Goal: Task Accomplishment & Management: Manage account settings

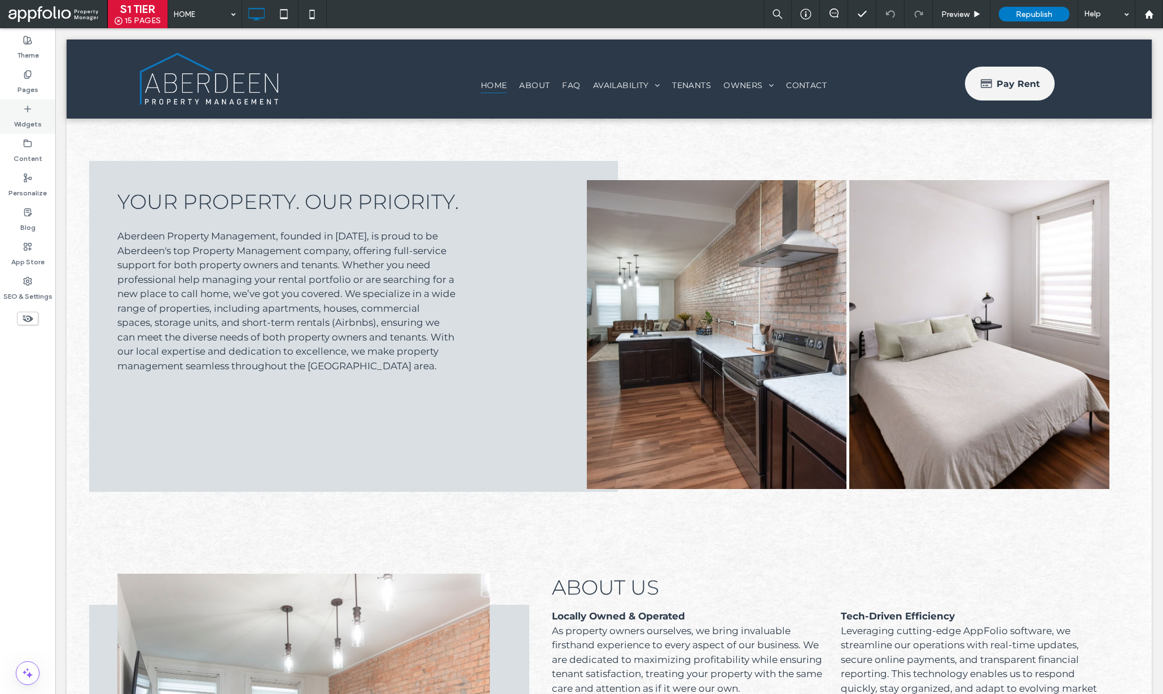
click at [21, 100] on div "Widgets" at bounding box center [27, 116] width 55 height 34
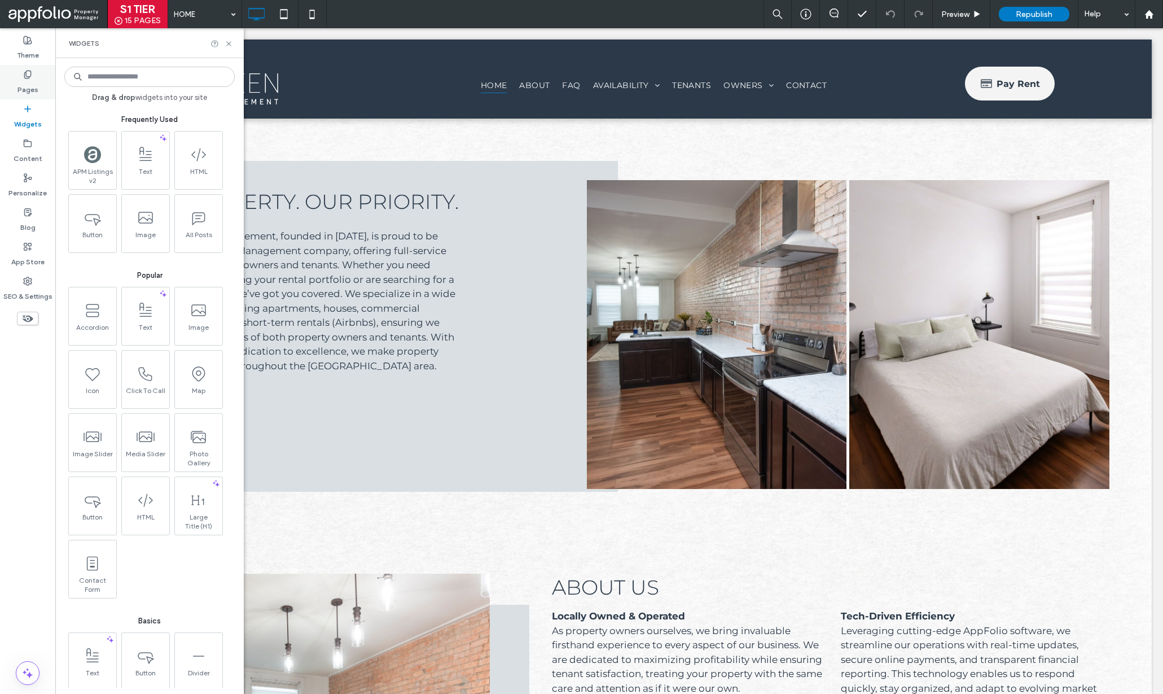
click at [24, 90] on label "Pages" at bounding box center [27, 87] width 21 height 16
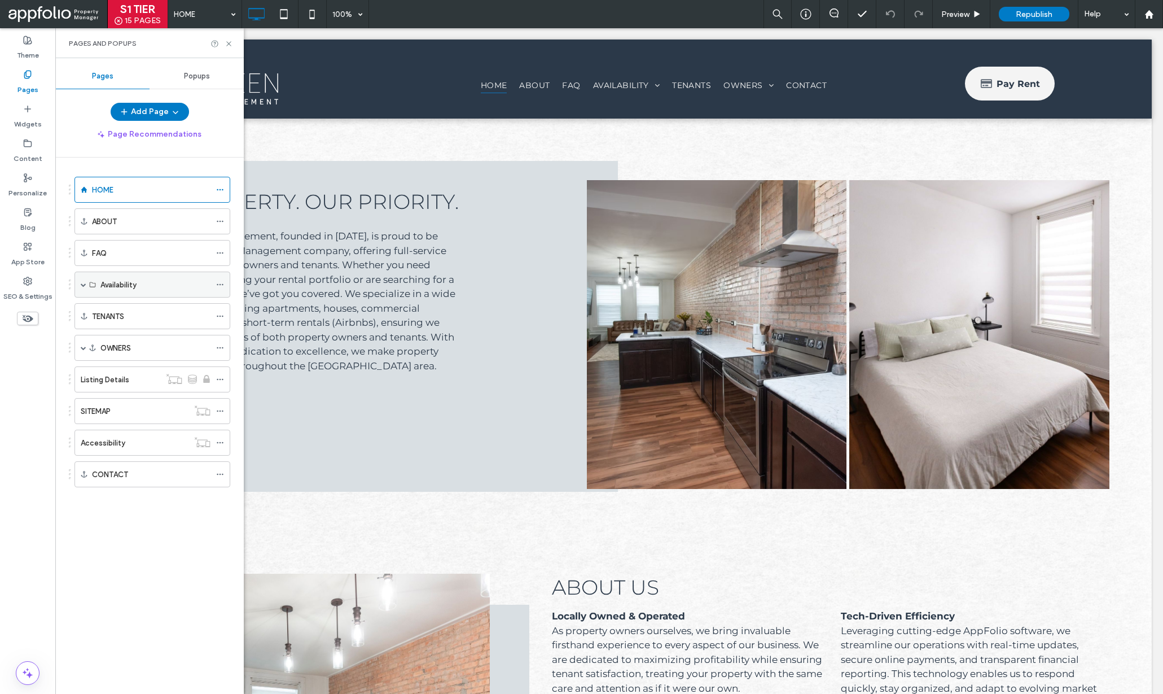
click at [81, 282] on span at bounding box center [84, 285] width 6 height 6
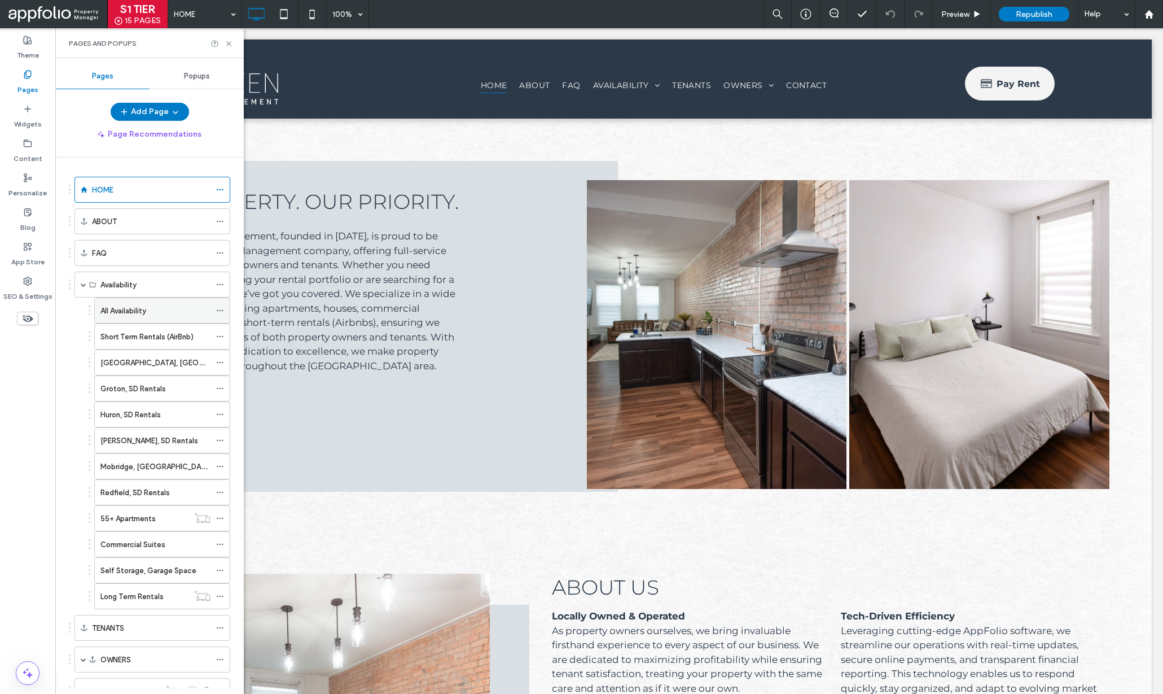
click at [117, 310] on label "All Availability" at bounding box center [123, 311] width 46 height 20
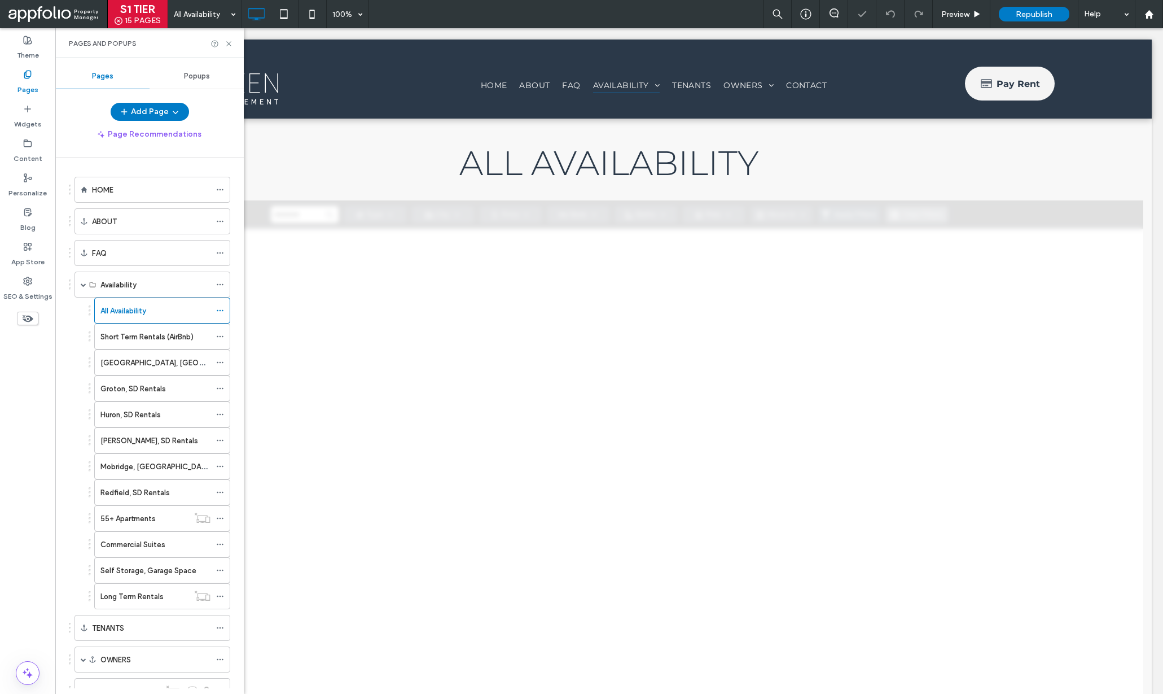
click at [139, 342] on div "Short Term Rentals (AirBnb)" at bounding box center [155, 336] width 110 height 25
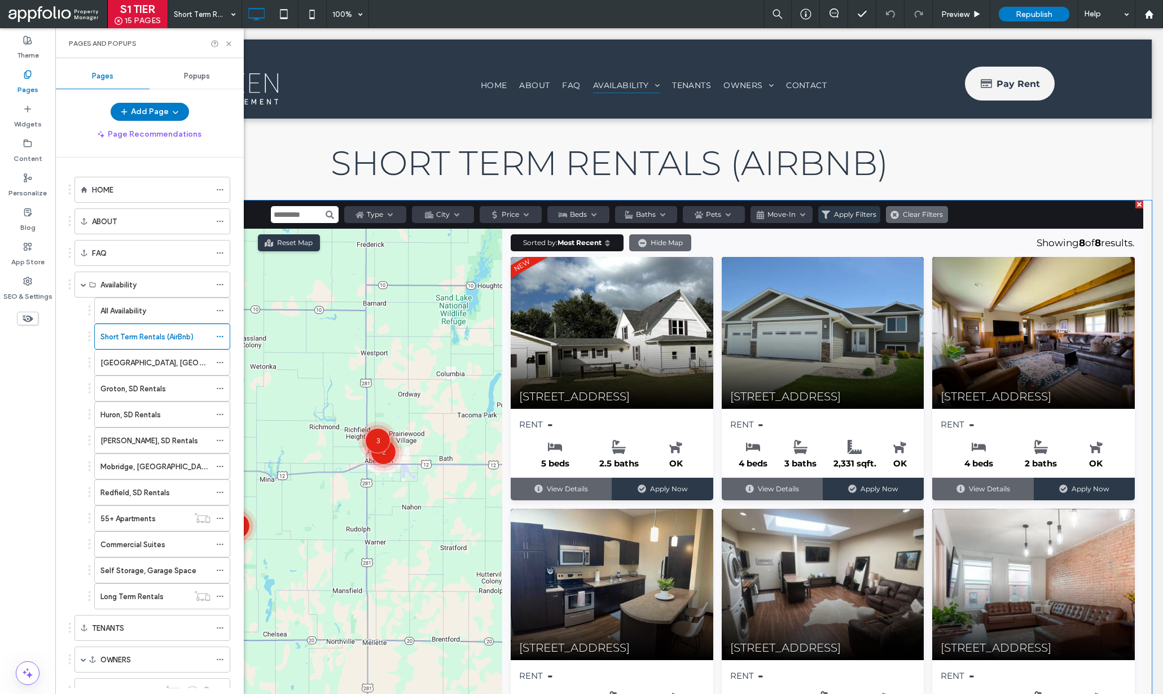
click at [568, 403] on span at bounding box center [609, 533] width 1069 height 666
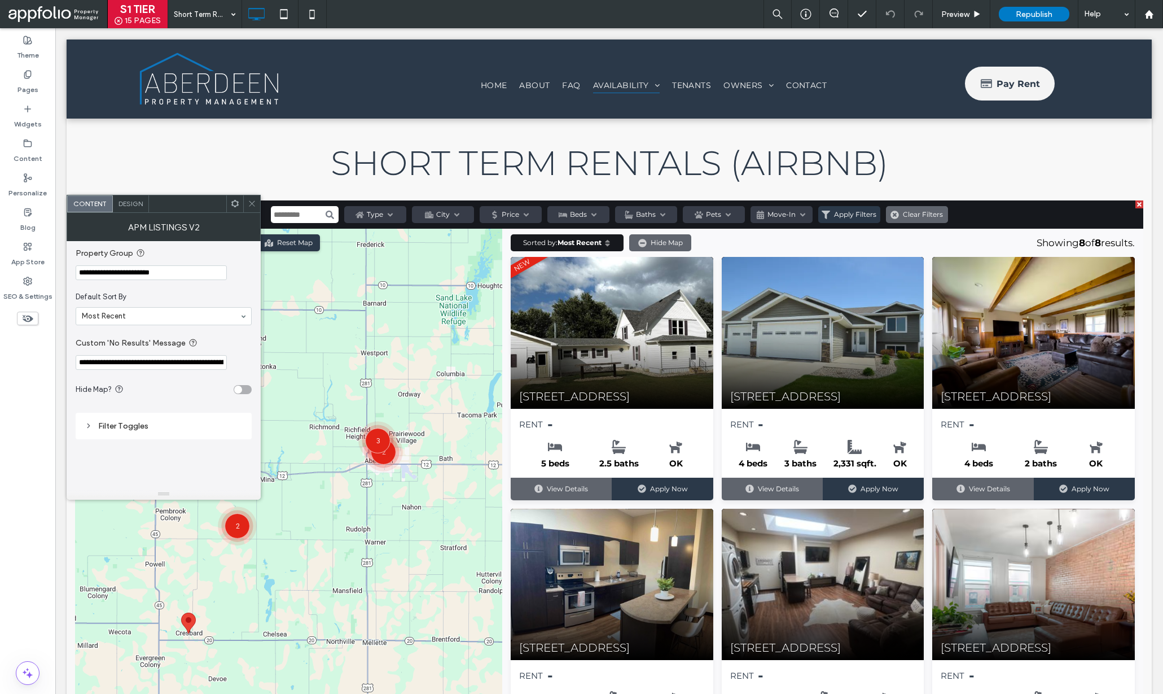
drag, startPoint x: 189, startPoint y: 274, endPoint x: 78, endPoint y: 253, distance: 112.7
click at [73, 248] on div "**********" at bounding box center [164, 364] width 194 height 247
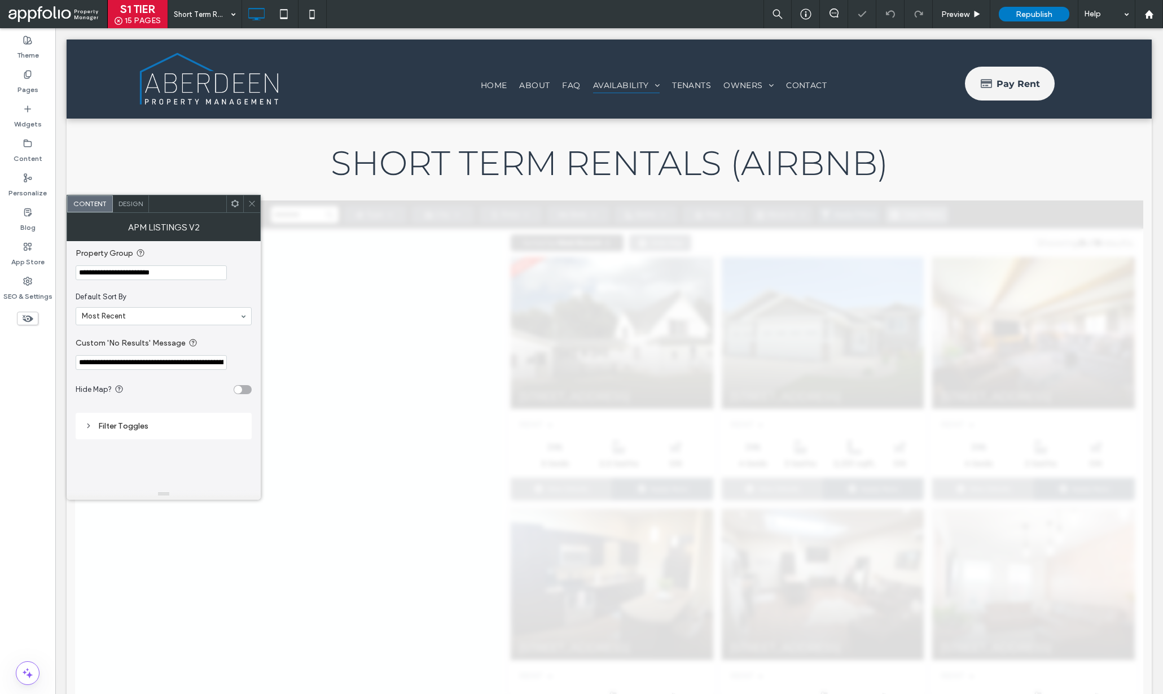
click at [177, 290] on section "Default Sort By Most Recent" at bounding box center [164, 308] width 176 height 45
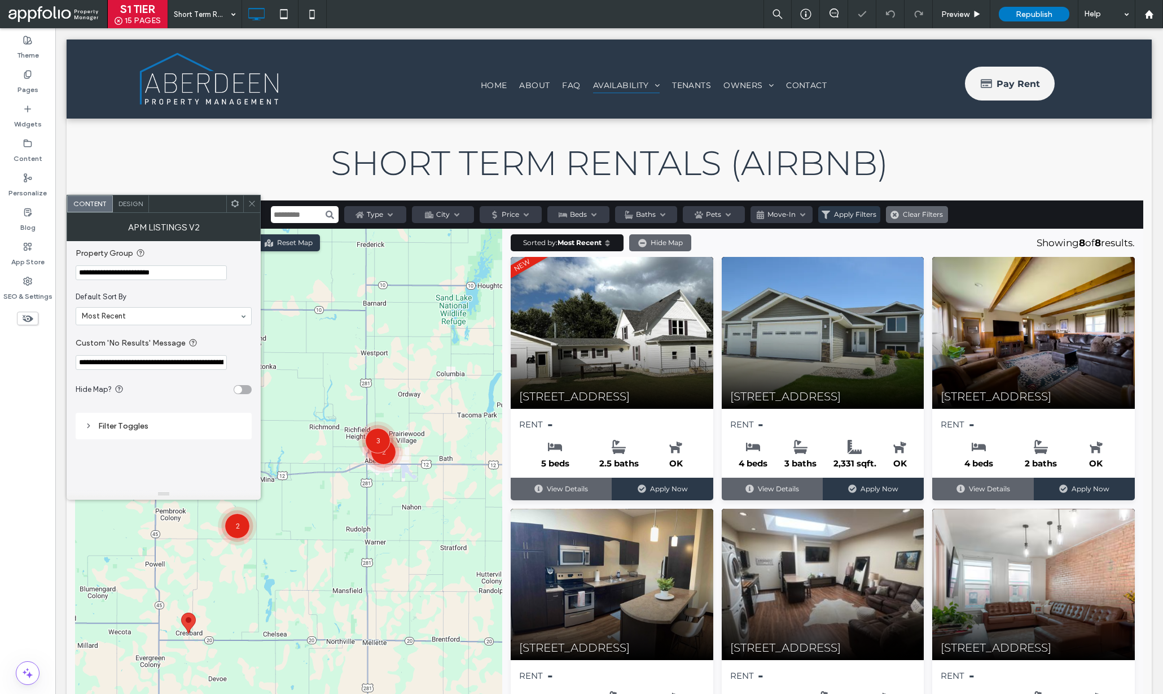
click at [254, 206] on icon at bounding box center [252, 203] width 8 height 8
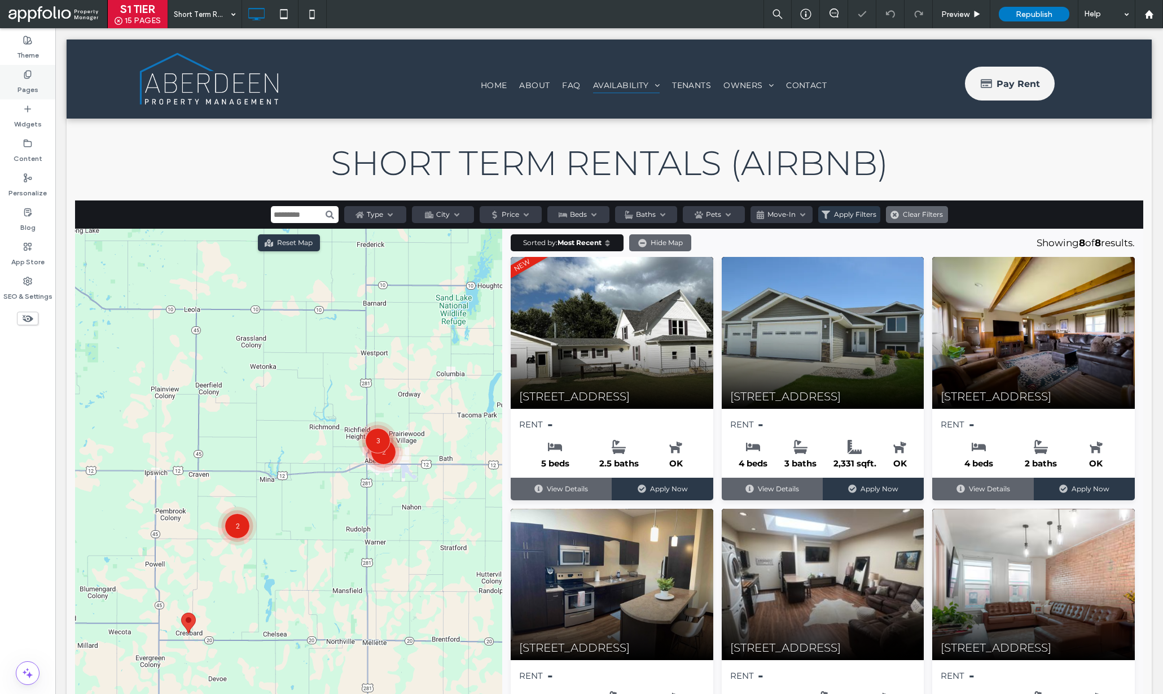
click at [39, 87] on div "Pages" at bounding box center [27, 82] width 55 height 34
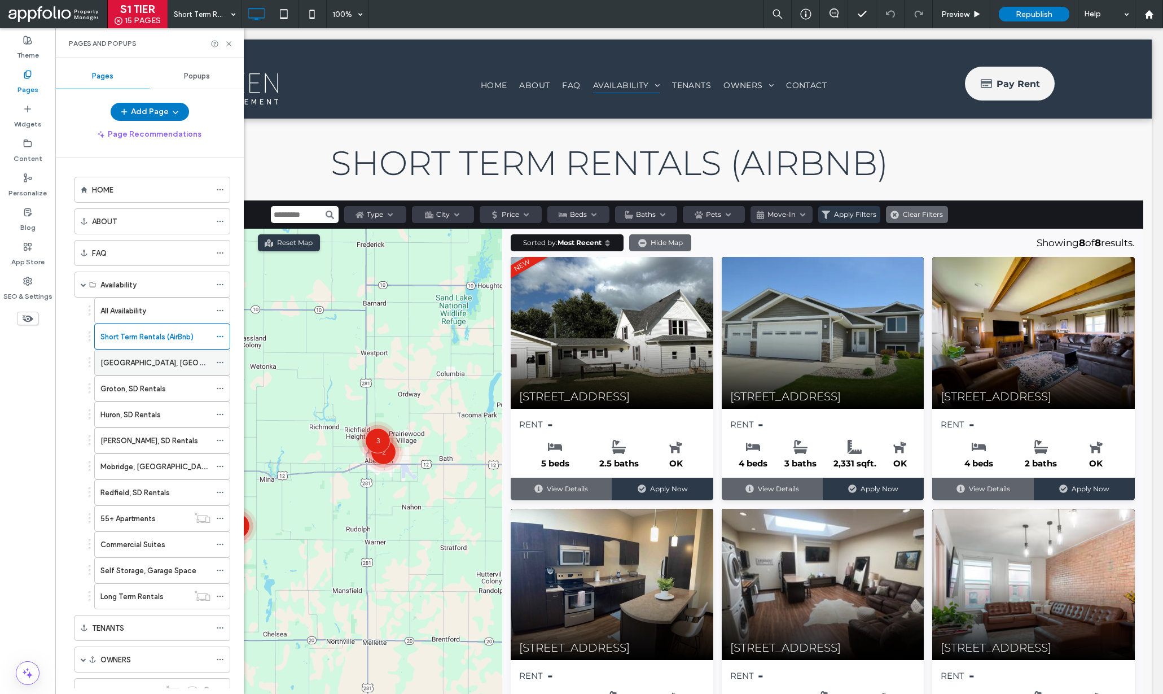
click at [141, 366] on label "Aberdeen, SD Rentals" at bounding box center [191, 363] width 182 height 20
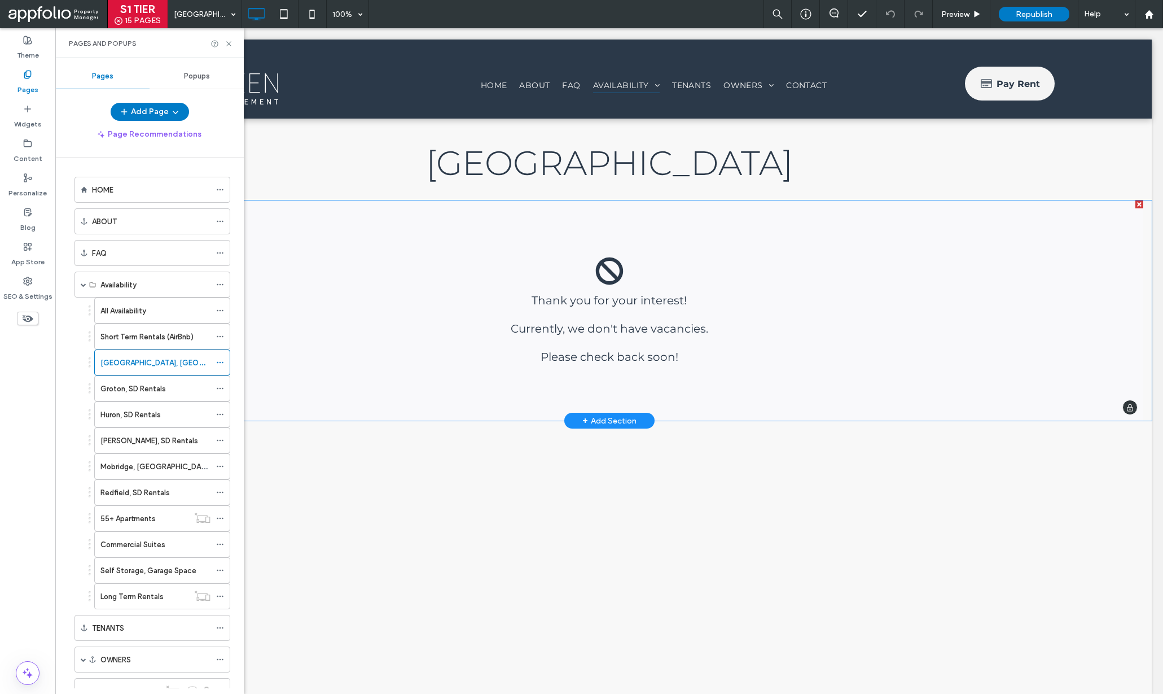
click at [623, 302] on span at bounding box center [609, 310] width 1069 height 220
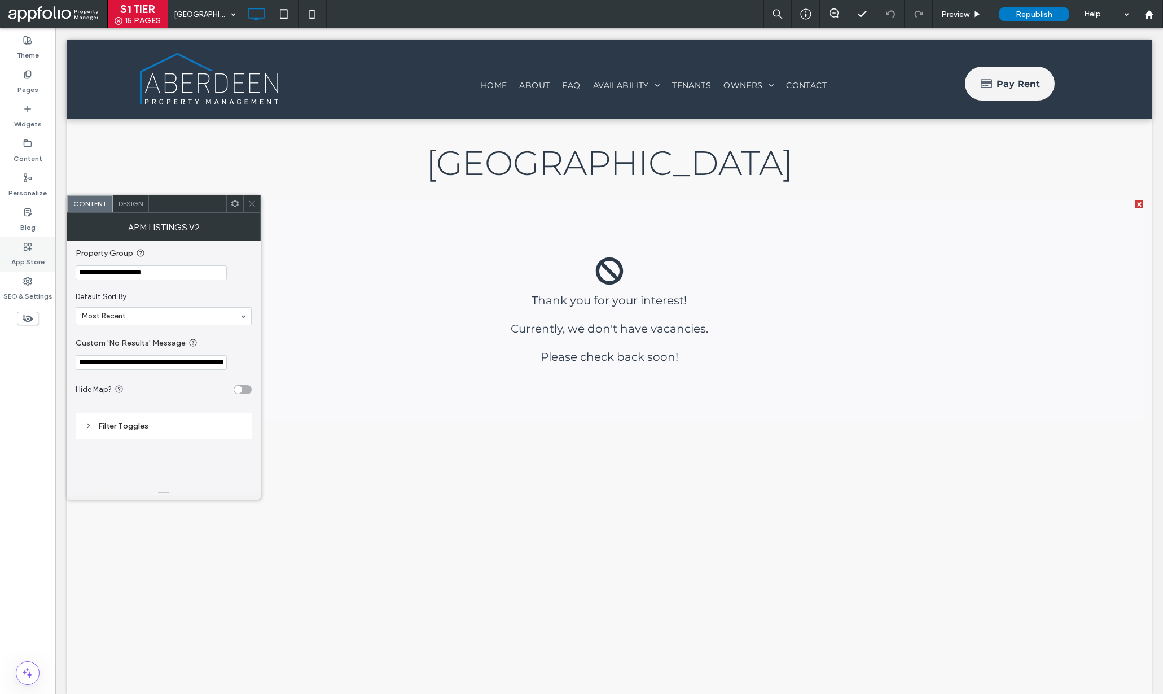
drag, startPoint x: 172, startPoint y: 273, endPoint x: 46, endPoint y: 253, distance: 126.9
click at [46, 253] on body ".wqwq-1{fill:#231f20;} .cls-1q, .cls-2q { fill-rule: evenodd; } .cls-2q { fill:…" at bounding box center [581, 347] width 1163 height 694
paste input "********"
type input "**********"
click at [161, 289] on section "Default Sort By Most Recent" at bounding box center [164, 308] width 176 height 45
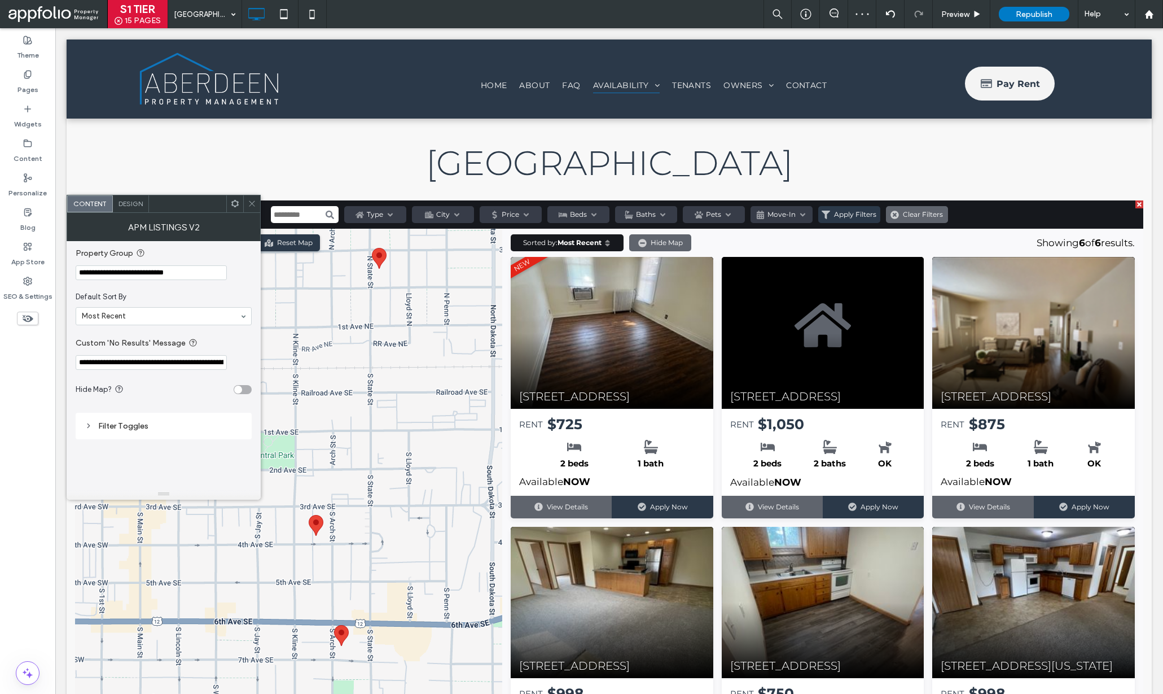
click at [254, 201] on use at bounding box center [252, 204] width 6 height 6
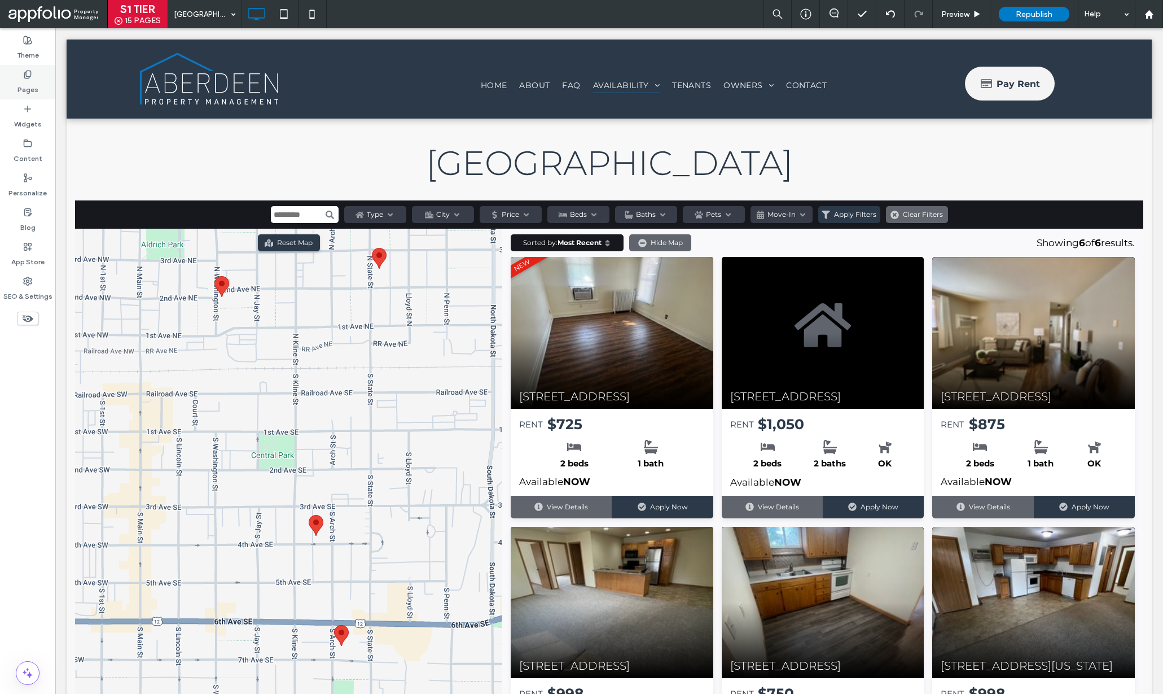
click at [24, 70] on icon at bounding box center [27, 74] width 9 height 9
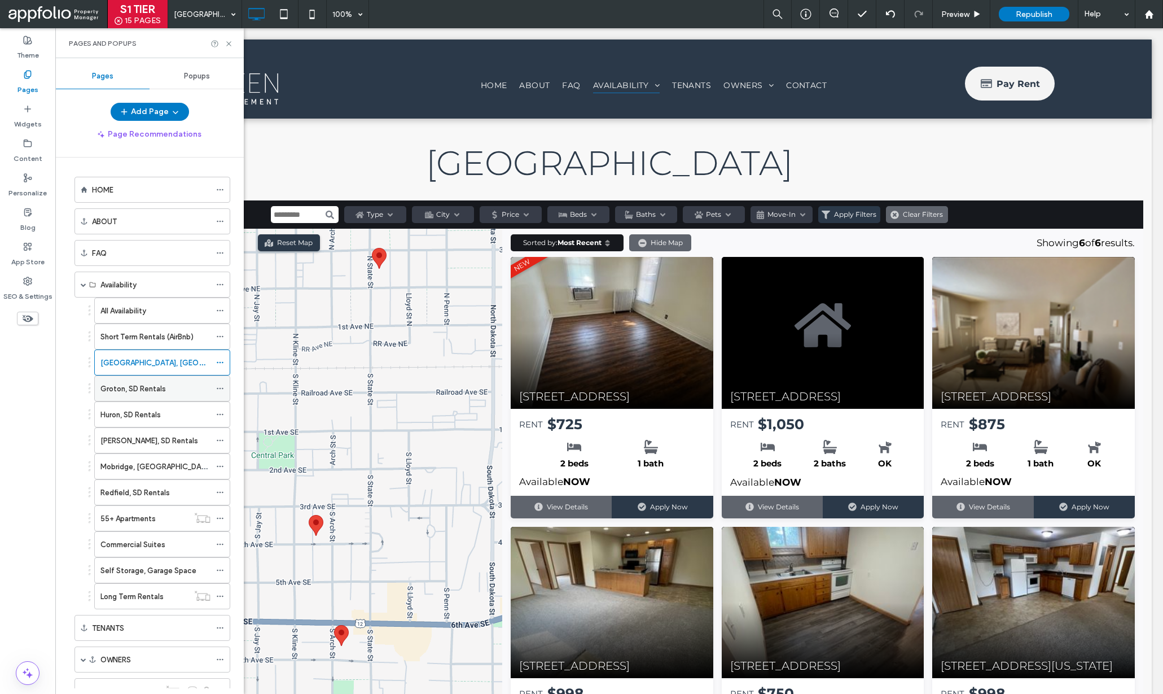
click at [190, 393] on div "Groton, SD Rentals" at bounding box center [155, 389] width 110 height 12
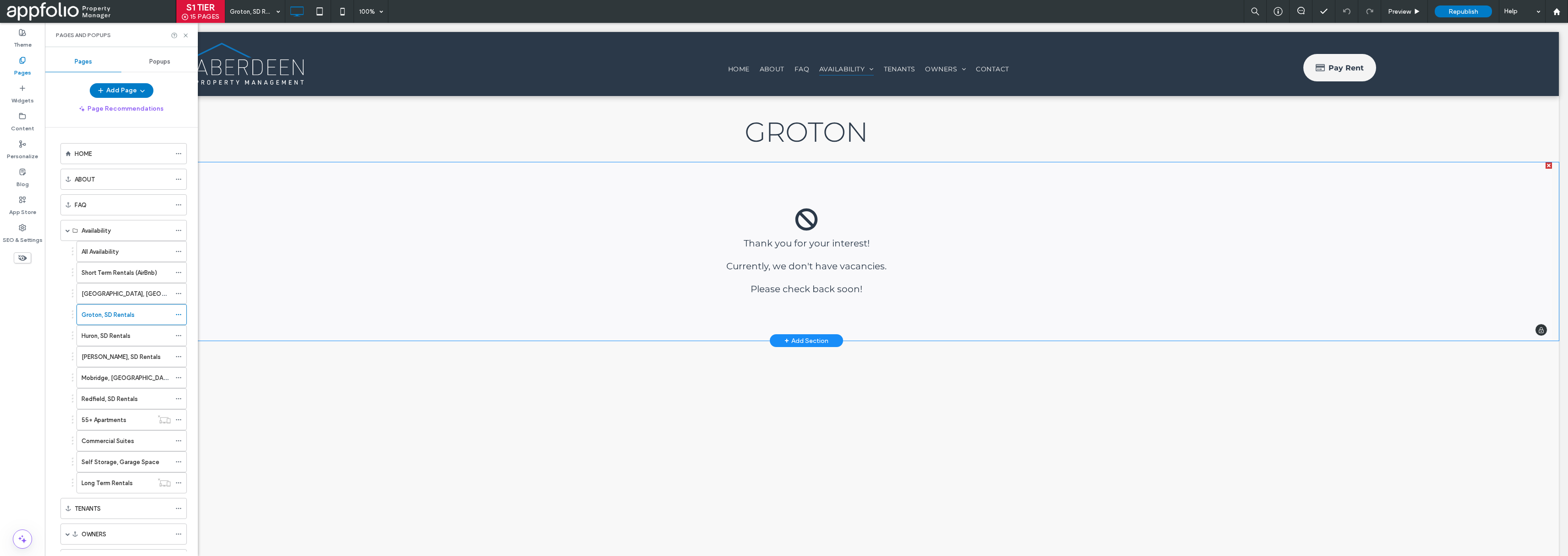
click at [617, 263] on span at bounding box center [806, 251] width 1491 height 178
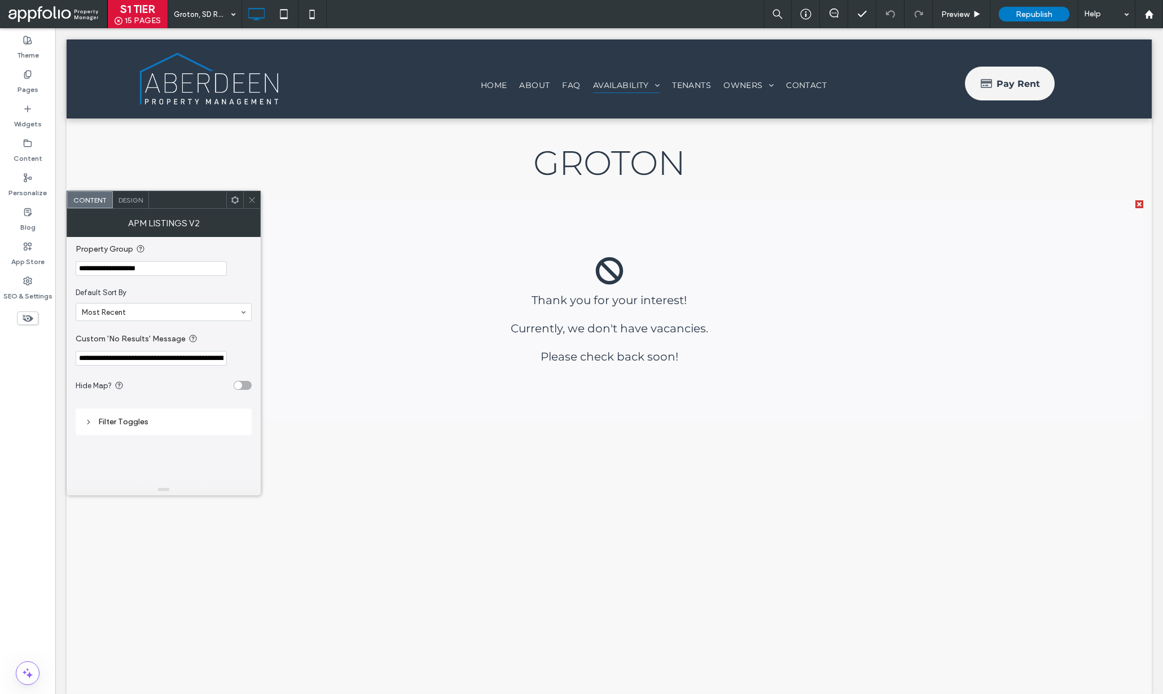
click at [257, 199] on div at bounding box center [251, 199] width 17 height 17
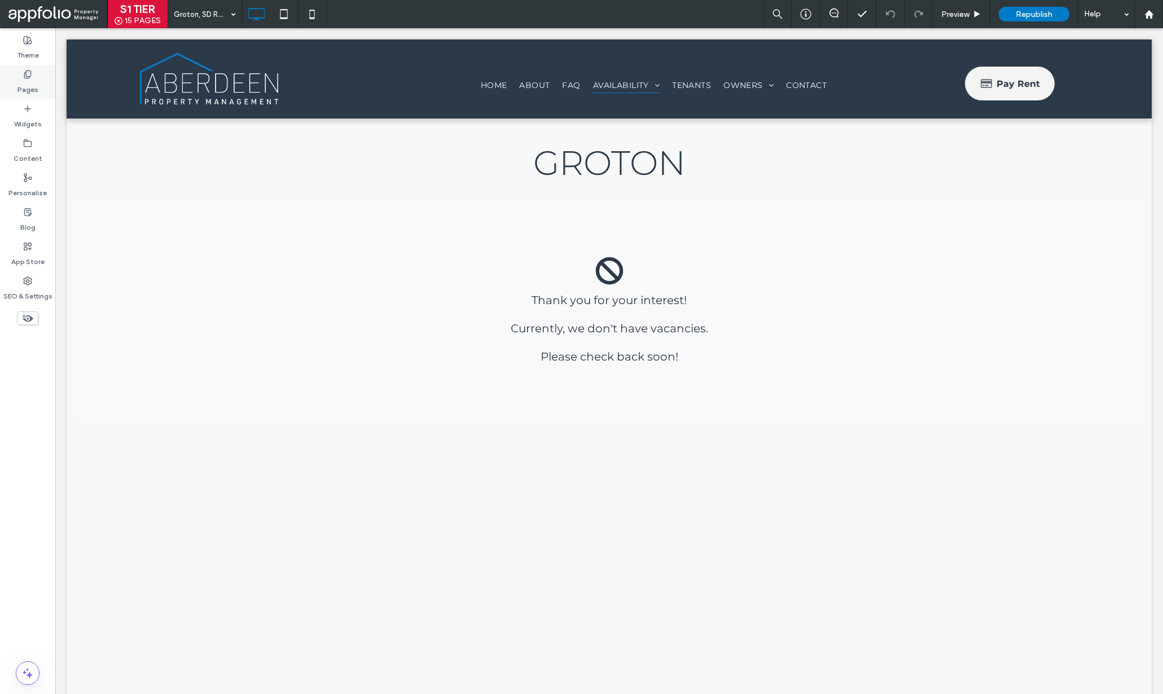
click at [19, 82] on div "Pages" at bounding box center [27, 82] width 55 height 34
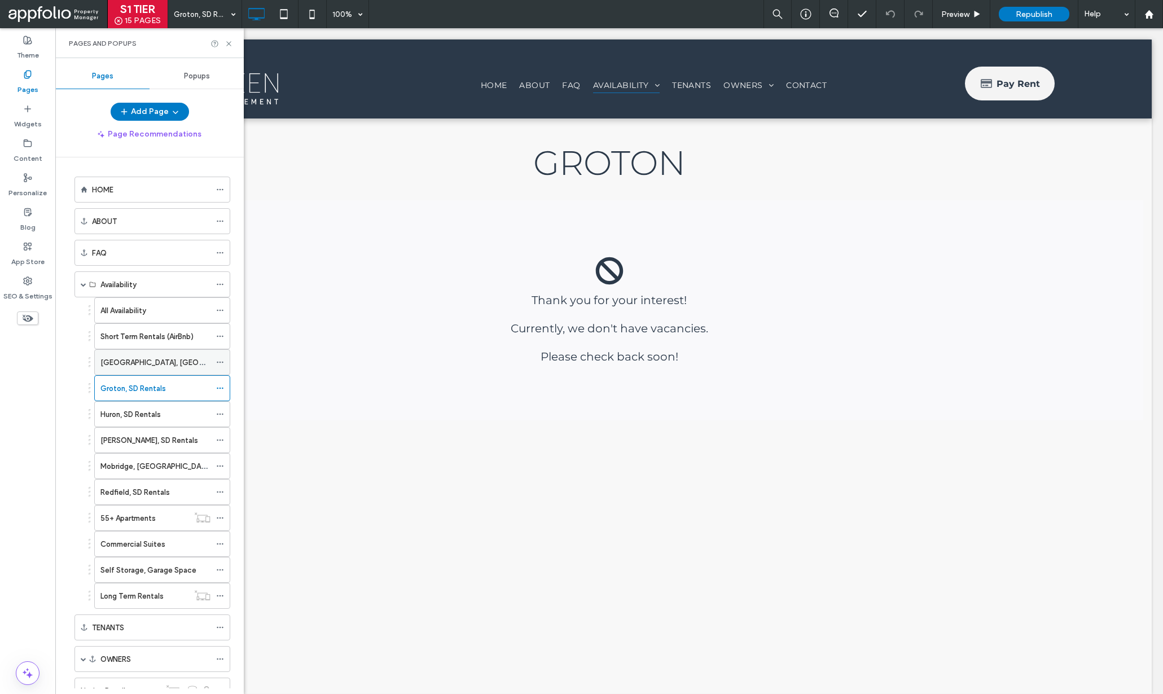
click at [126, 365] on label "Aberdeen, SD Rentals" at bounding box center [191, 363] width 182 height 20
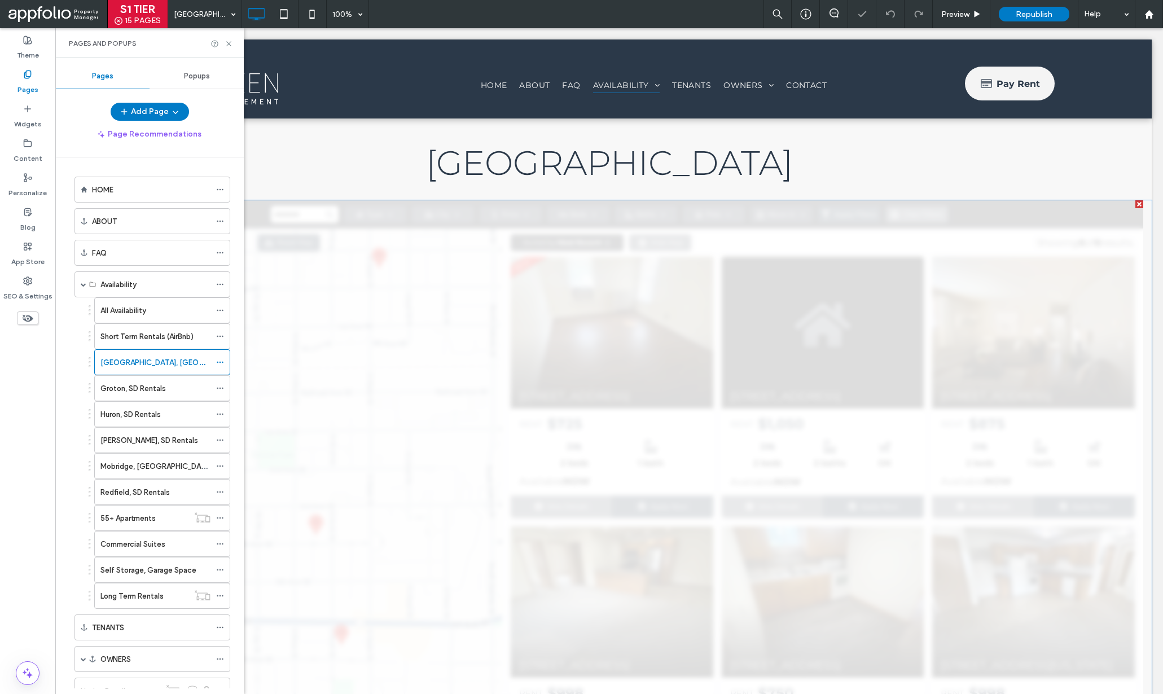
click at [478, 269] on span at bounding box center [609, 533] width 1069 height 666
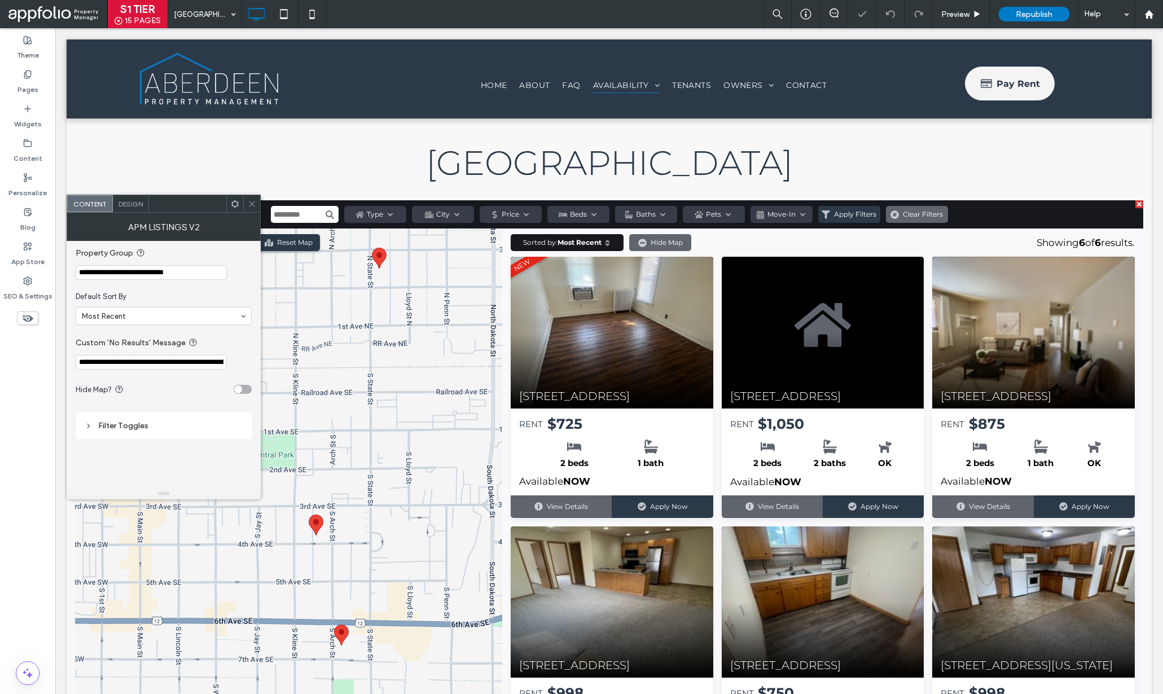
drag, startPoint x: 183, startPoint y: 274, endPoint x: 71, endPoint y: 277, distance: 112.4
click at [71, 277] on div "**********" at bounding box center [164, 364] width 194 height 247
paste input "Property Group"
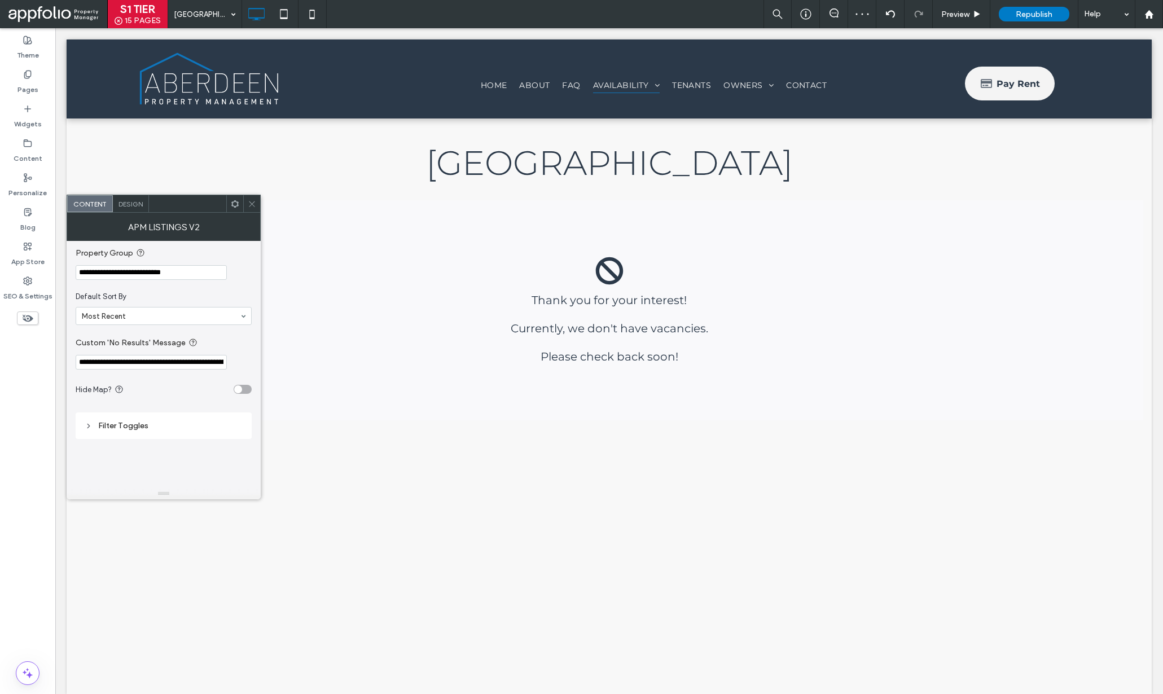
type input "**********"
click at [256, 202] on icon at bounding box center [252, 204] width 8 height 8
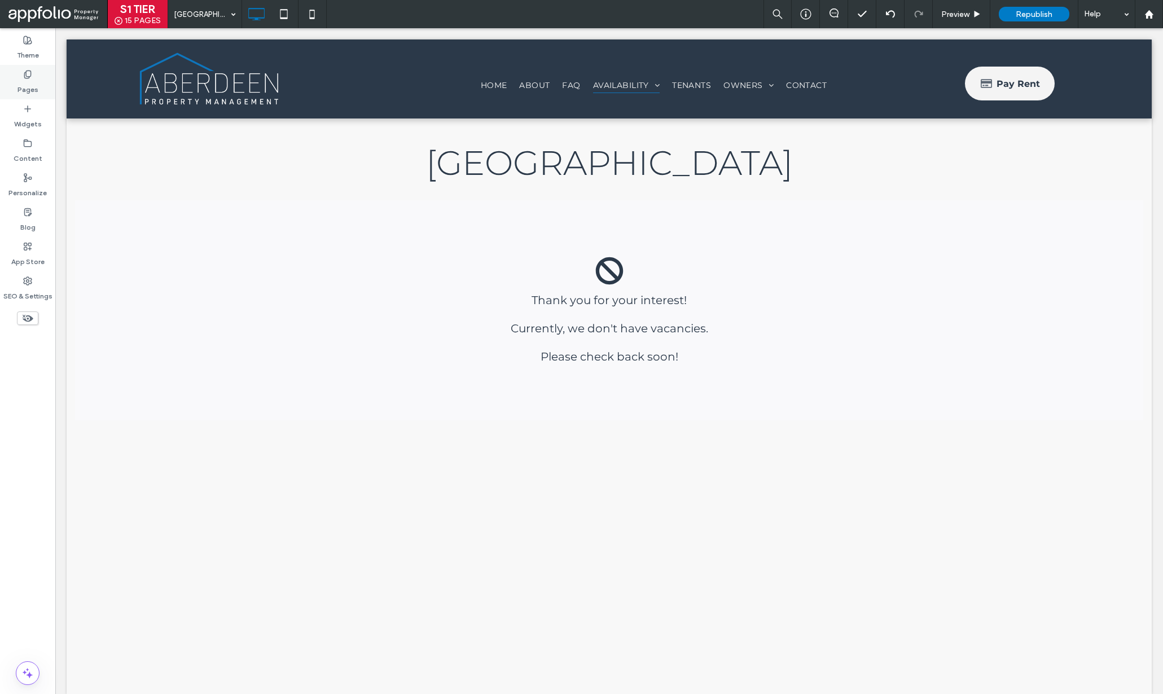
click at [11, 91] on div "Pages" at bounding box center [27, 82] width 55 height 34
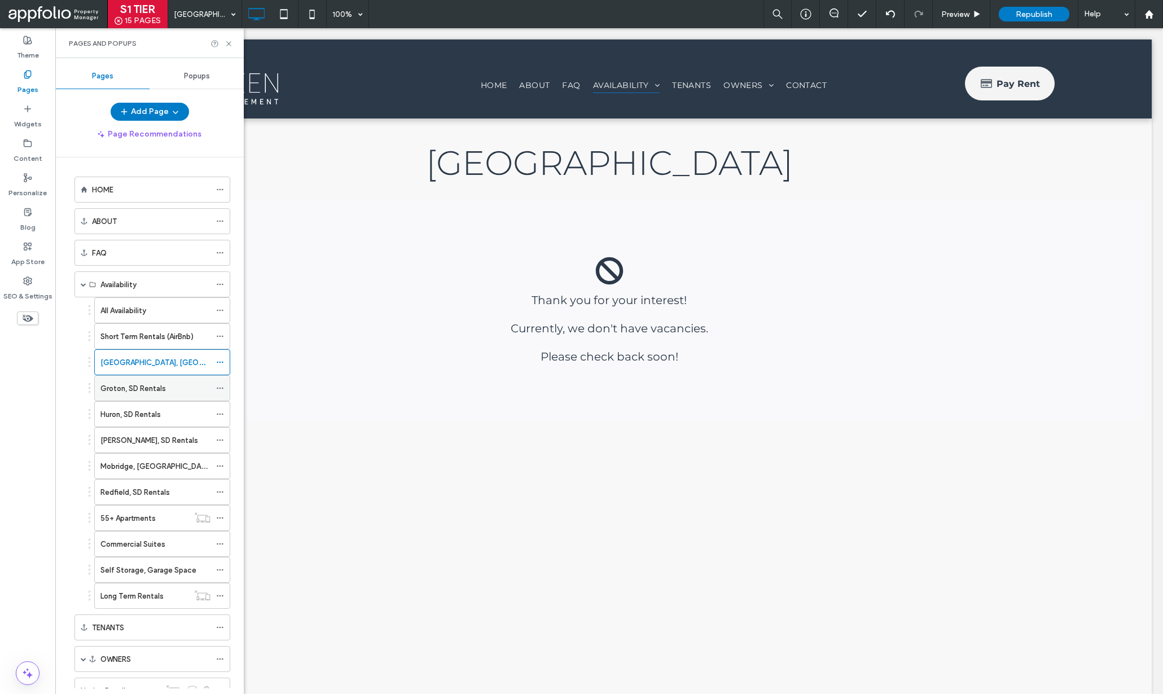
click at [180, 385] on div "Groton, SD Rentals" at bounding box center [155, 389] width 110 height 12
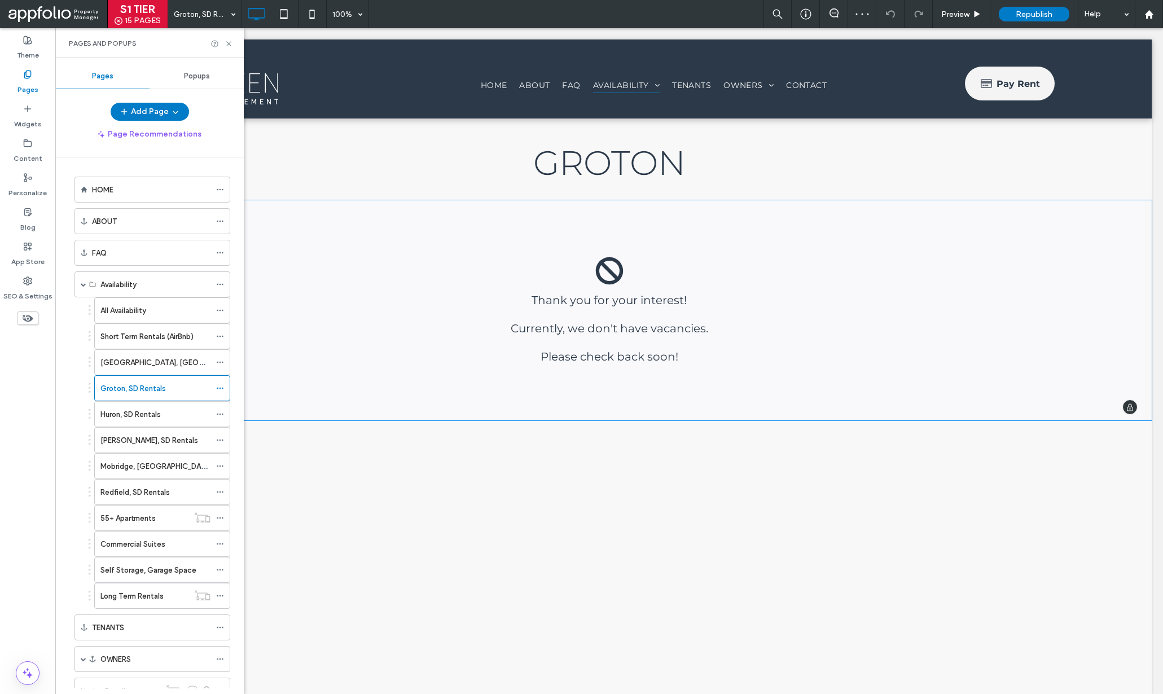
click at [379, 337] on span at bounding box center [609, 310] width 1069 height 220
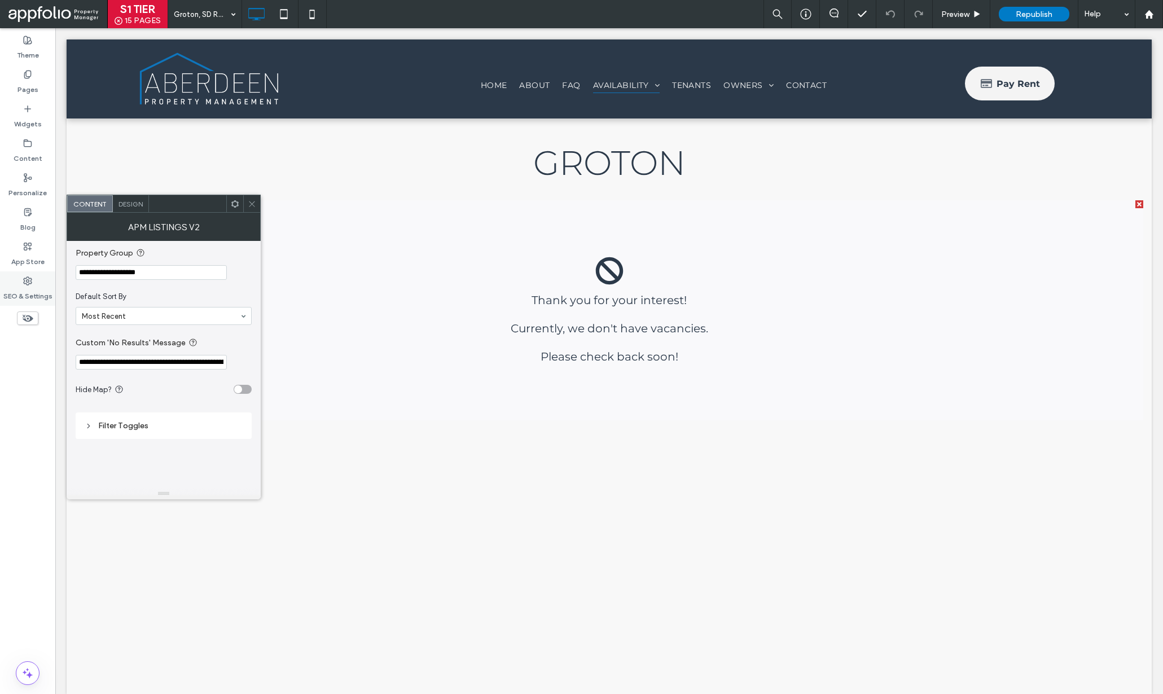
drag, startPoint x: 112, startPoint y: 277, endPoint x: 40, endPoint y: 273, distance: 72.9
click at [40, 273] on body ".wqwq-1{fill:#231f20;} .cls-1q, .cls-2q { fill-rule: evenodd; } .cls-2q { fill:…" at bounding box center [581, 347] width 1163 height 694
paste input "*******"
type input "**********"
click at [116, 294] on span "Default Sort By" at bounding box center [162, 296] width 172 height 11
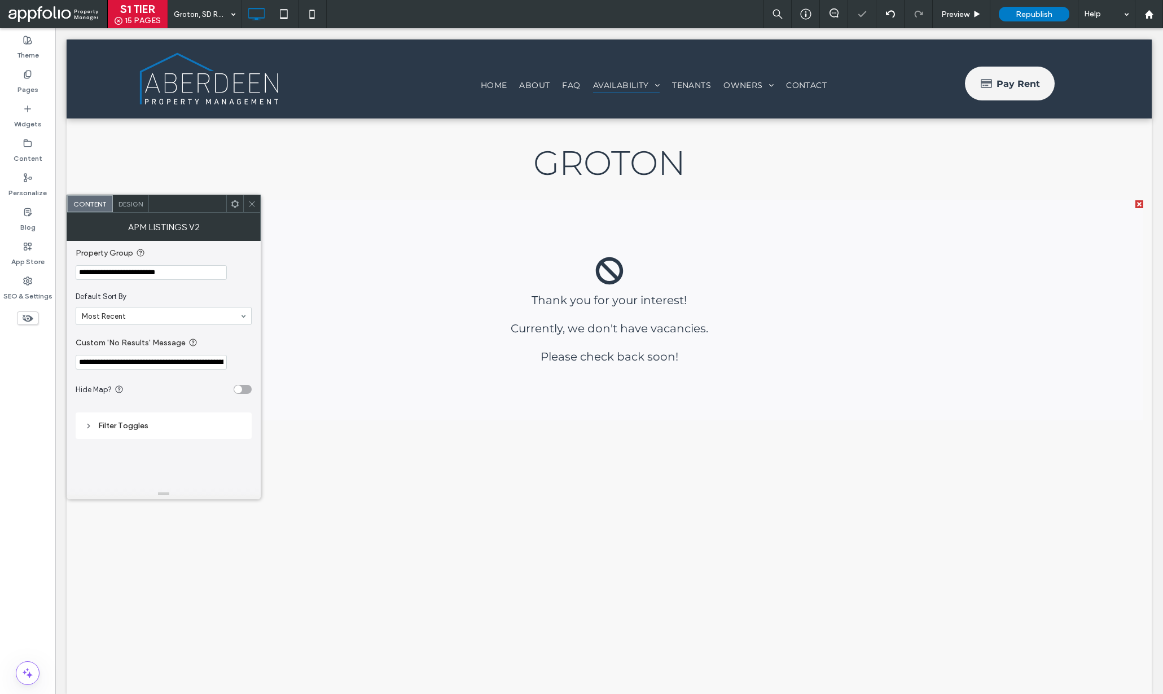
click at [251, 209] on span at bounding box center [252, 203] width 8 height 17
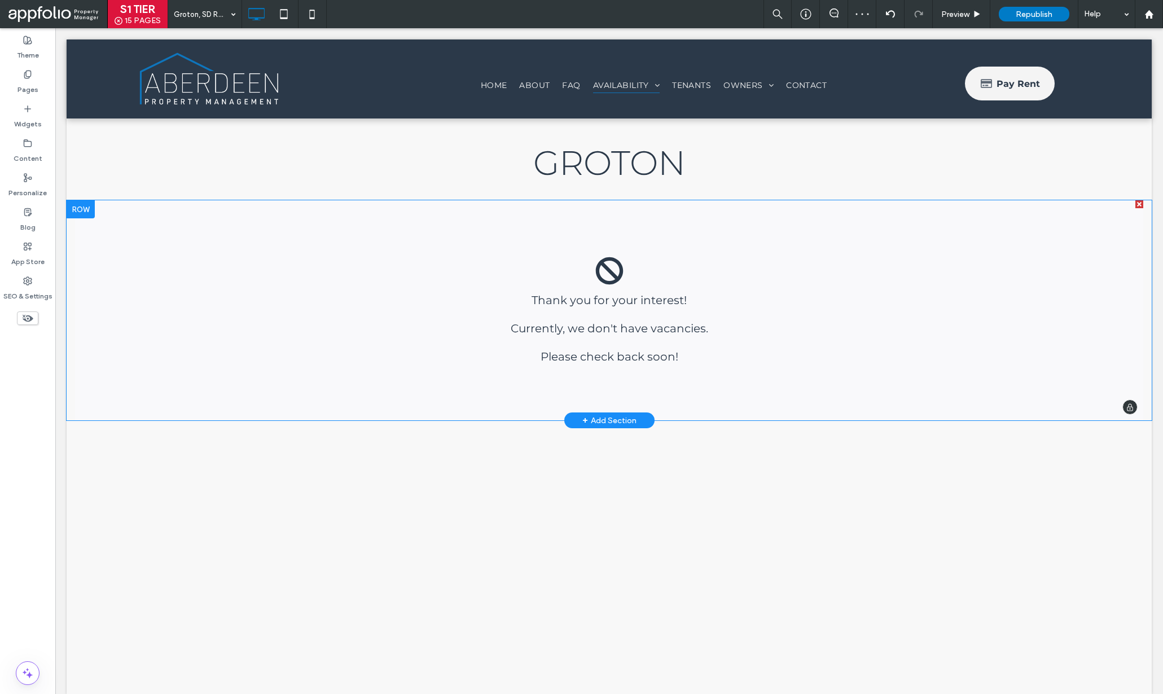
click at [186, 269] on span at bounding box center [609, 310] width 1069 height 220
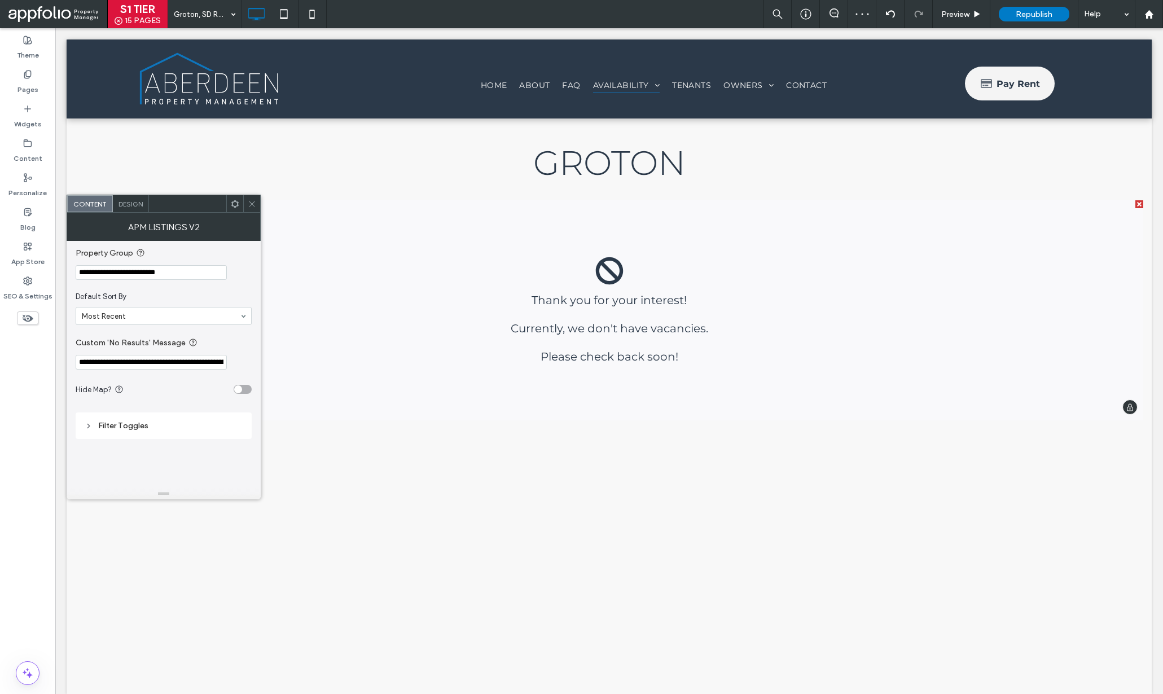
click at [262, 208] on div "Reset Map Sorted by: Most Recent Most Recent Available Date Highest Price Lowes…" at bounding box center [609, 310] width 1069 height 220
click at [256, 207] on div at bounding box center [251, 203] width 17 height 17
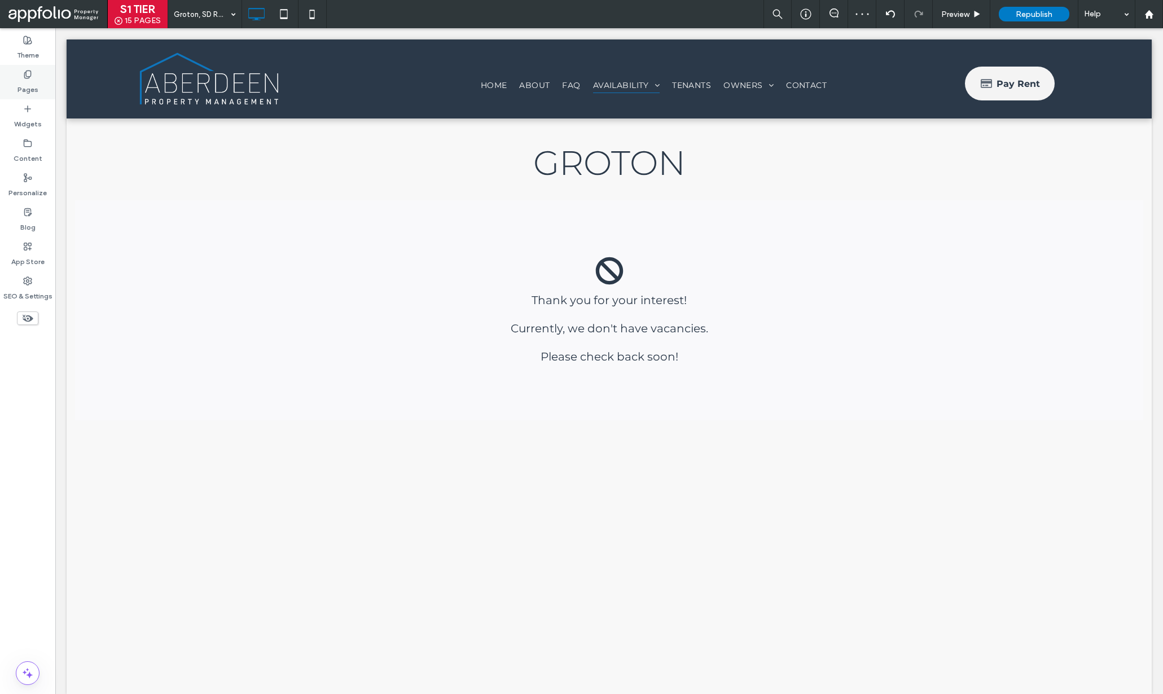
click at [40, 84] on div "Pages" at bounding box center [27, 82] width 55 height 34
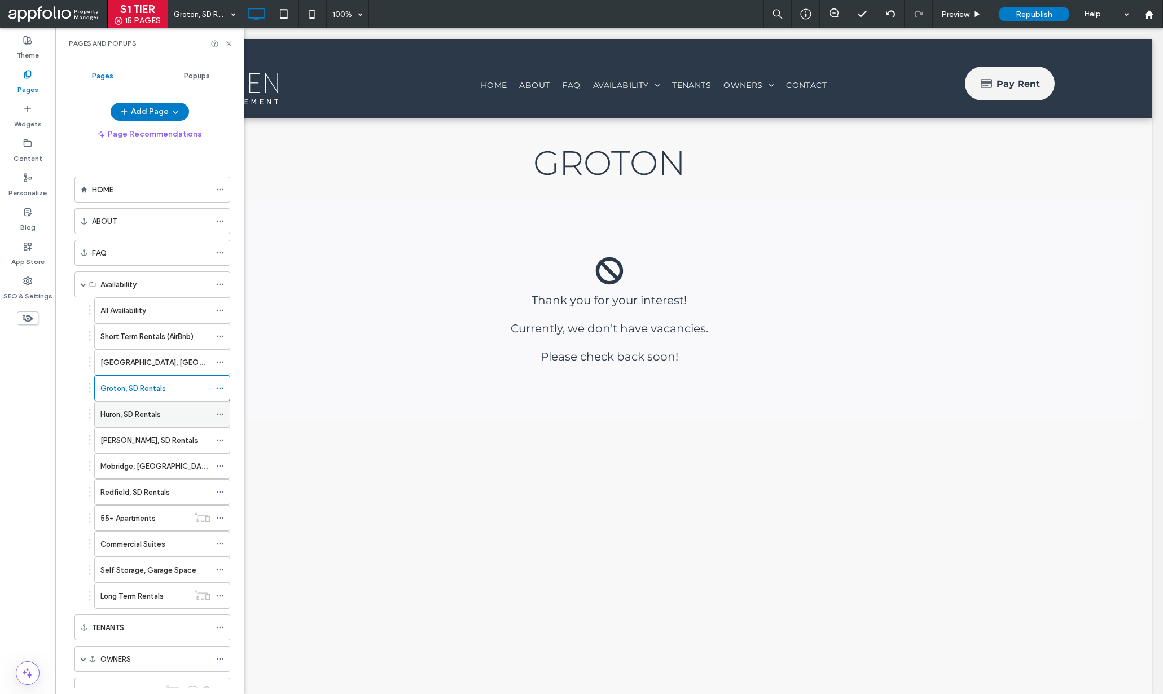
click at [157, 418] on label "Huron, SD Rentals" at bounding box center [130, 415] width 60 height 20
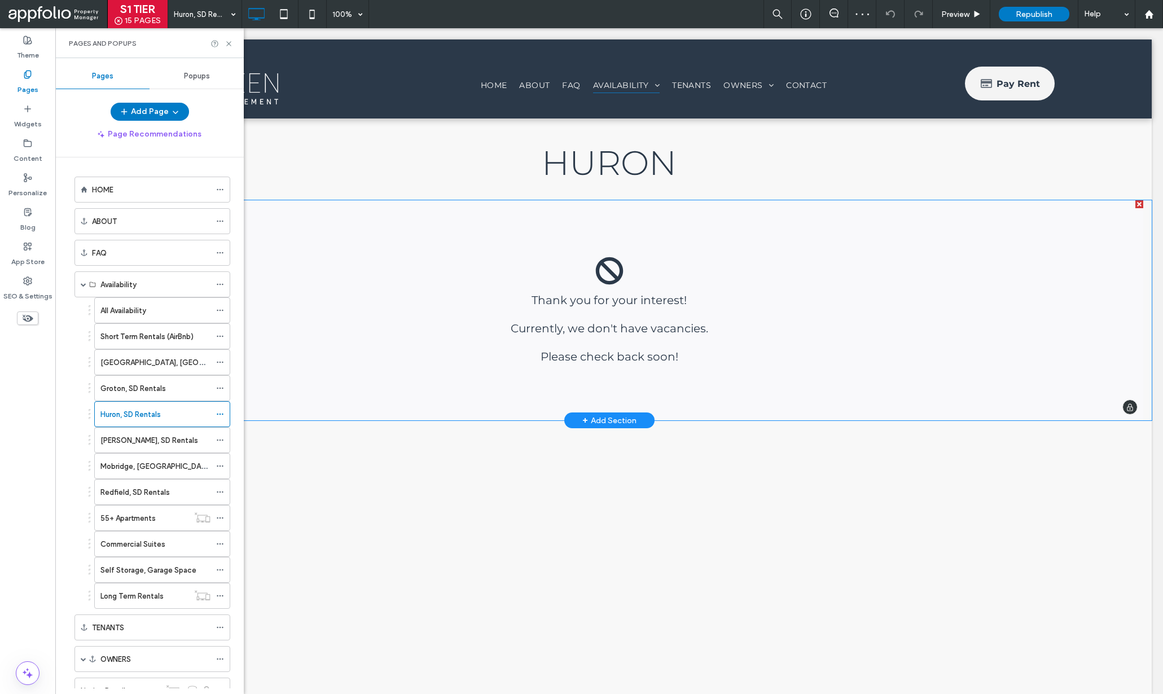
click at [344, 401] on span at bounding box center [609, 310] width 1069 height 220
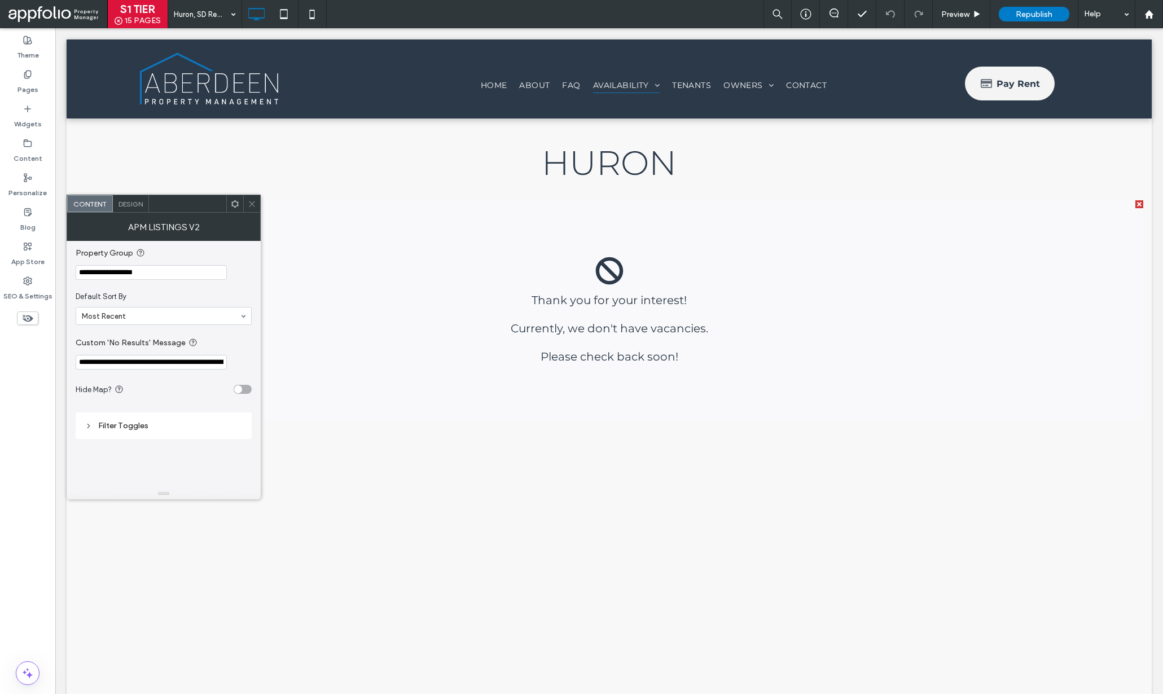
drag, startPoint x: 160, startPoint y: 270, endPoint x: 159, endPoint y: 282, distance: 11.3
click at [159, 282] on section "**********" at bounding box center [164, 263] width 176 height 45
paste input "*******"
type input "**********"
click at [167, 300] on span "Default Sort By" at bounding box center [162, 296] width 172 height 11
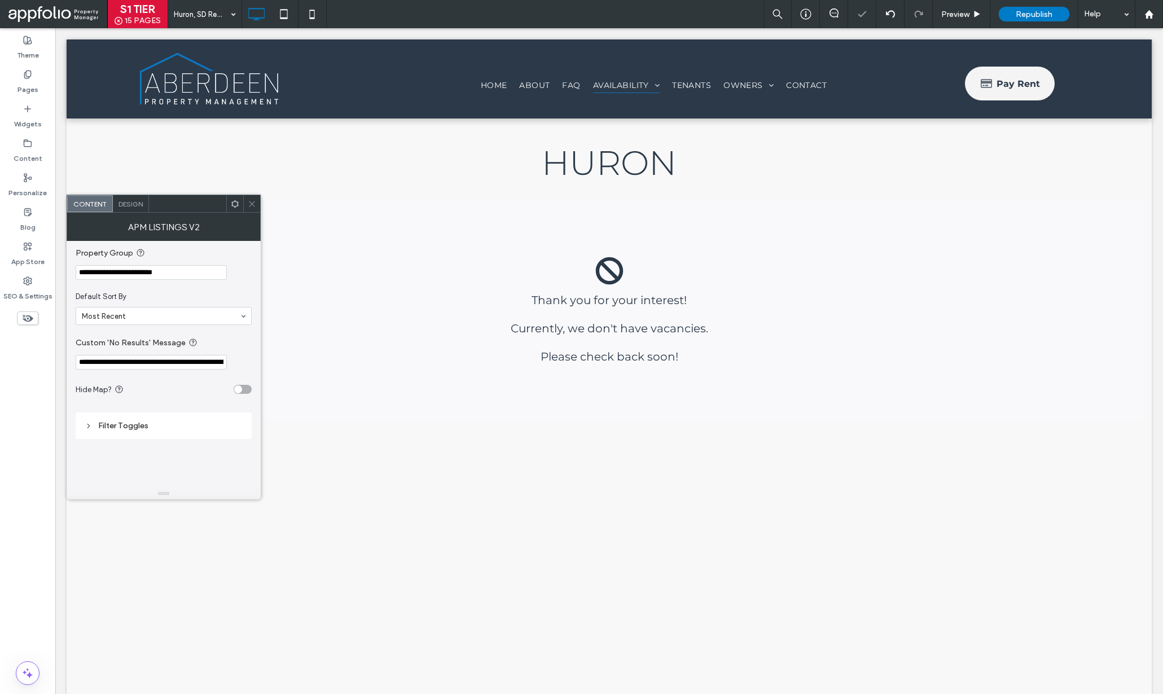
click at [249, 203] on icon at bounding box center [252, 204] width 8 height 8
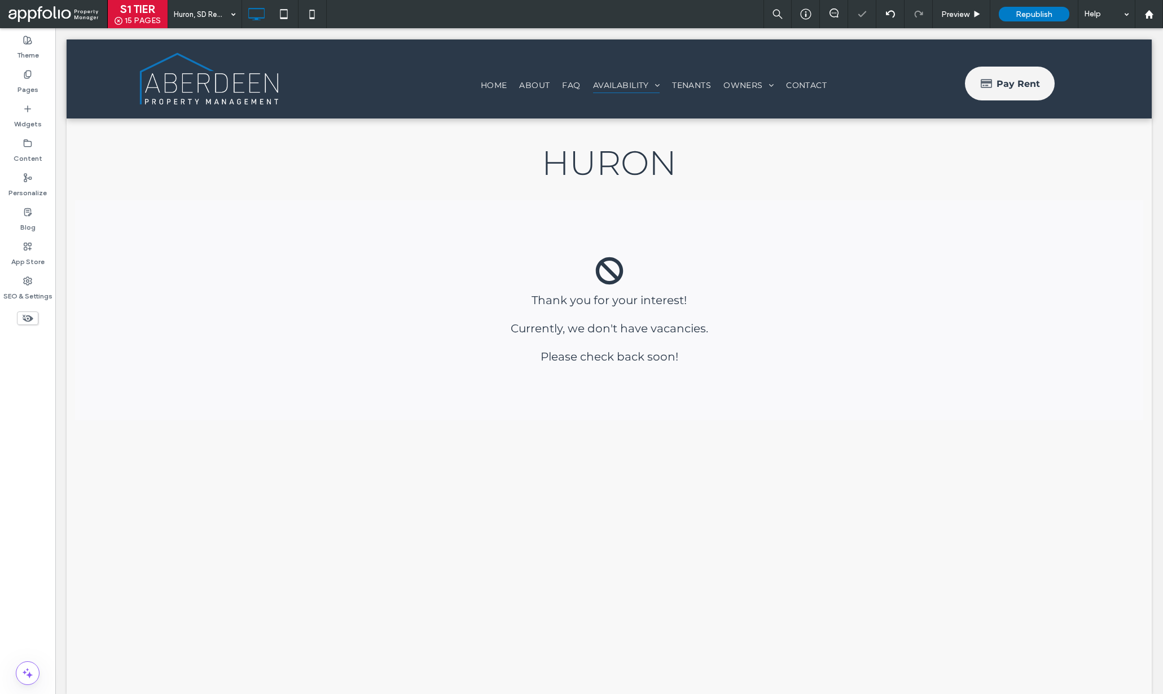
drag, startPoint x: 60, startPoint y: 90, endPoint x: 110, endPoint y: 115, distance: 55.5
click at [60, 90] on body "Click To Paste Row HOME ABOUT FAQ Availability All Availability Short Term Rent…" at bounding box center [609, 366] width 1108 height 677
click at [49, 84] on div "Pages" at bounding box center [27, 82] width 55 height 34
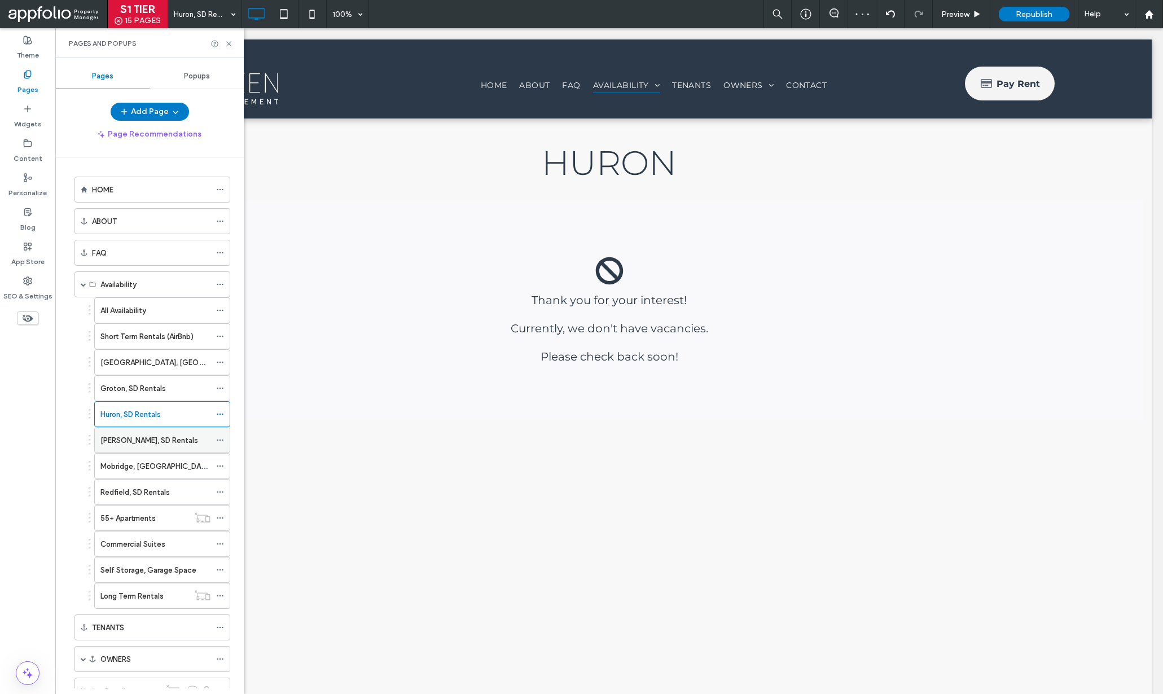
click at [157, 442] on label "Leola, SD Rentals" at bounding box center [149, 441] width 98 height 20
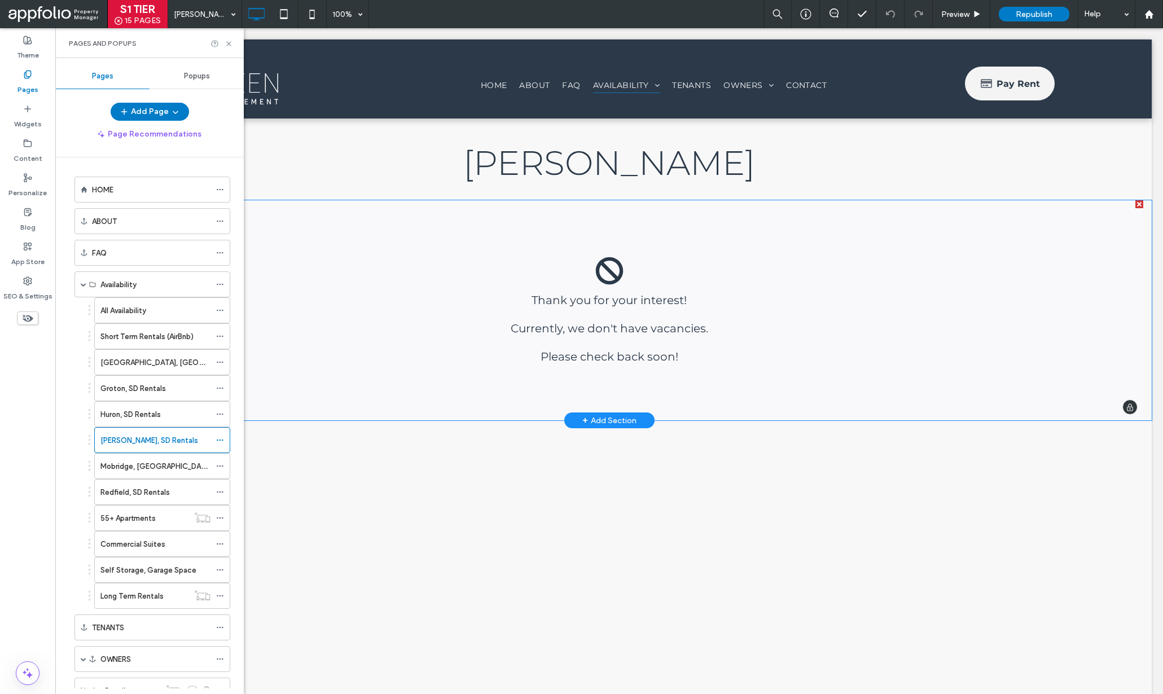
click at [364, 393] on span at bounding box center [609, 310] width 1069 height 220
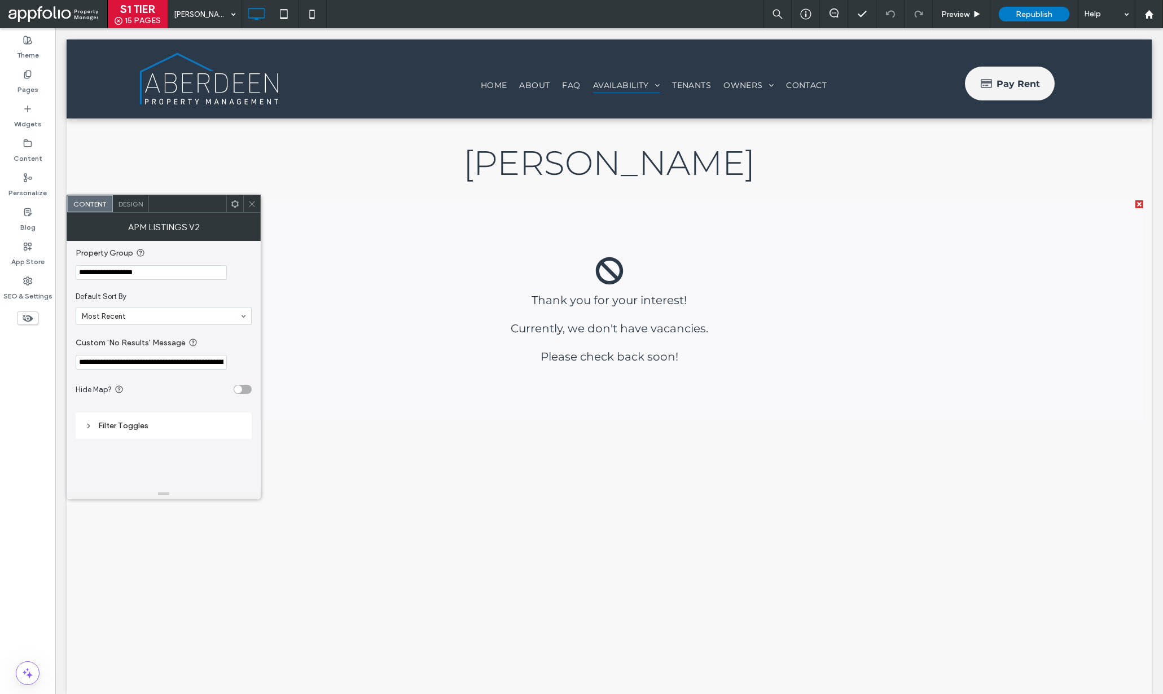
drag, startPoint x: 173, startPoint y: 269, endPoint x: 68, endPoint y: 266, distance: 105.0
click at [68, 266] on div "**********" at bounding box center [164, 364] width 194 height 247
paste input "*******"
type input "**********"
drag, startPoint x: 254, startPoint y: 202, endPoint x: 175, endPoint y: 150, distance: 94.3
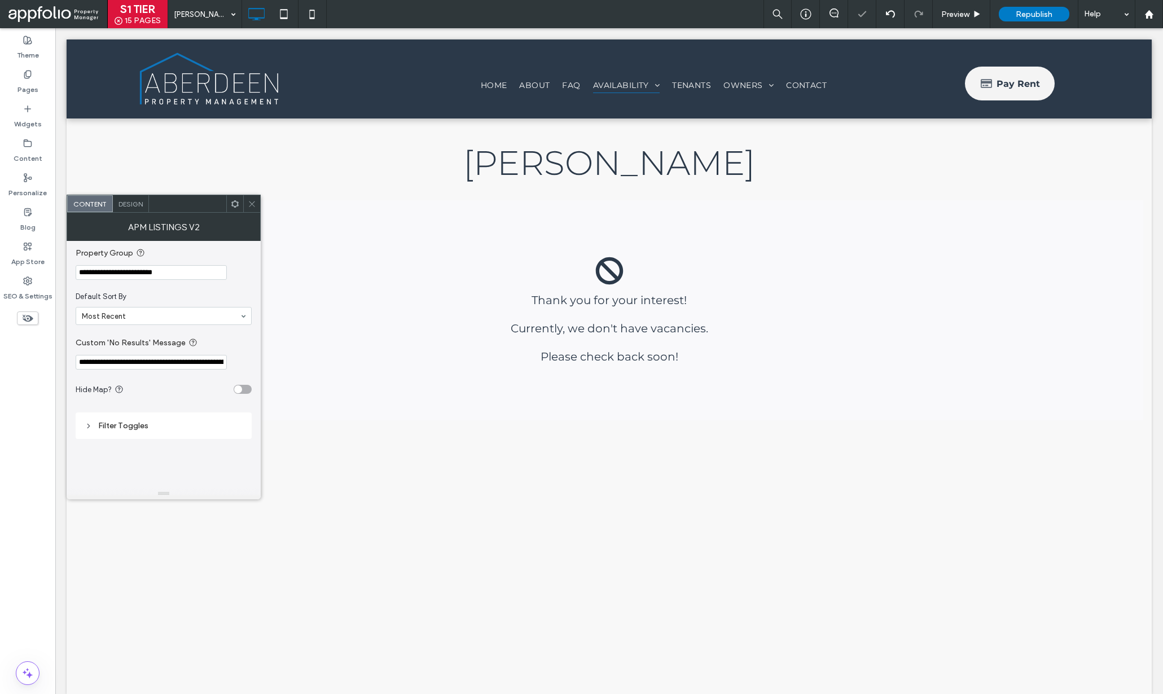
click at [254, 202] on use at bounding box center [252, 204] width 6 height 6
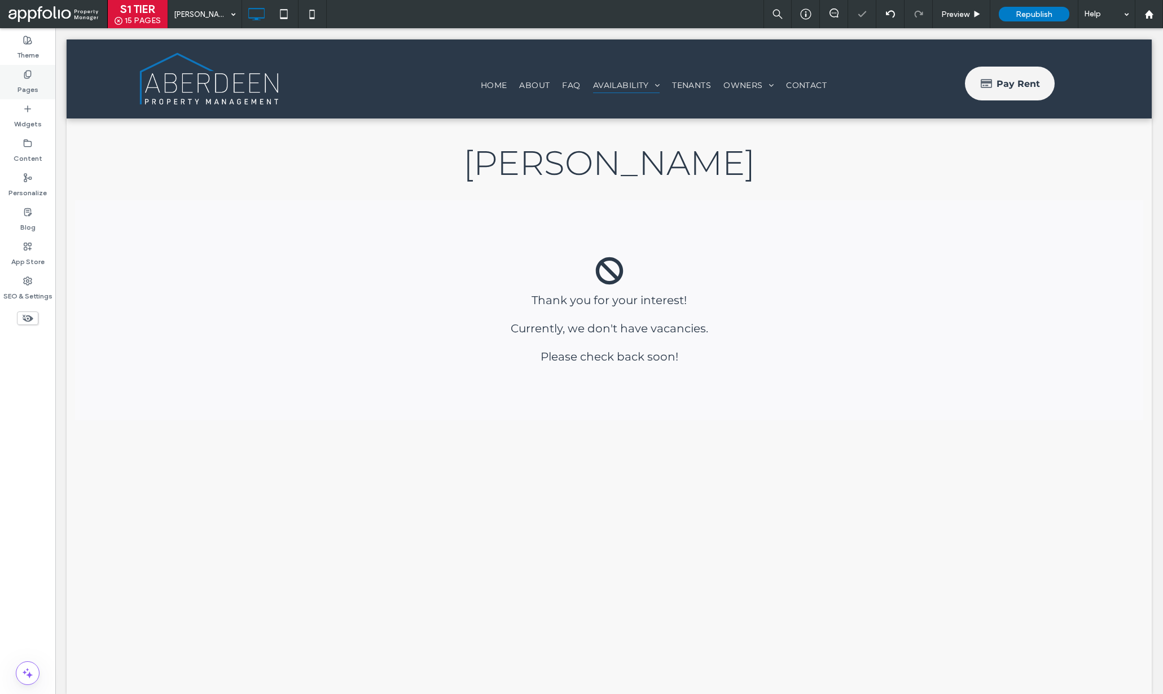
click at [42, 86] on div "Pages" at bounding box center [27, 82] width 55 height 34
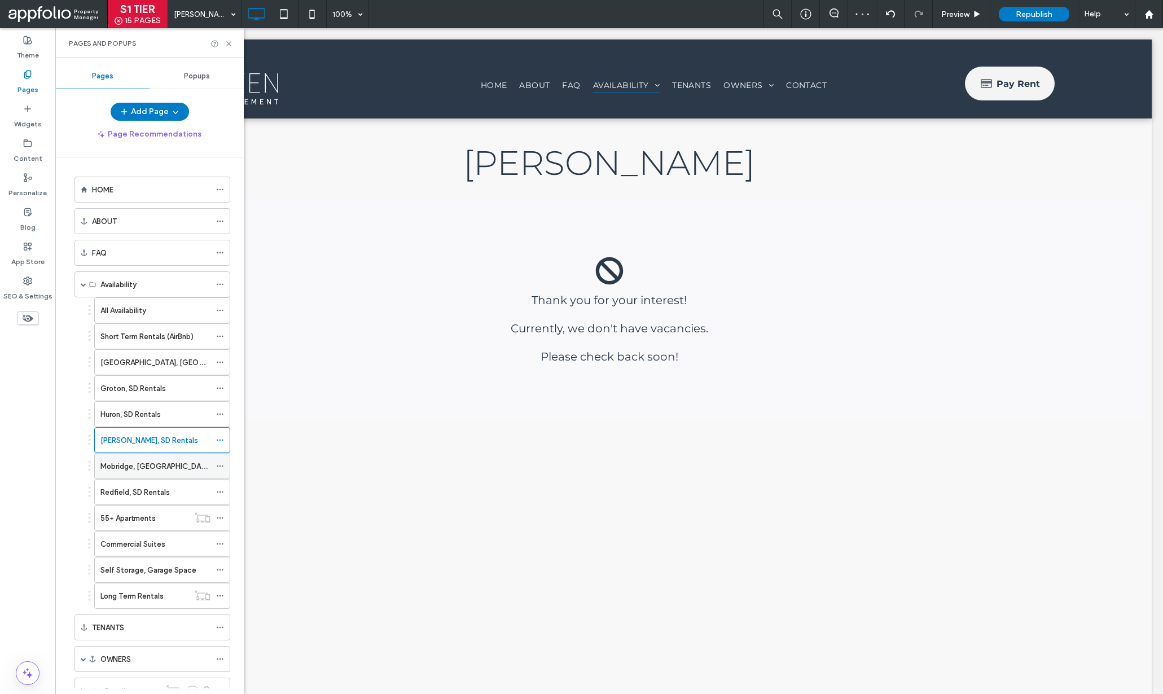
click at [124, 476] on div "Mobridge, SD Rentals" at bounding box center [155, 466] width 110 height 25
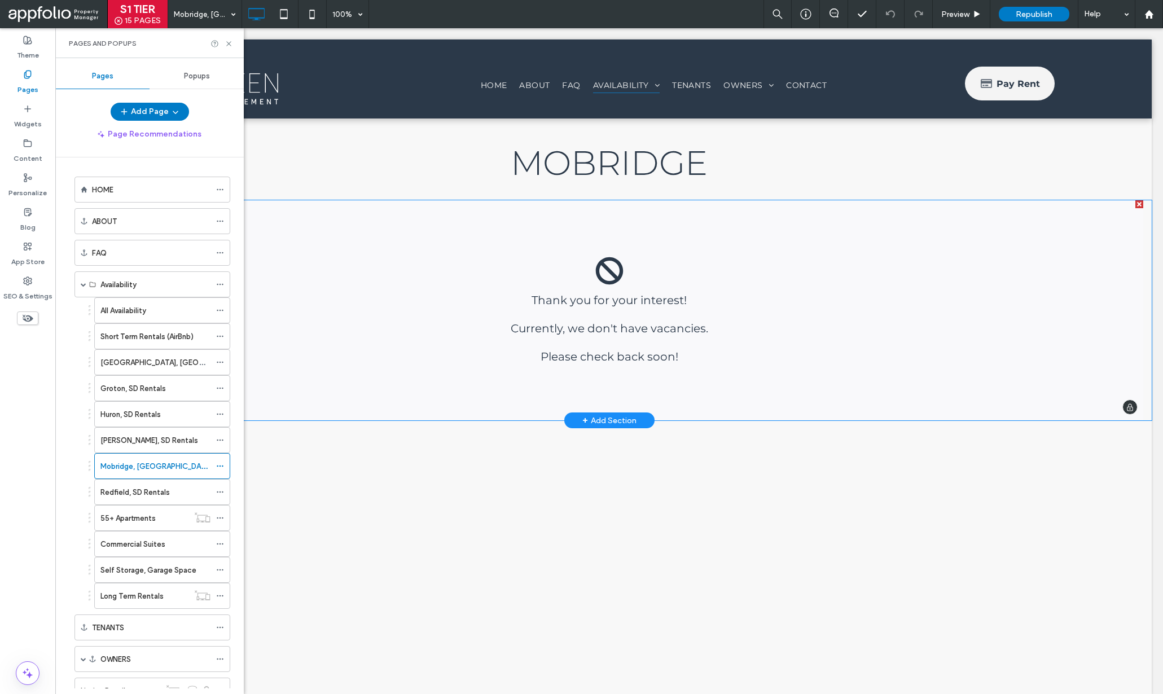
click at [475, 382] on span at bounding box center [609, 310] width 1069 height 220
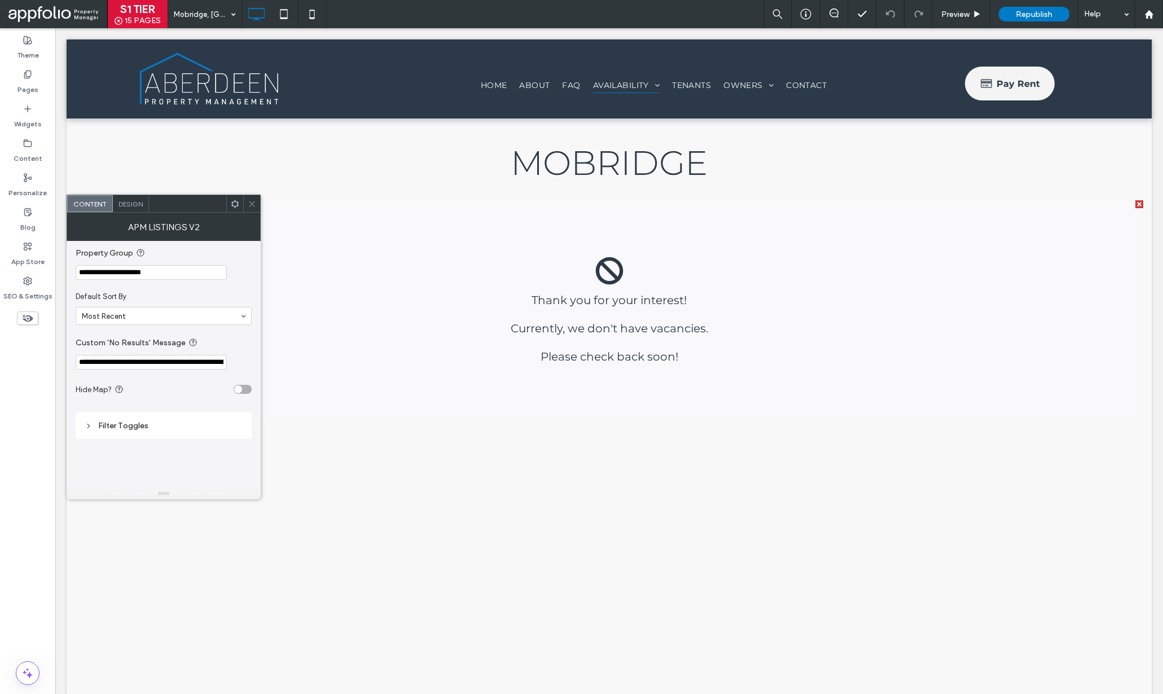
drag, startPoint x: 163, startPoint y: 262, endPoint x: 163, endPoint y: 273, distance: 10.7
click at [156, 274] on section "**********" at bounding box center [164, 263] width 176 height 45
drag, startPoint x: 178, startPoint y: 270, endPoint x: 34, endPoint y: 270, distance: 143.9
click at [34, 270] on body ".wqwq-1{fill:#231f20;} .cls-1q, .cls-2q { fill-rule: evenodd; } .cls-2q { fill:…" at bounding box center [581, 347] width 1163 height 694
paste input "*******"
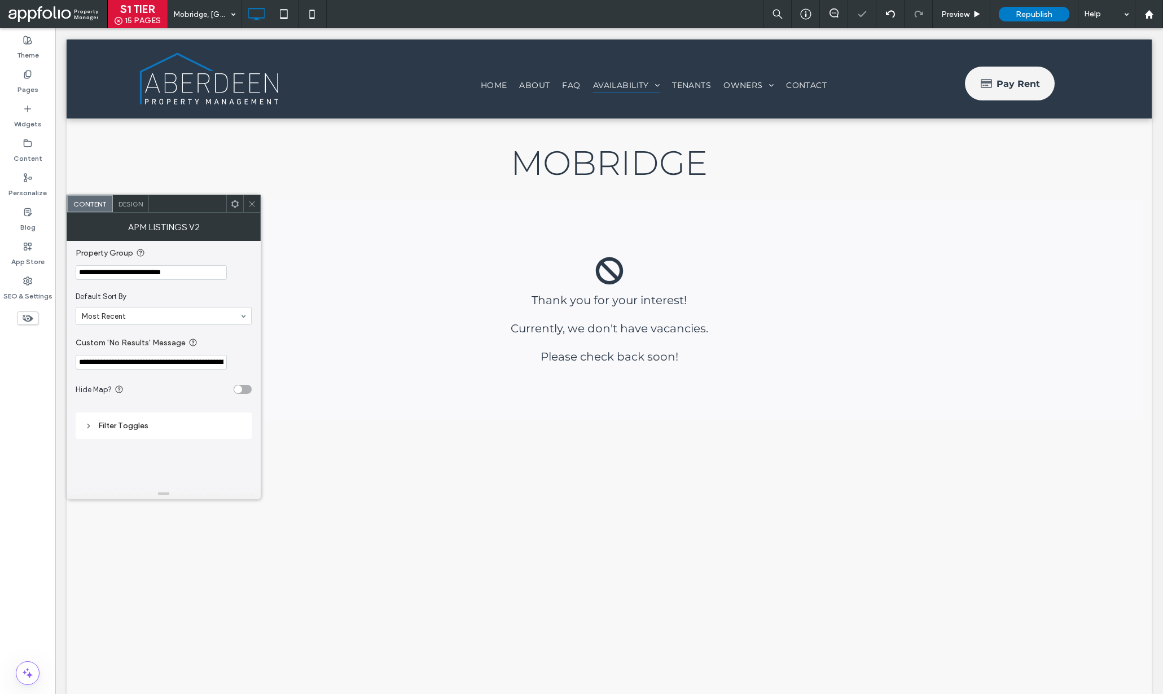
type input "**********"
click at [251, 201] on icon at bounding box center [252, 204] width 8 height 8
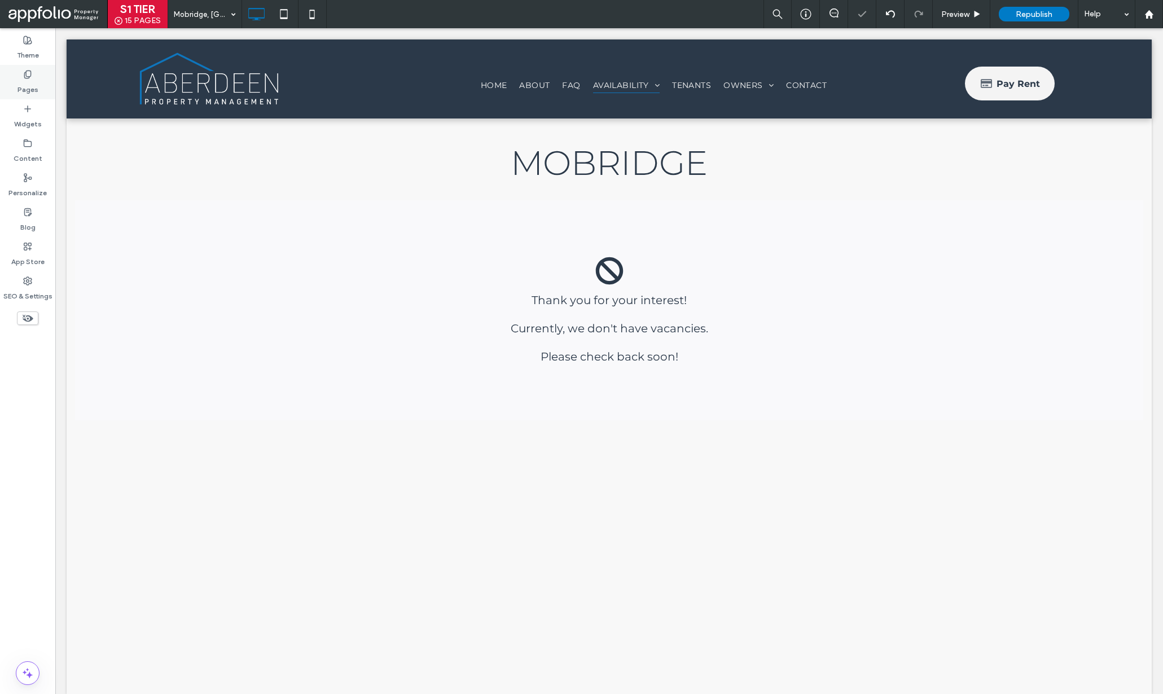
click at [50, 82] on div "Pages" at bounding box center [27, 82] width 55 height 34
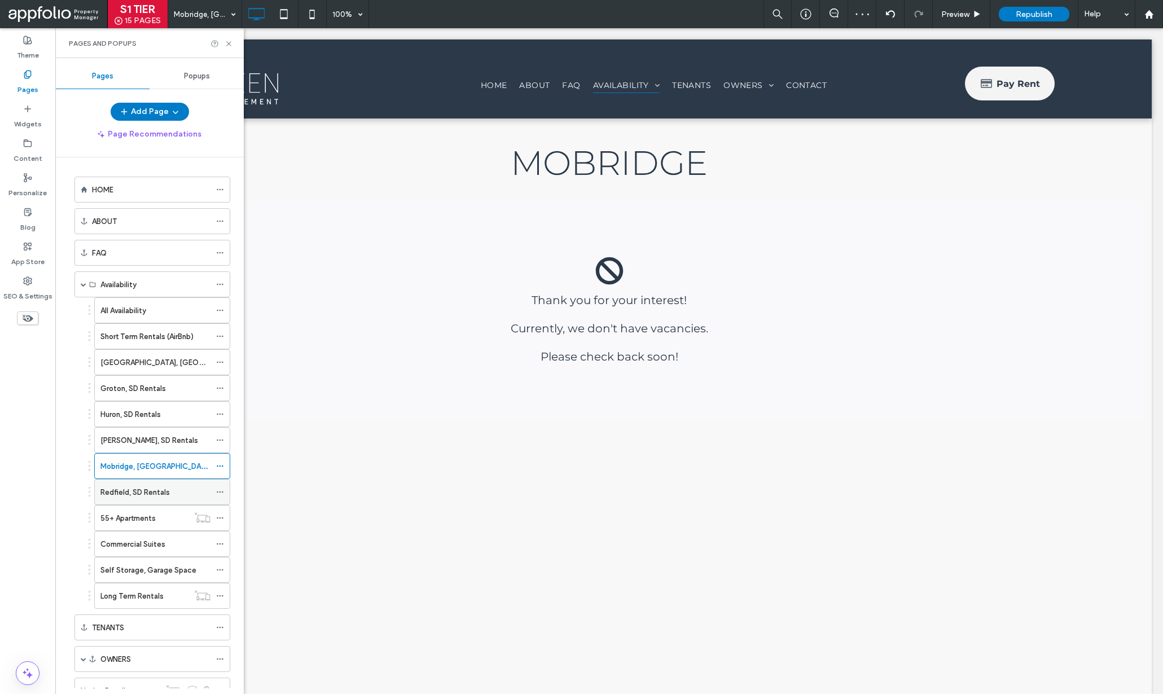
click at [150, 496] on label "Redfield, SD Rentals" at bounding box center [134, 493] width 69 height 20
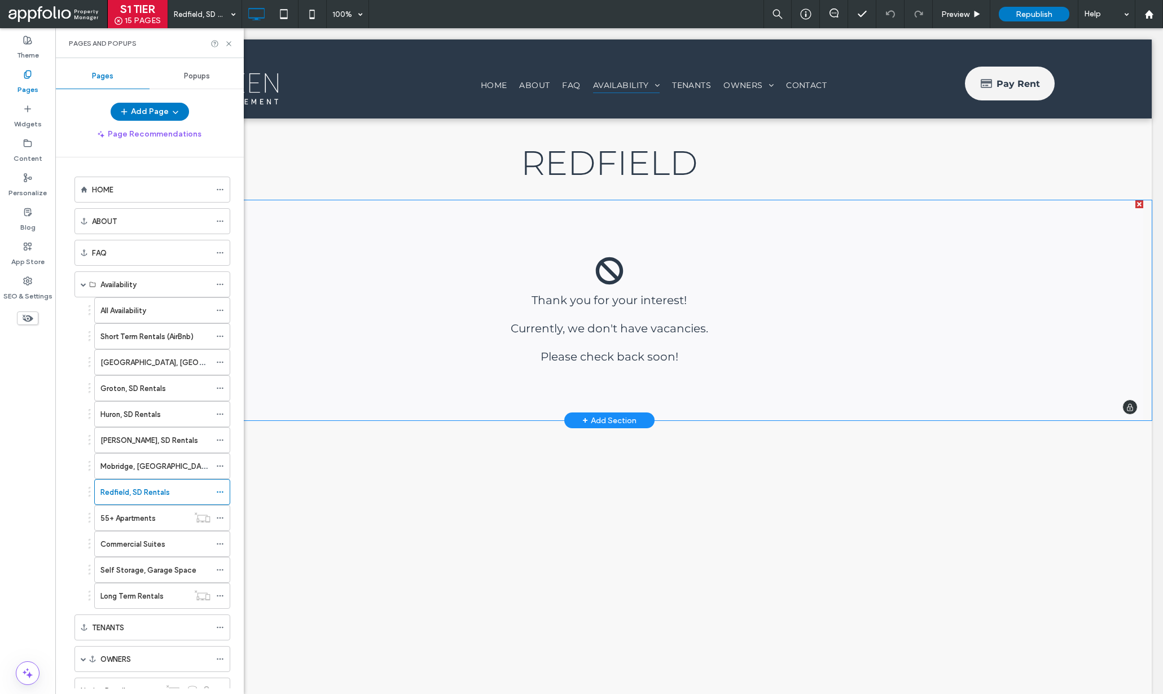
click at [334, 320] on span at bounding box center [609, 310] width 1069 height 220
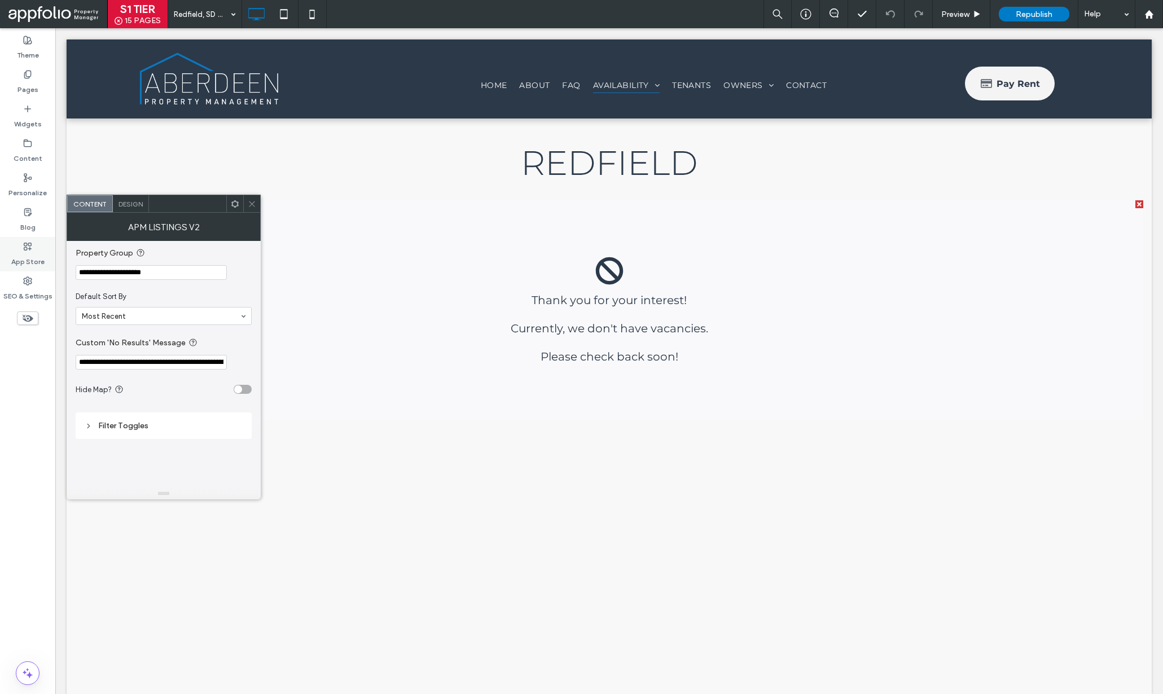
drag, startPoint x: 181, startPoint y: 270, endPoint x: 36, endPoint y: 266, distance: 145.1
click at [36, 266] on body ".wqwq-1{fill:#231f20;} .cls-1q, .cls-2q { fill-rule: evenodd; } .cls-2q { fill:…" at bounding box center [581, 347] width 1163 height 694
paste input "*******"
type input "**********"
click at [250, 213] on div "APM Listings v2" at bounding box center [164, 227] width 194 height 28
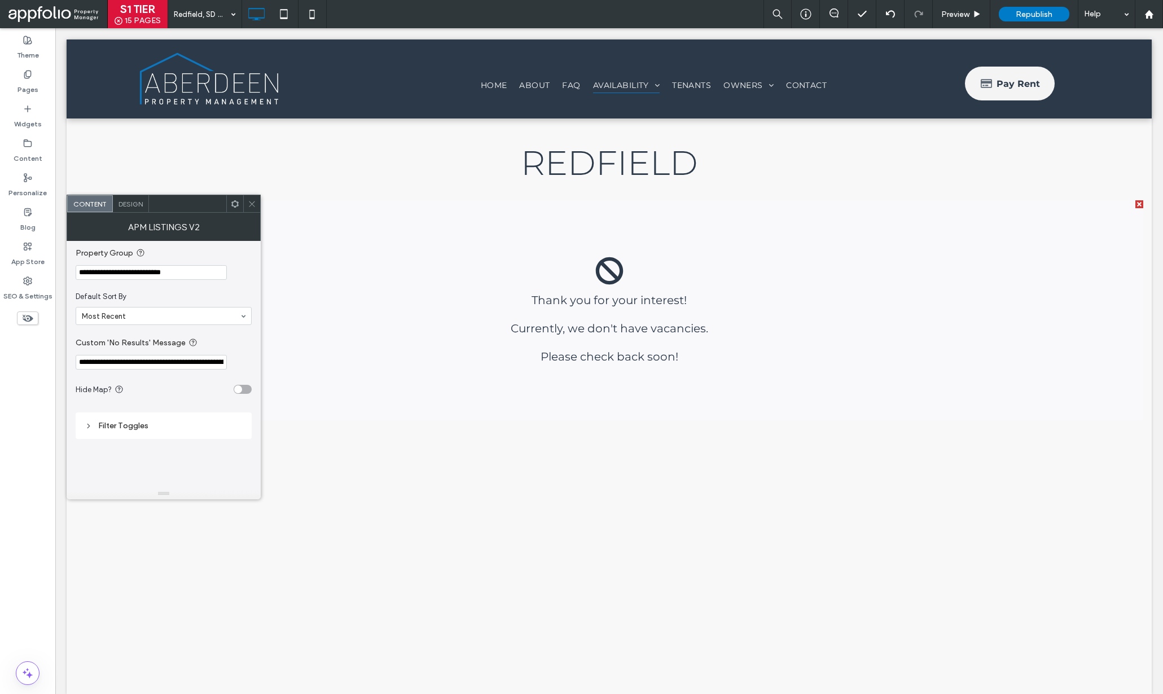
click at [256, 203] on icon at bounding box center [252, 204] width 8 height 8
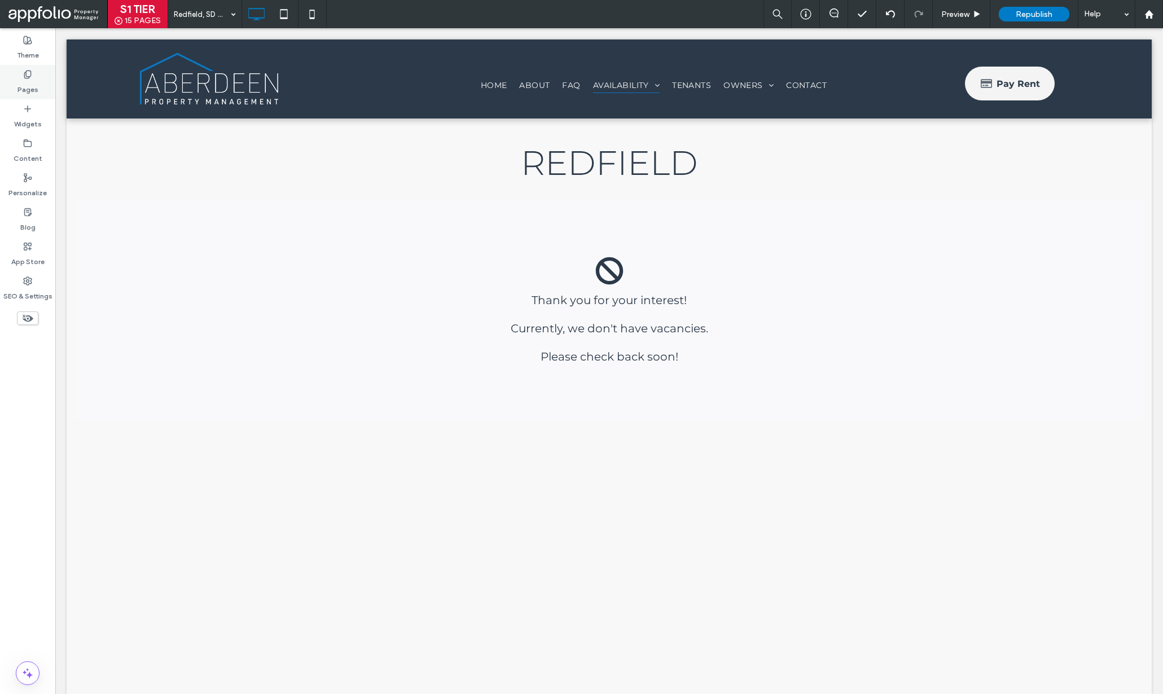
click at [37, 88] on div "Pages" at bounding box center [27, 82] width 55 height 34
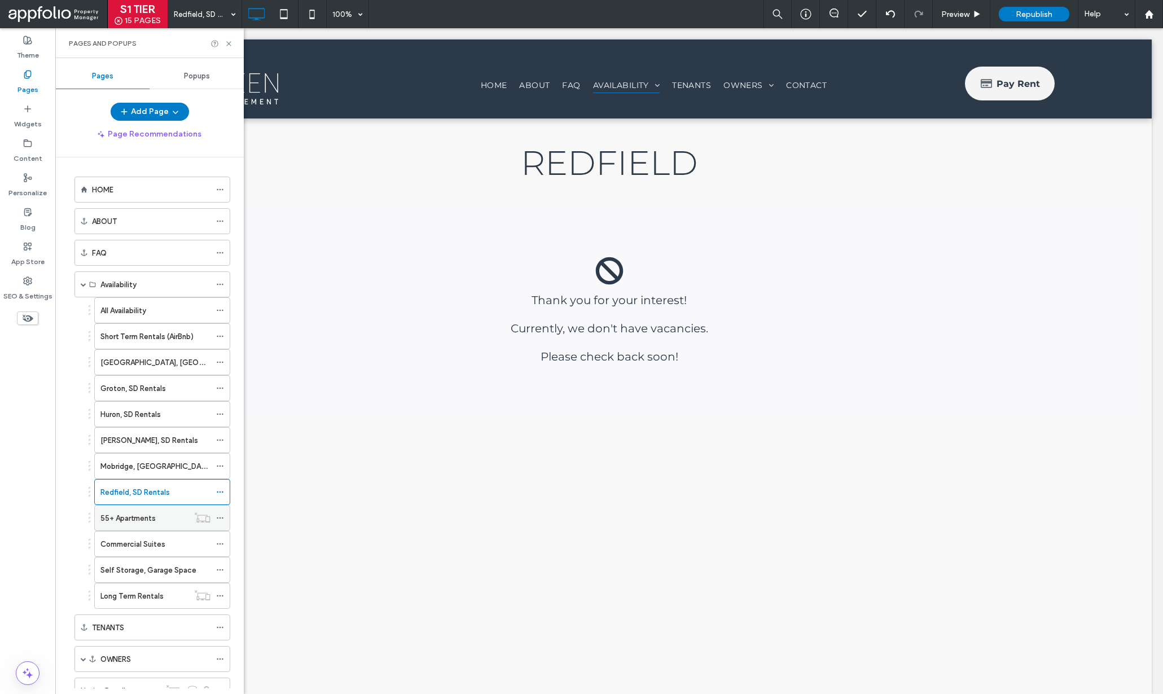
click at [157, 514] on div "55+ Apartments" at bounding box center [144, 519] width 88 height 12
click at [220, 519] on use at bounding box center [220, 519] width 6 height 2
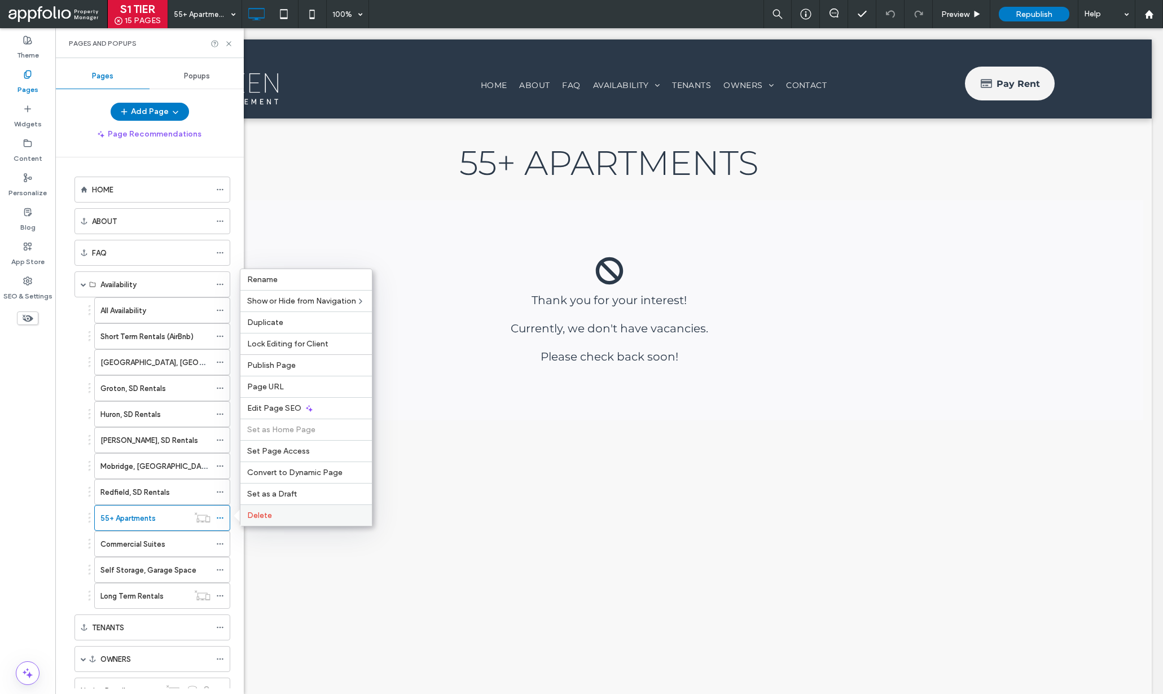
click at [256, 517] on span "Delete" at bounding box center [259, 516] width 25 height 10
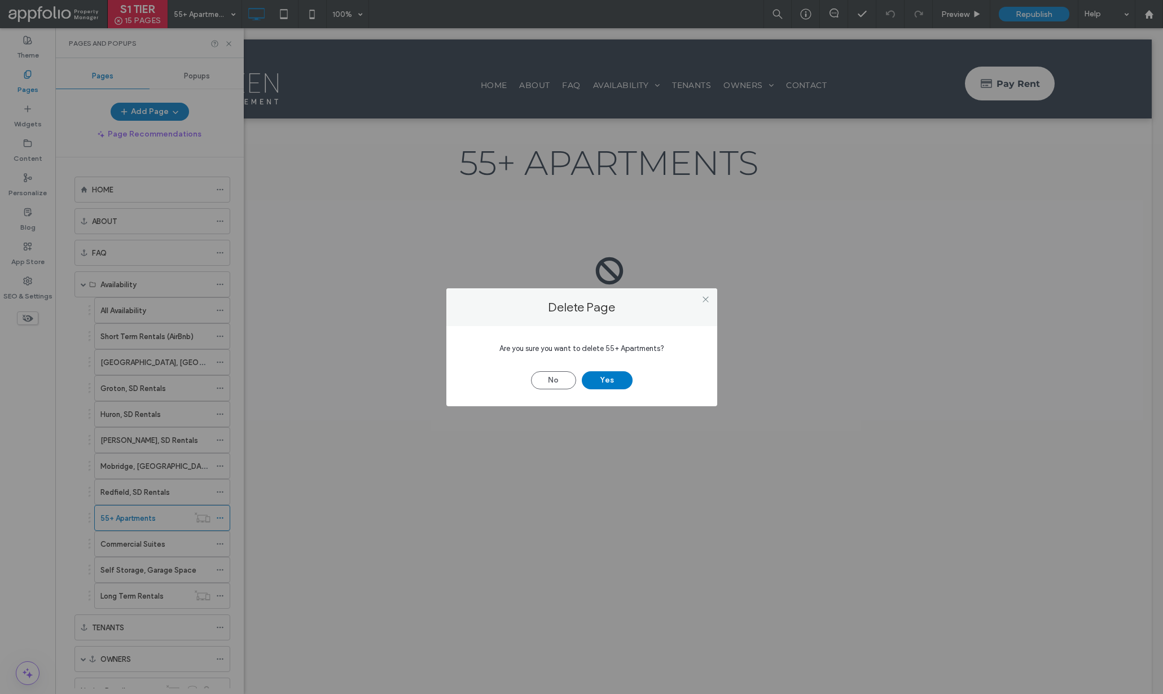
click at [158, 540] on div "Delete Page Are you sure you want to delete 55+ Apartments? No Yes" at bounding box center [581, 347] width 1163 height 694
click at [220, 519] on div "Delete Page Are you sure you want to delete 55+ Apartments? No Yes" at bounding box center [581, 347] width 1163 height 694
click at [542, 378] on button "No" at bounding box center [553, 380] width 45 height 18
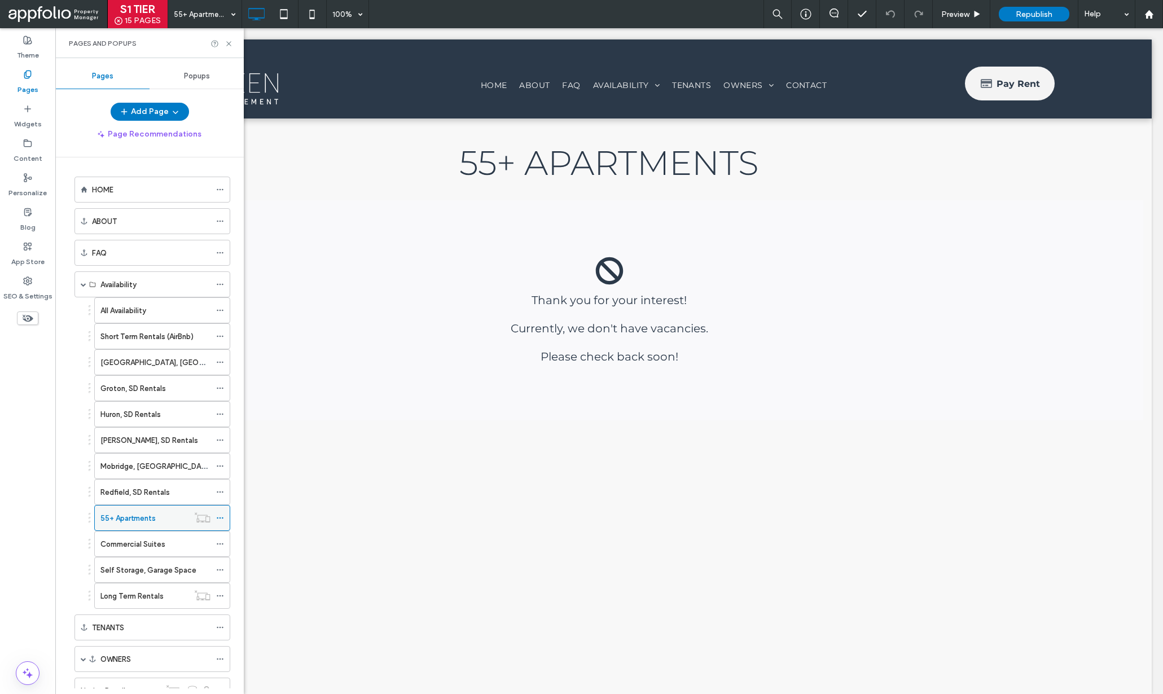
click at [220, 518] on use at bounding box center [220, 519] width 6 height 2
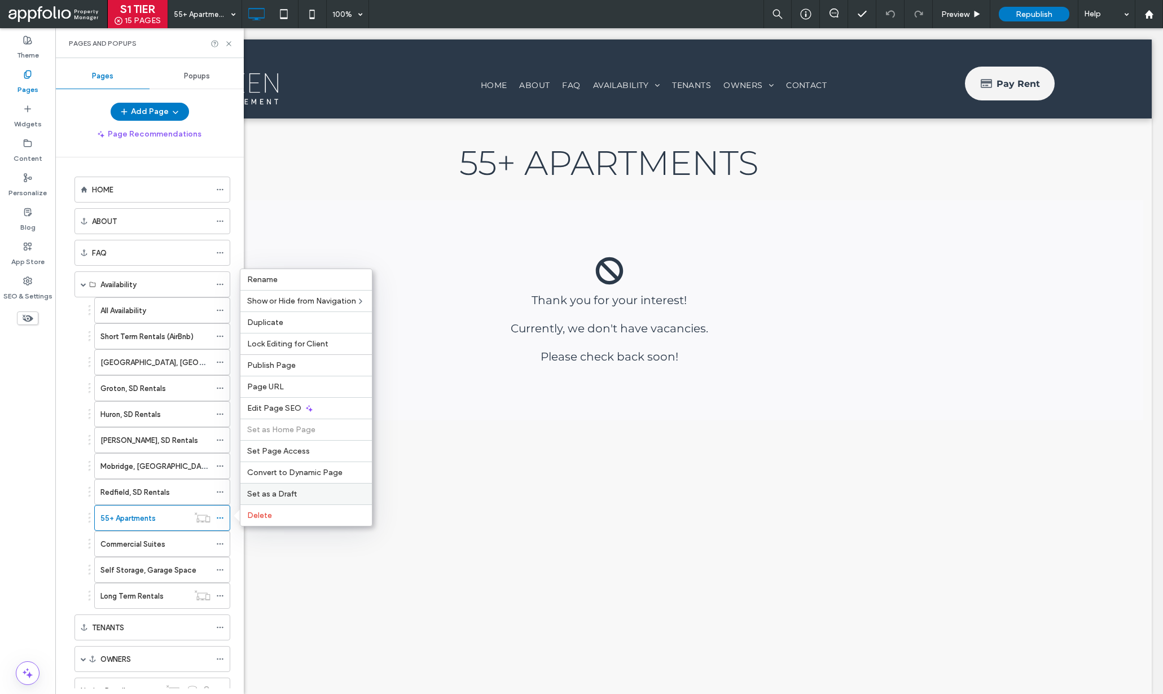
click at [270, 492] on span "Set as a Draft" at bounding box center [272, 494] width 50 height 10
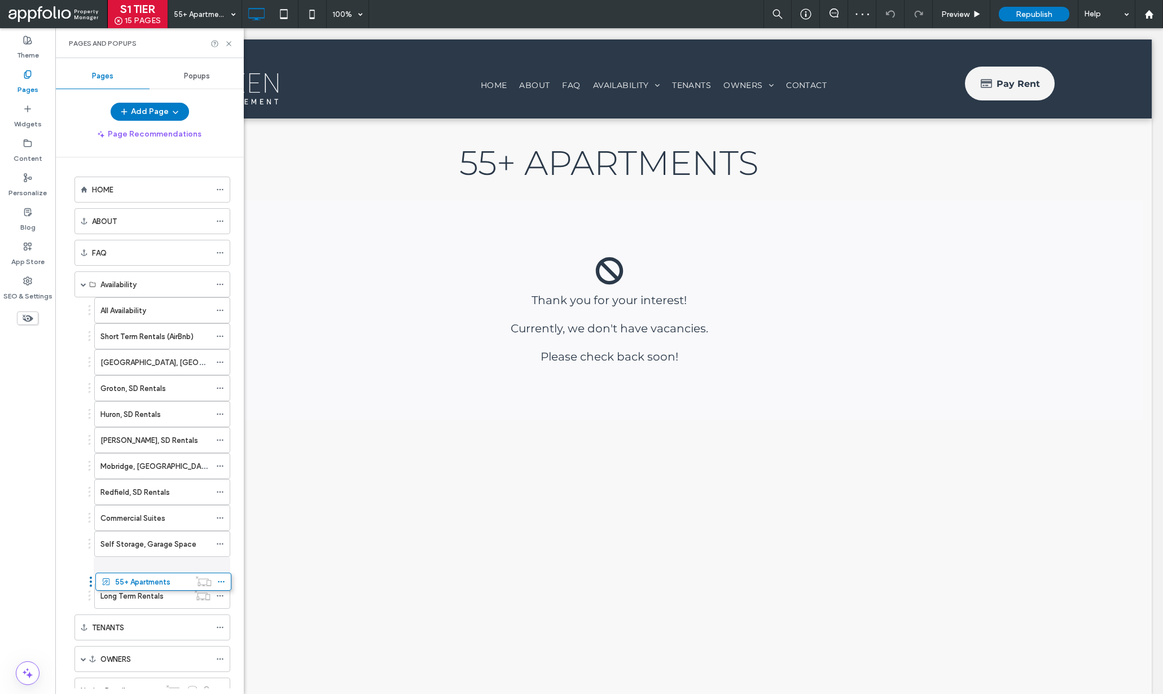
drag, startPoint x: 90, startPoint y: 516, endPoint x: 94, endPoint y: 568, distance: 52.1
click at [187, 511] on div "Commercial Suites" at bounding box center [155, 518] width 110 height 25
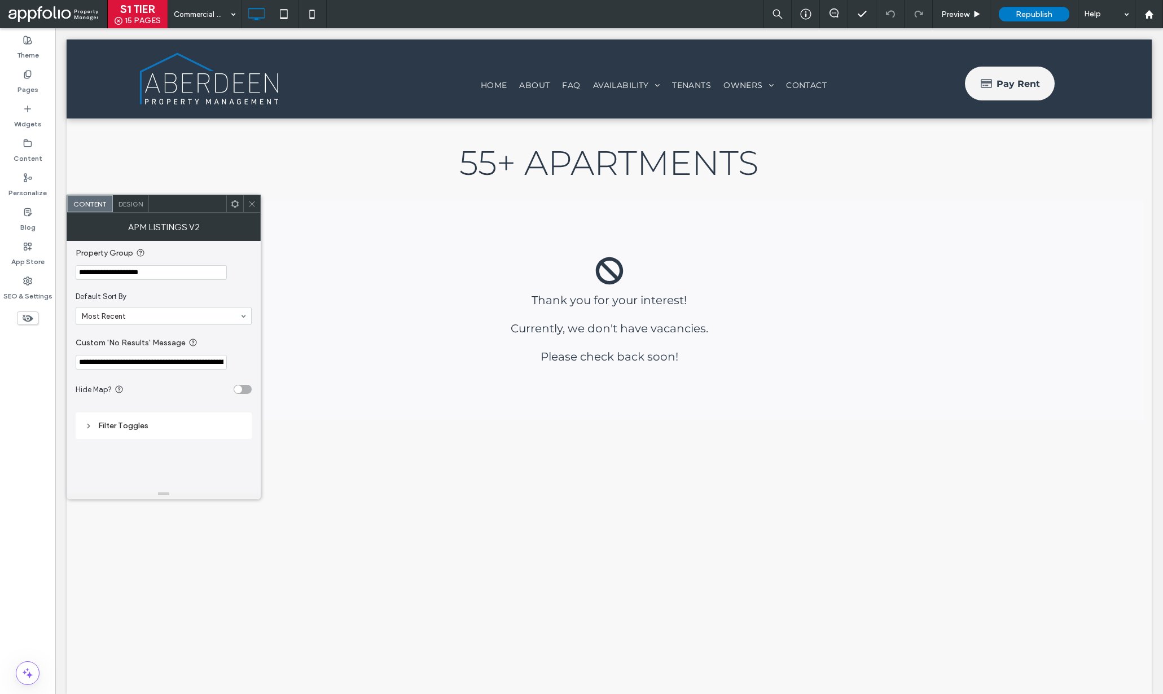
drag, startPoint x: 90, startPoint y: 260, endPoint x: 70, endPoint y: 261, distance: 19.8
click at [70, 261] on div "**********" at bounding box center [164, 364] width 194 height 247
click at [248, 201] on icon at bounding box center [252, 204] width 8 height 8
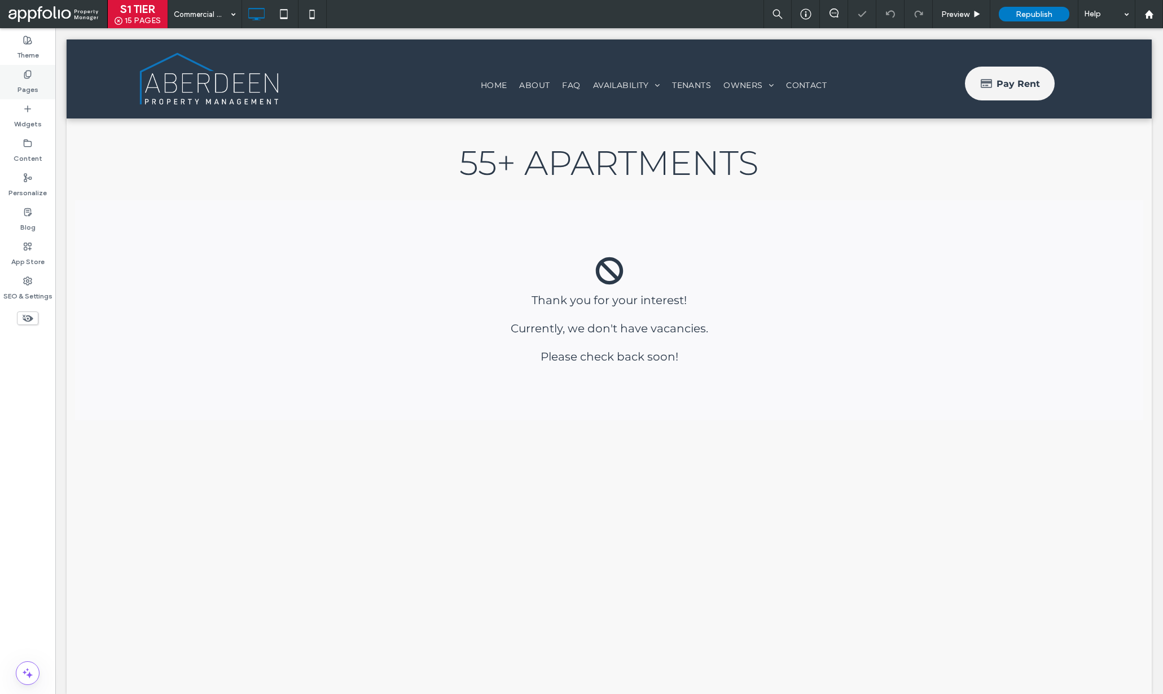
click at [36, 91] on label "Pages" at bounding box center [27, 87] width 21 height 16
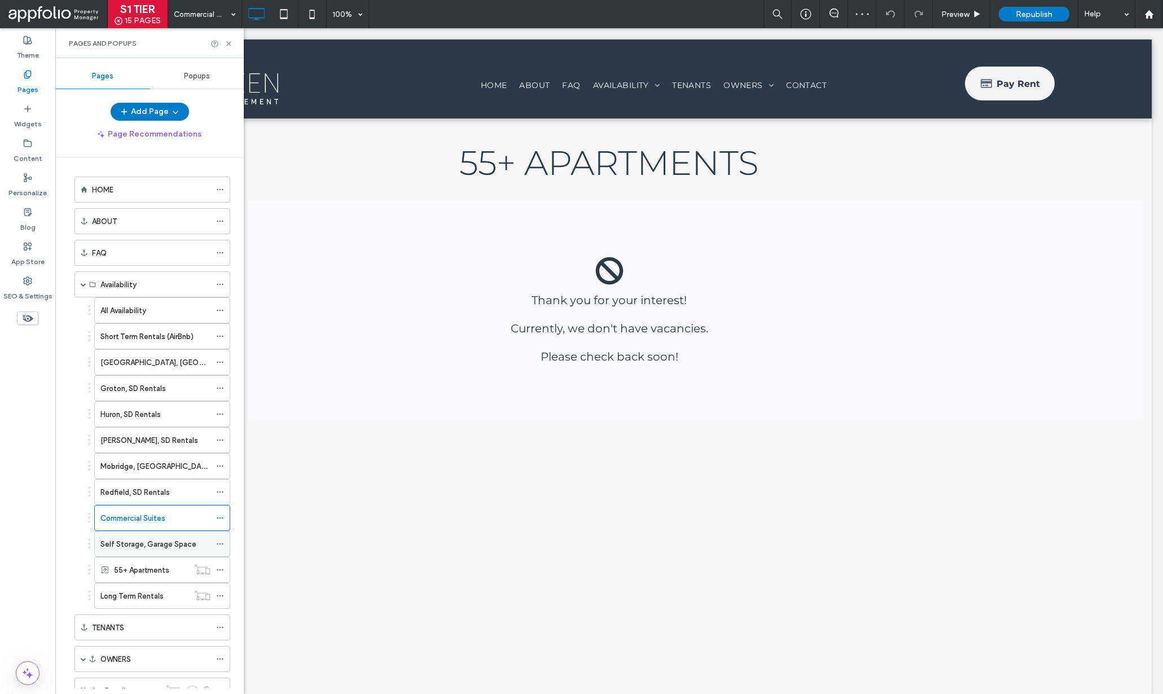
click at [167, 541] on label "Self Storage, Garage Space" at bounding box center [148, 545] width 96 height 20
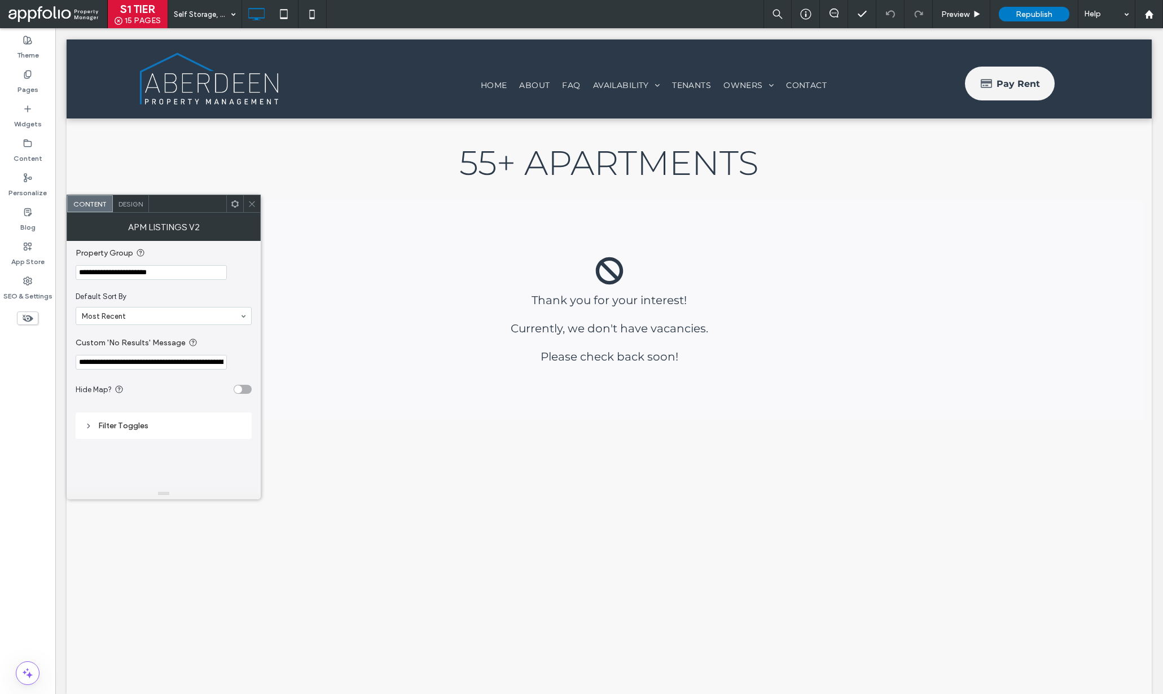
drag, startPoint x: 192, startPoint y: 273, endPoint x: 55, endPoint y: 267, distance: 136.7
click at [55, 267] on body ".wqwq-1{fill:#231f20;} .cls-1q, .cls-2q { fill-rule: evenodd; } .cls-2q { fill:…" at bounding box center [581, 347] width 1163 height 694
click at [250, 207] on icon at bounding box center [252, 204] width 8 height 8
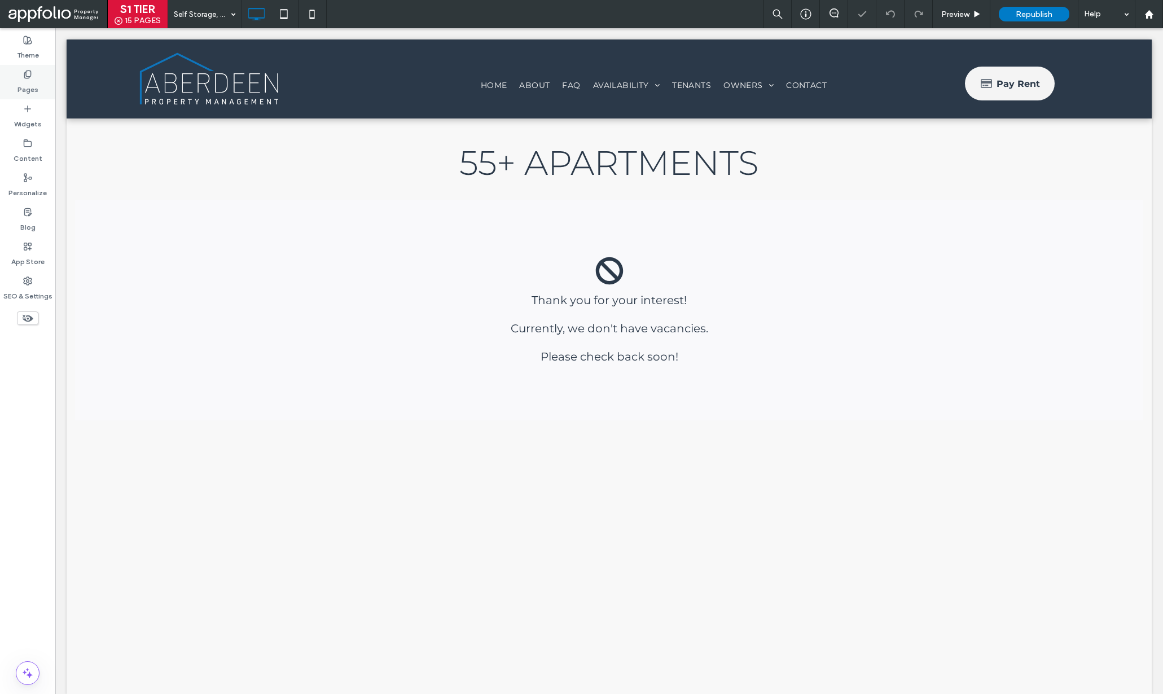
click at [27, 70] on icon at bounding box center [27, 74] width 9 height 9
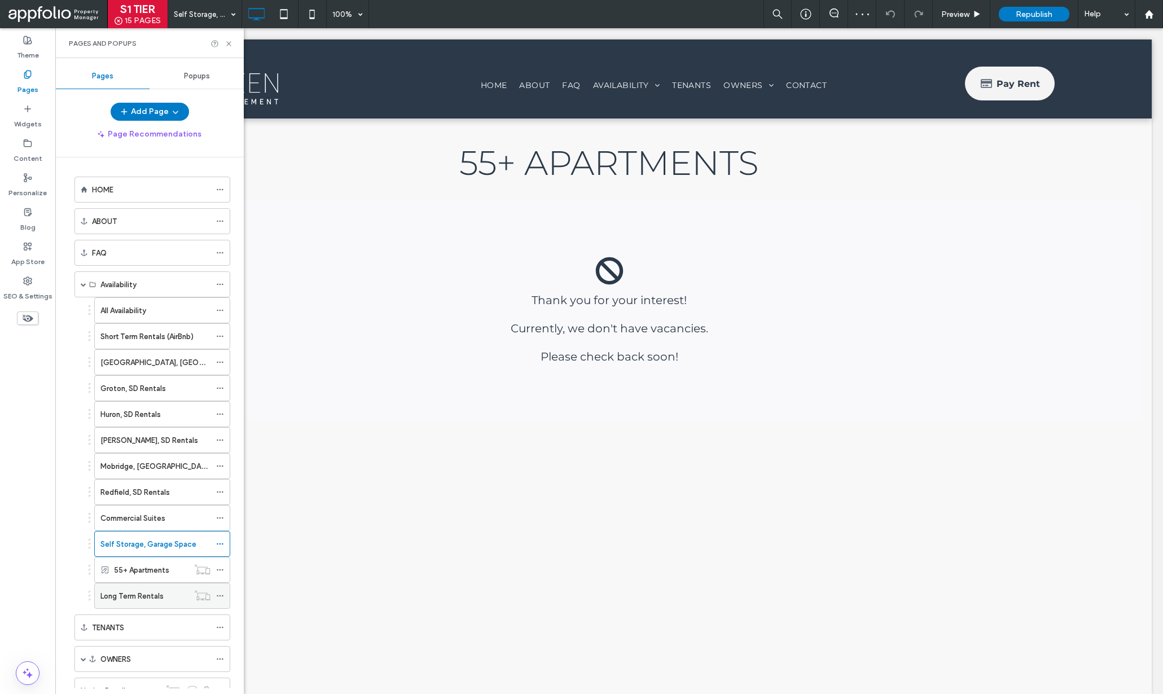
click at [219, 596] on icon at bounding box center [220, 596] width 8 height 8
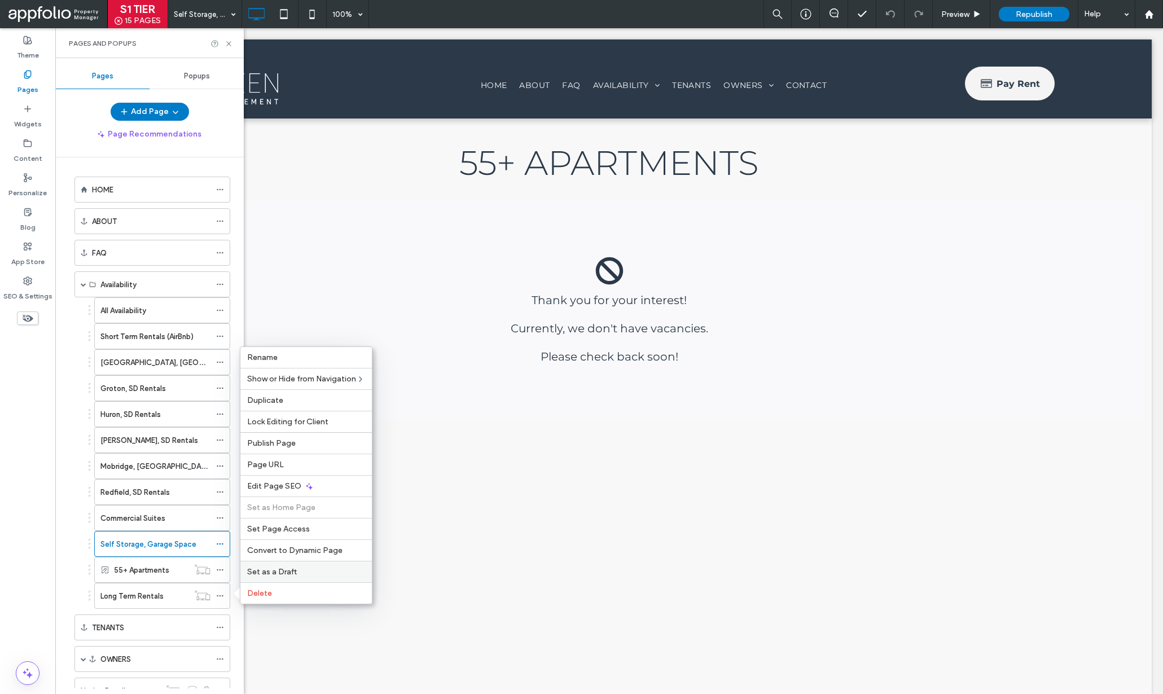
click at [296, 570] on label "Set as a Draft" at bounding box center [306, 572] width 118 height 10
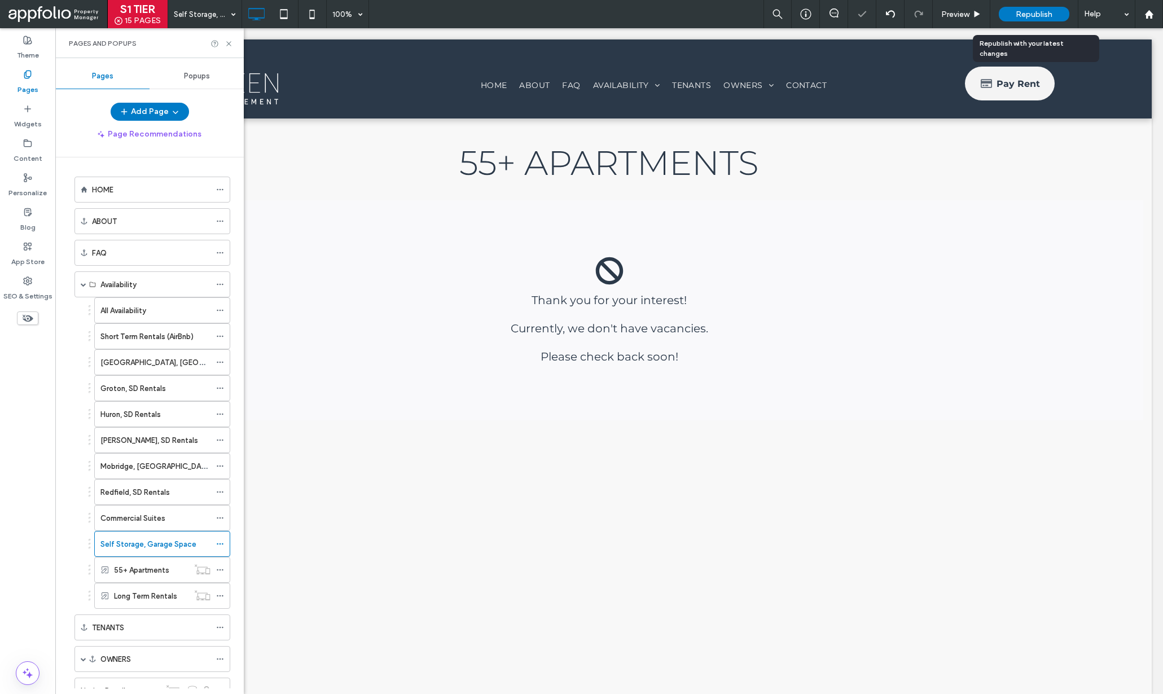
click at [1048, 12] on span "Republish" at bounding box center [1034, 15] width 37 height 10
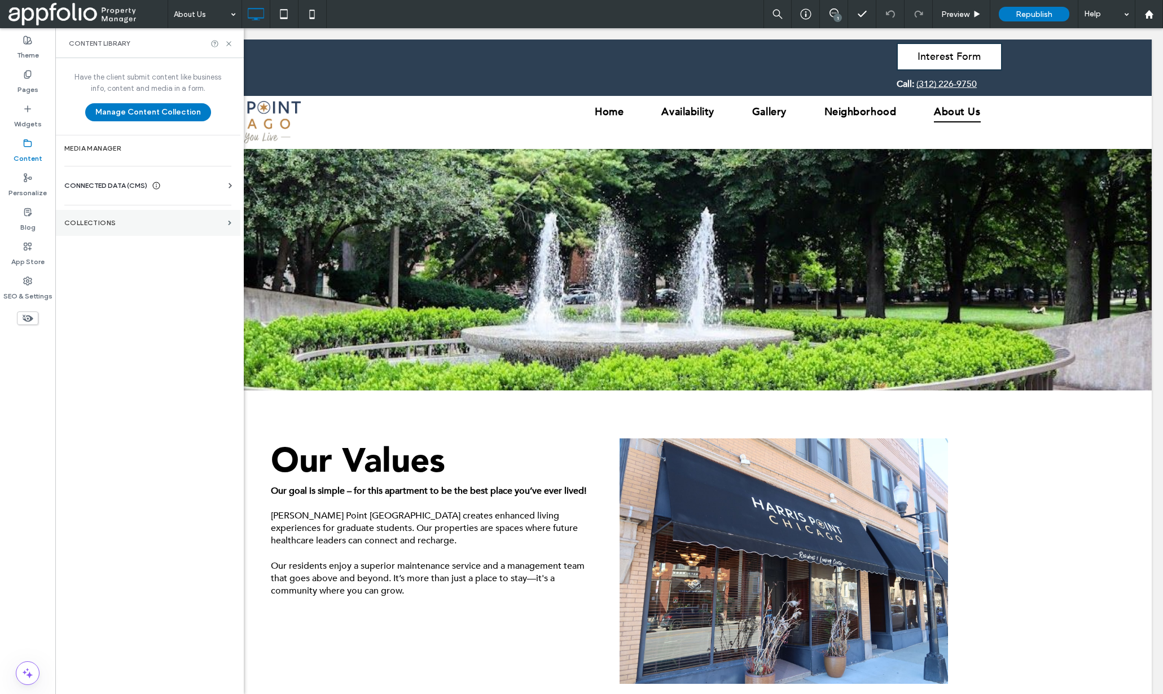
click at [98, 224] on label "Collections" at bounding box center [143, 223] width 159 height 8
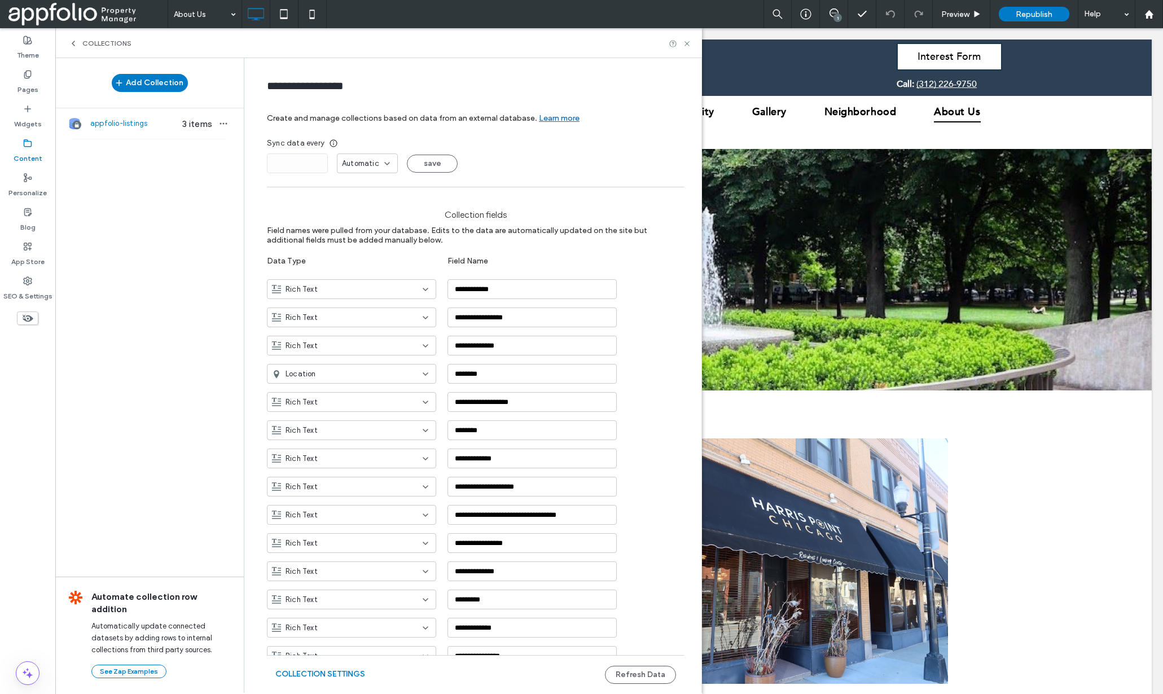
click at [75, 49] on div "Collections" at bounding box center [378, 43] width 647 height 30
click at [77, 30] on div "Collections" at bounding box center [378, 43] width 647 height 30
click at [78, 40] on div "Collections" at bounding box center [100, 43] width 63 height 9
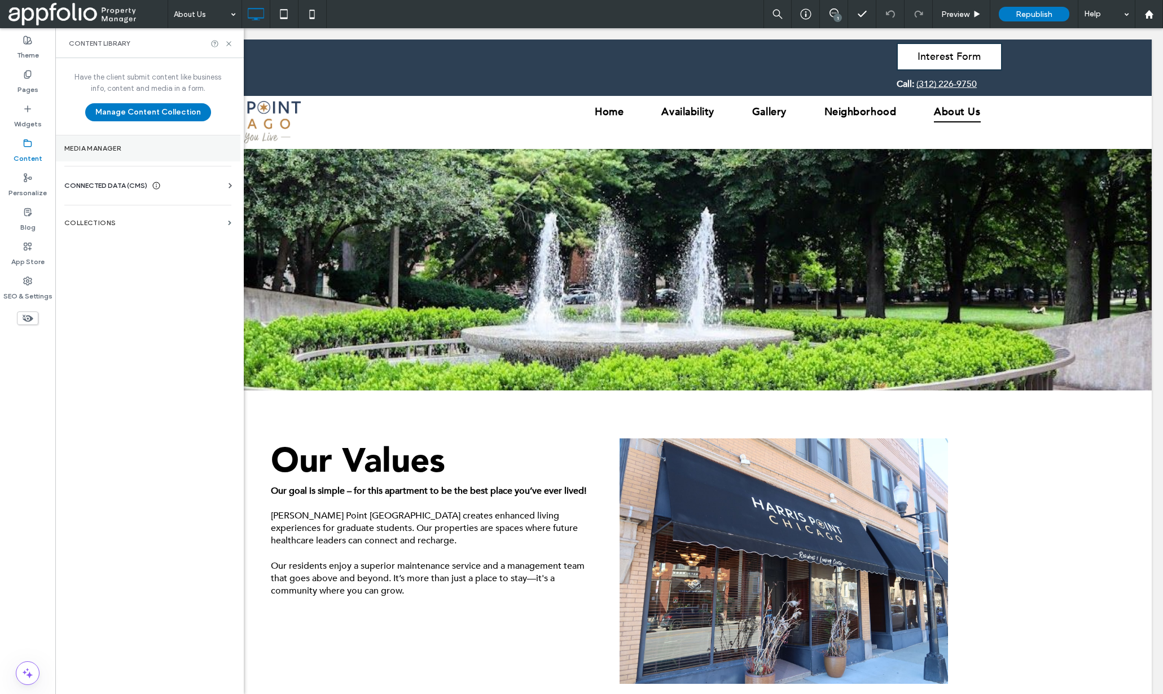
click at [113, 148] on label "Media Manager" at bounding box center [147, 149] width 167 height 8
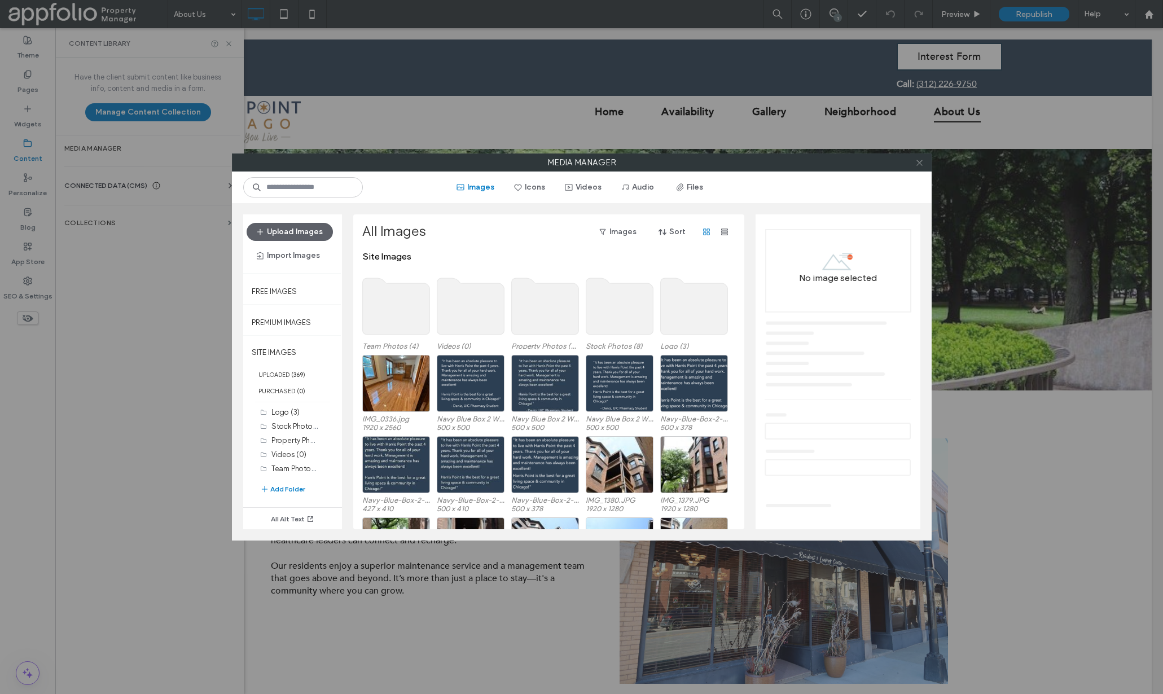
click at [917, 166] on icon at bounding box center [920, 163] width 8 height 8
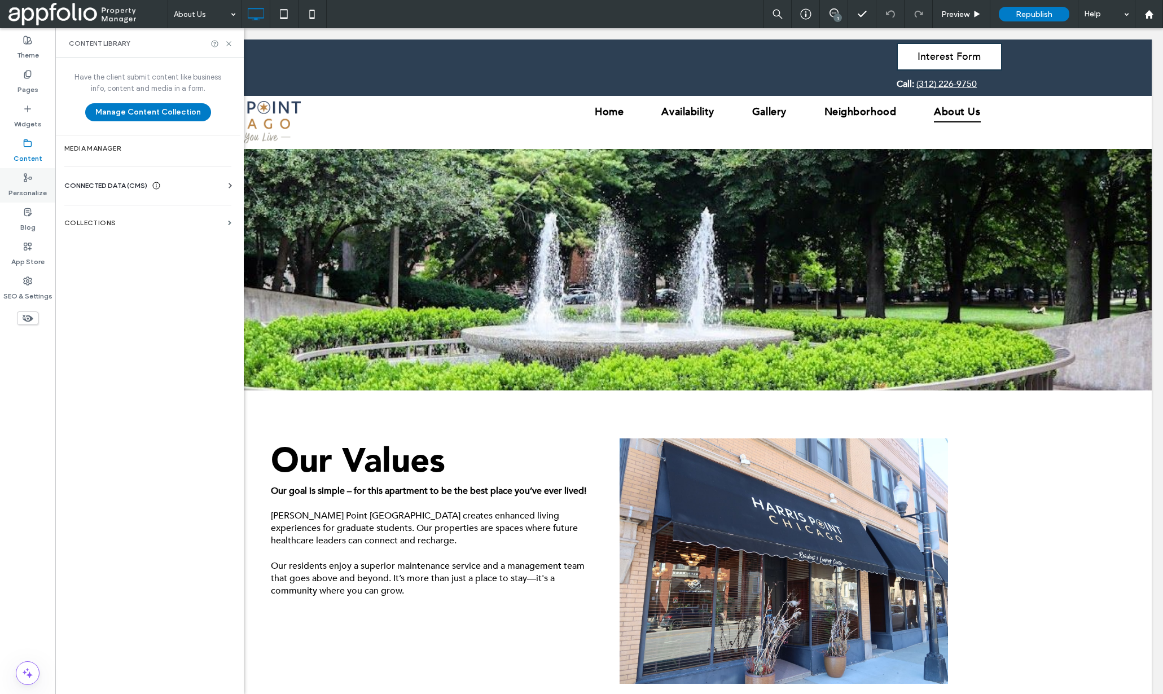
click at [24, 190] on label "Personalize" at bounding box center [27, 190] width 38 height 16
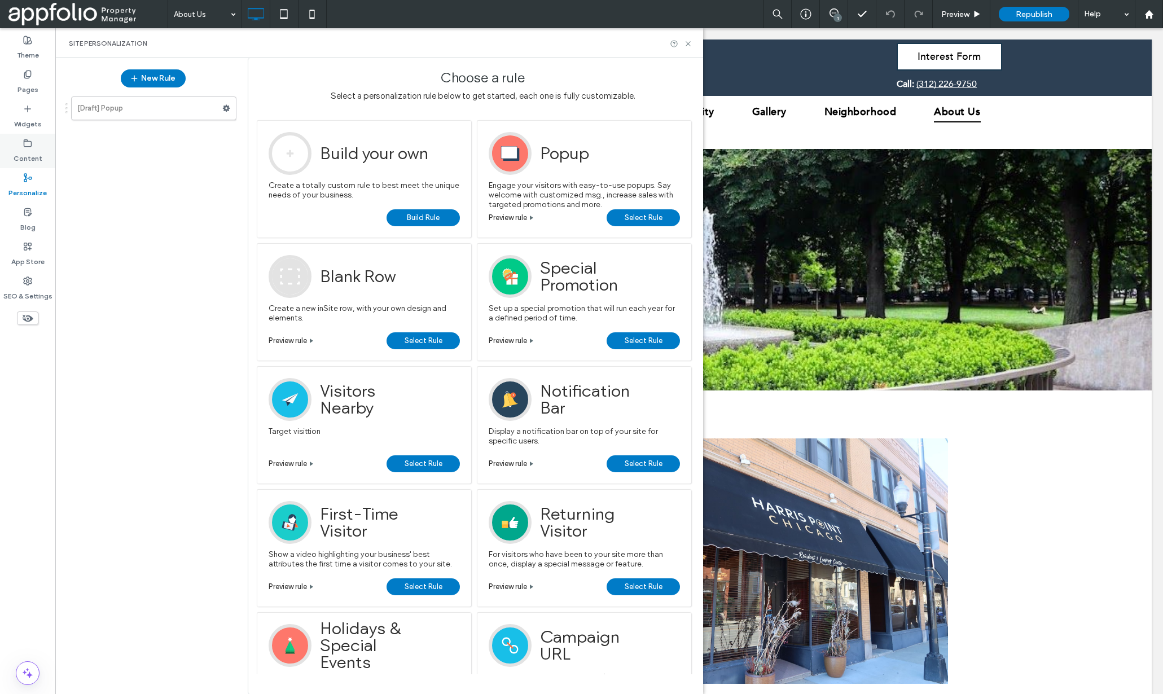
click at [28, 136] on div "Content" at bounding box center [27, 151] width 55 height 34
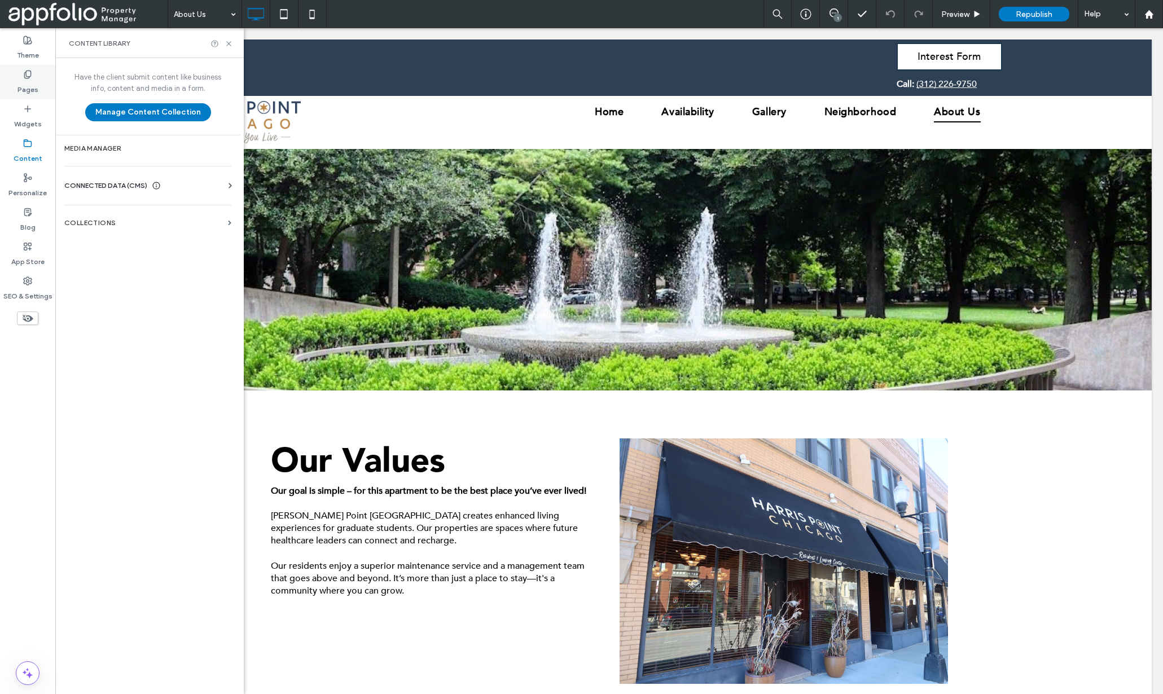
click at [27, 71] on icon at bounding box center [27, 74] width 9 height 9
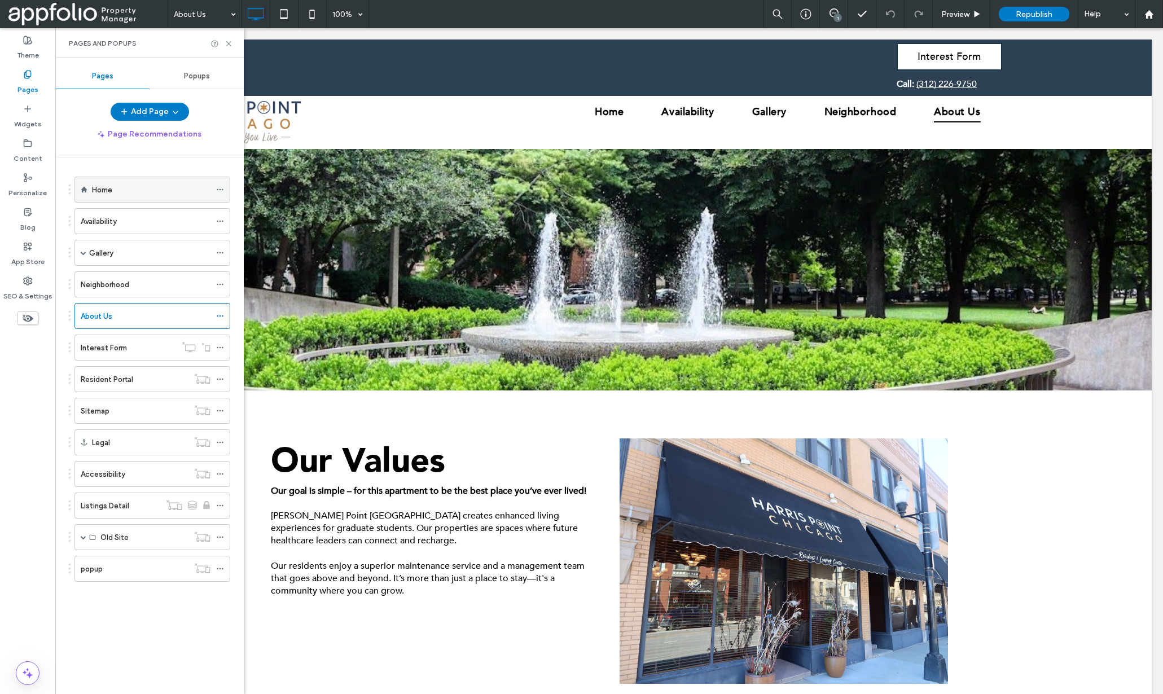
click at [222, 190] on use at bounding box center [220, 190] width 6 height 2
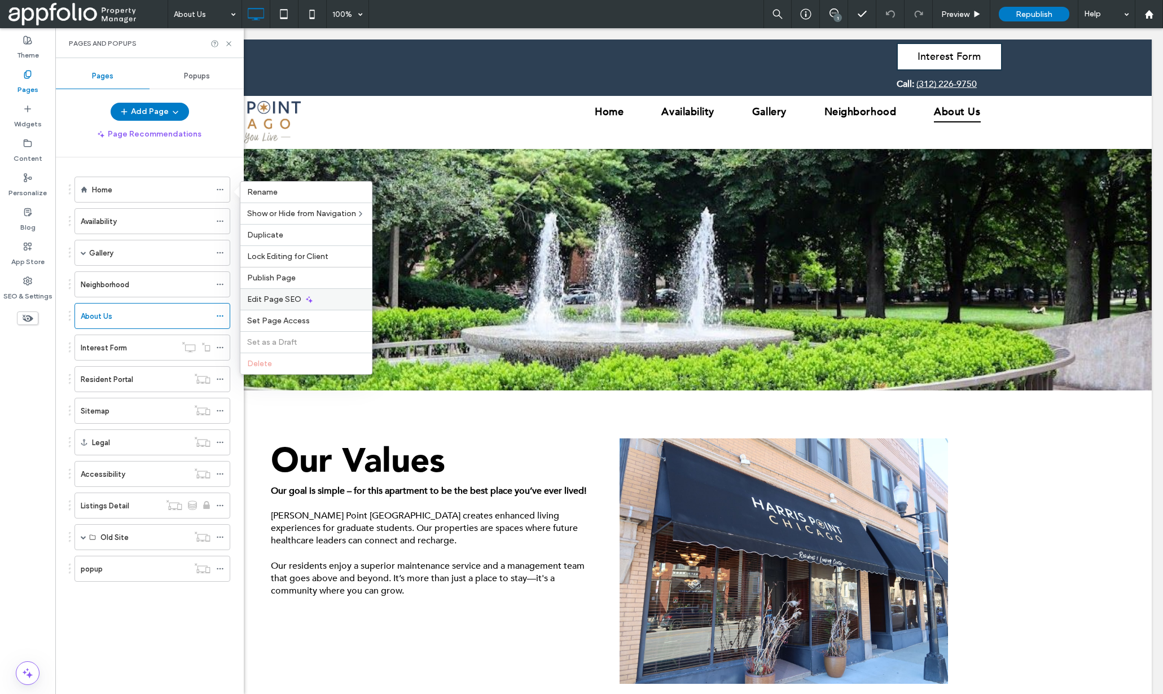
click at [310, 296] on icon at bounding box center [309, 299] width 9 height 9
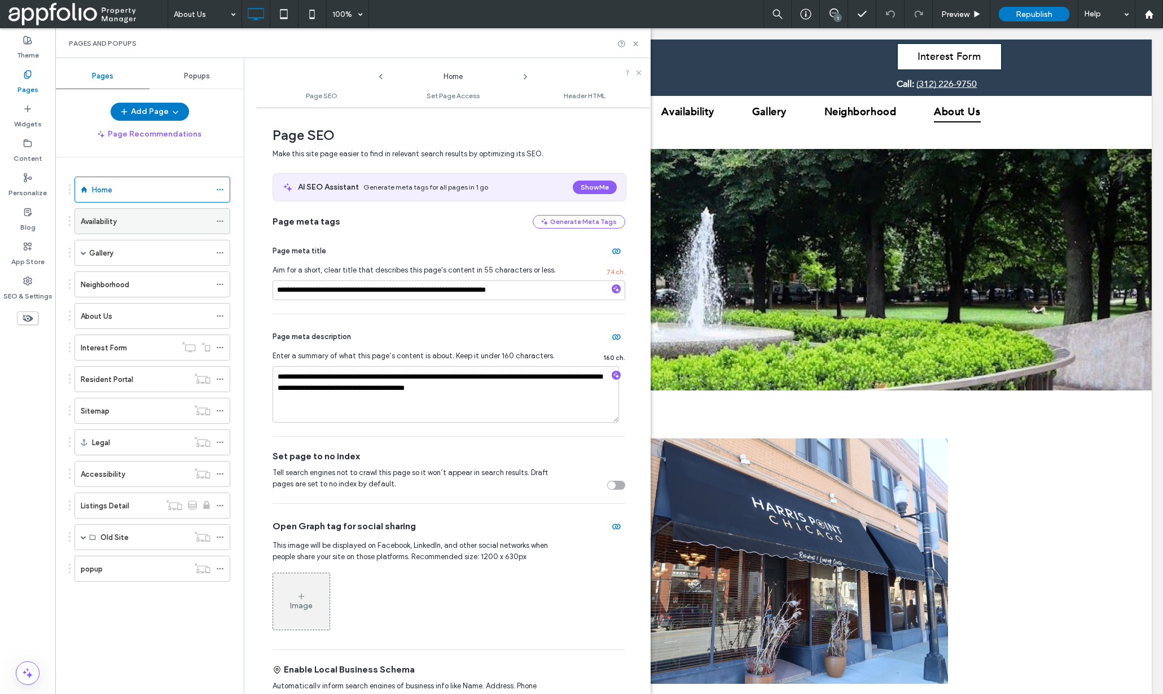
click at [219, 218] on icon at bounding box center [220, 221] width 8 height 8
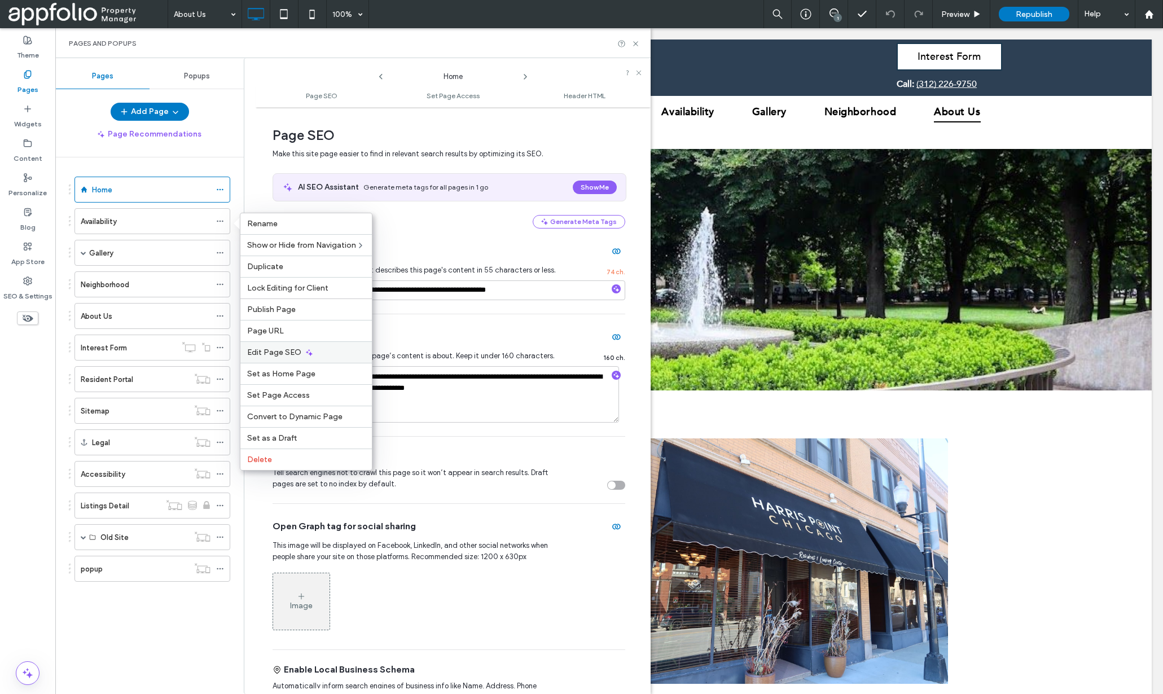
click at [272, 354] on span "Edit Page SEO" at bounding box center [274, 353] width 54 height 10
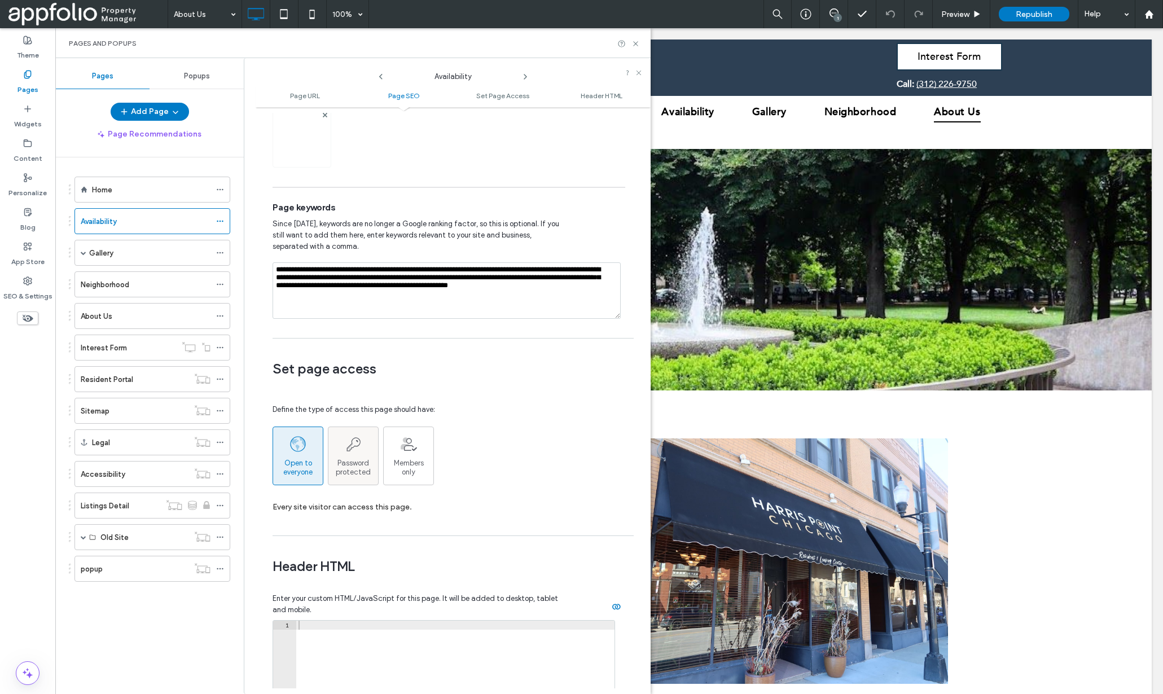
scroll to position [244, 0]
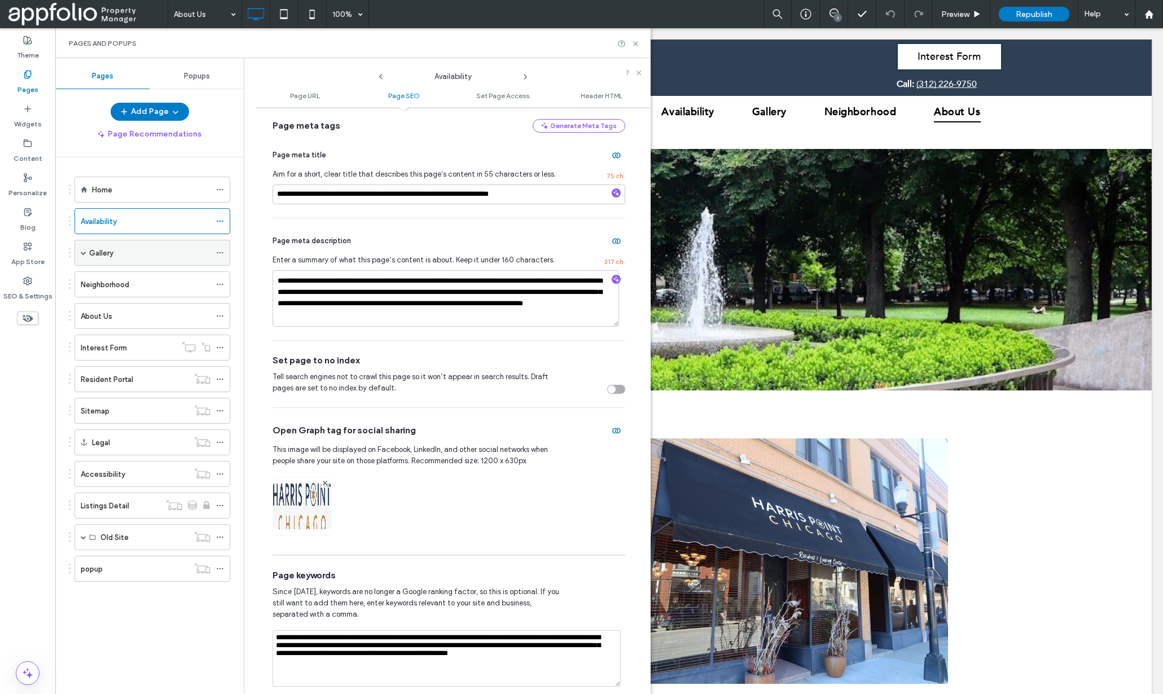
click at [220, 252] on use at bounding box center [220, 253] width 6 height 2
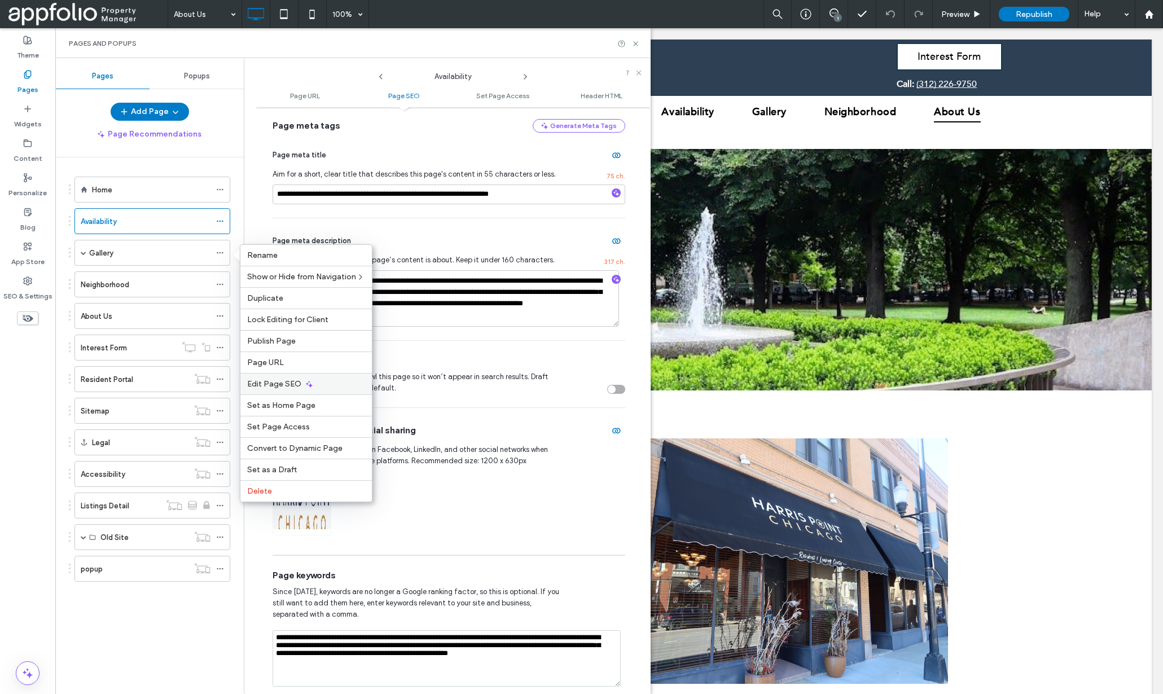
click at [316, 383] on div "Edit Page SEO" at bounding box center [306, 383] width 132 height 21
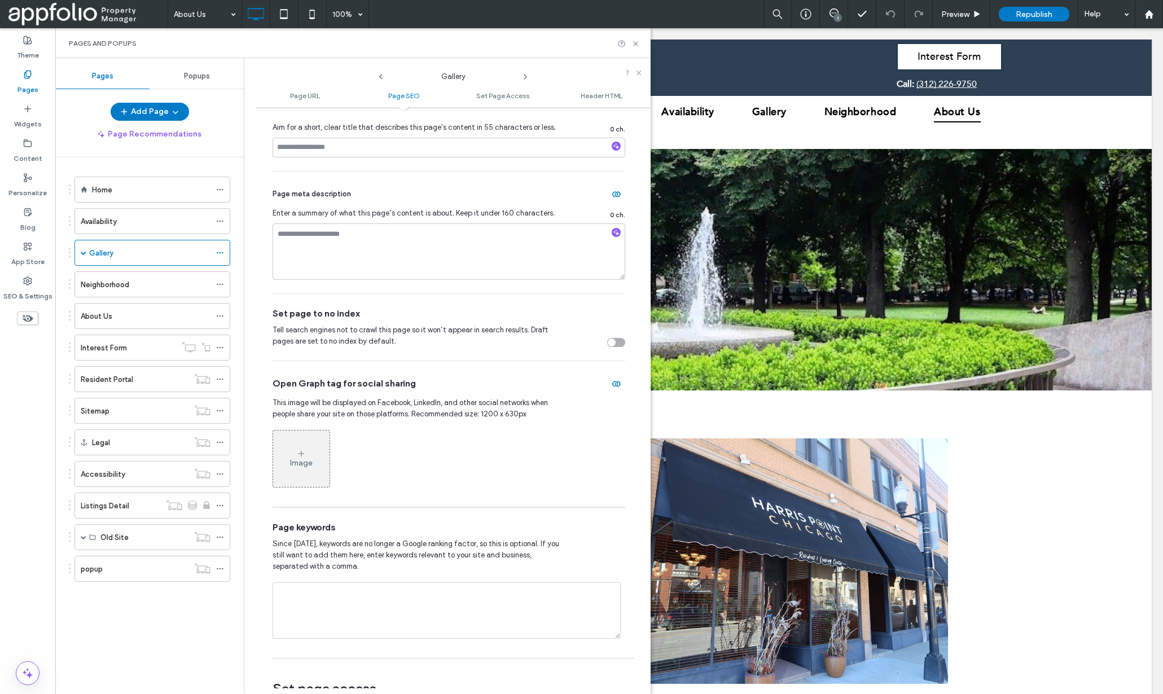
scroll to position [352, 0]
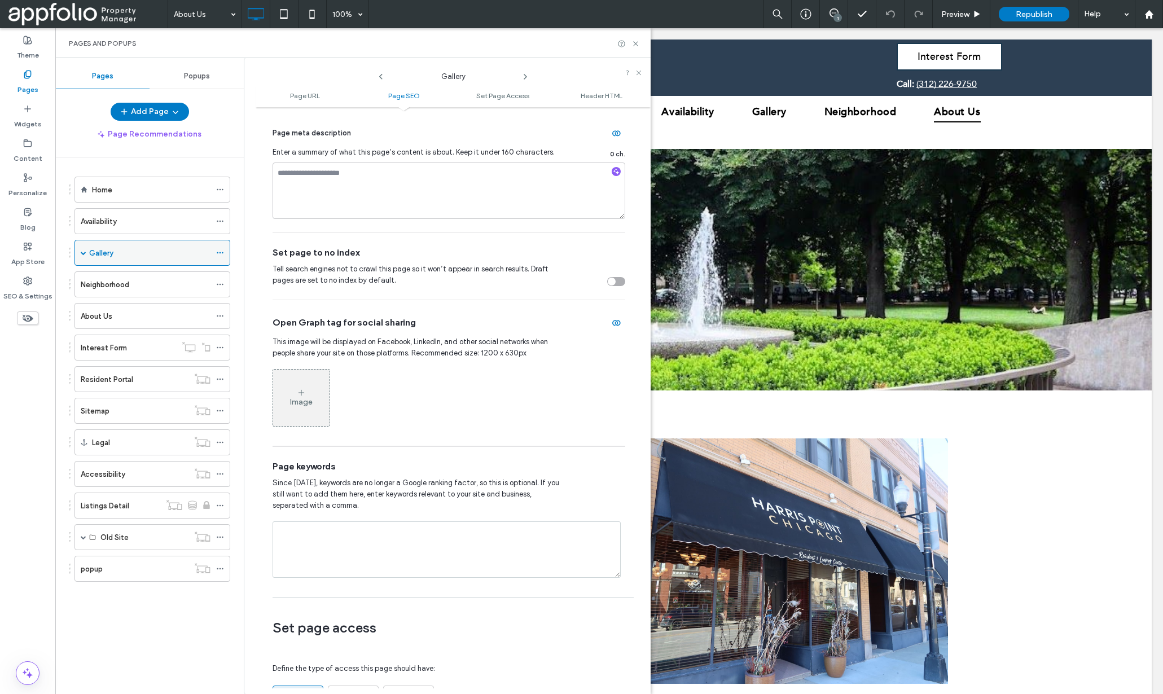
click at [84, 253] on span at bounding box center [84, 253] width 6 height 6
click at [217, 279] on use at bounding box center [220, 279] width 6 height 2
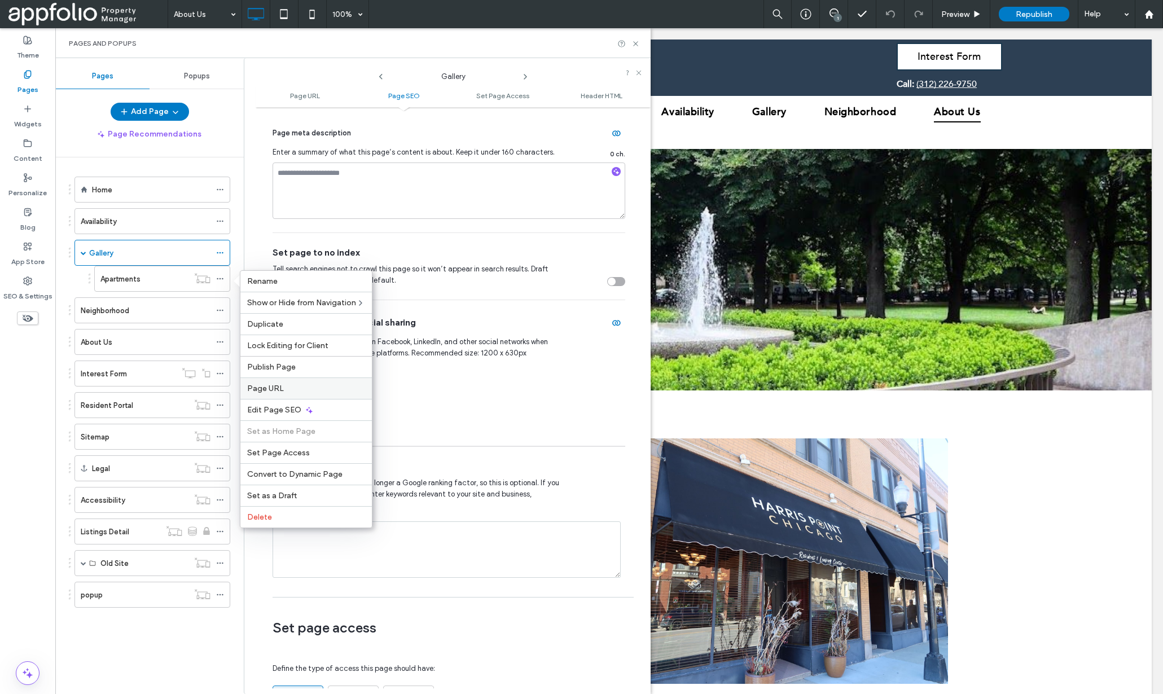
click at [290, 389] on label "Page URL" at bounding box center [306, 389] width 118 height 10
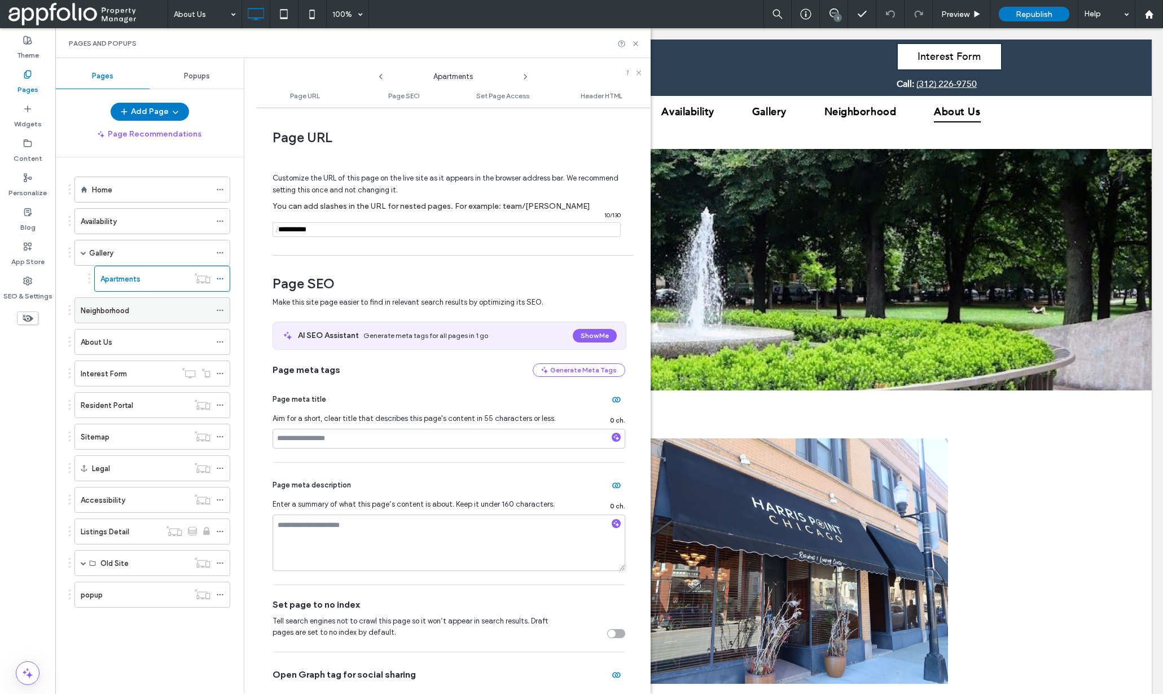
click at [224, 310] on icon at bounding box center [220, 311] width 8 height 8
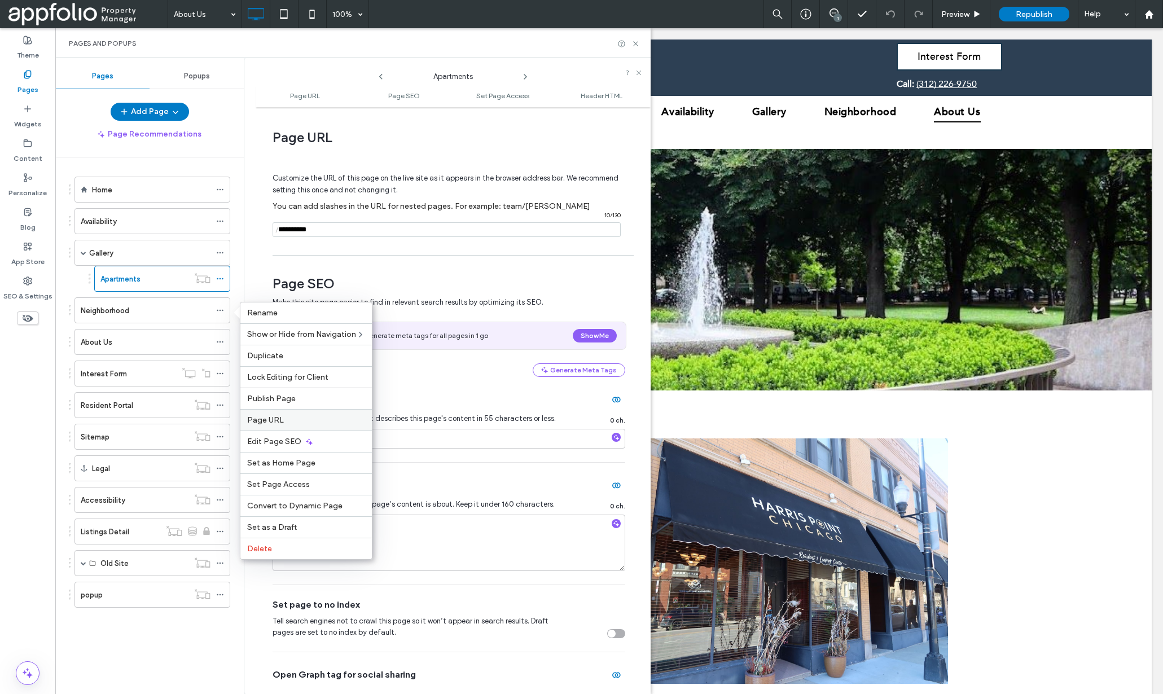
click at [270, 419] on span "Page URL" at bounding box center [265, 420] width 37 height 10
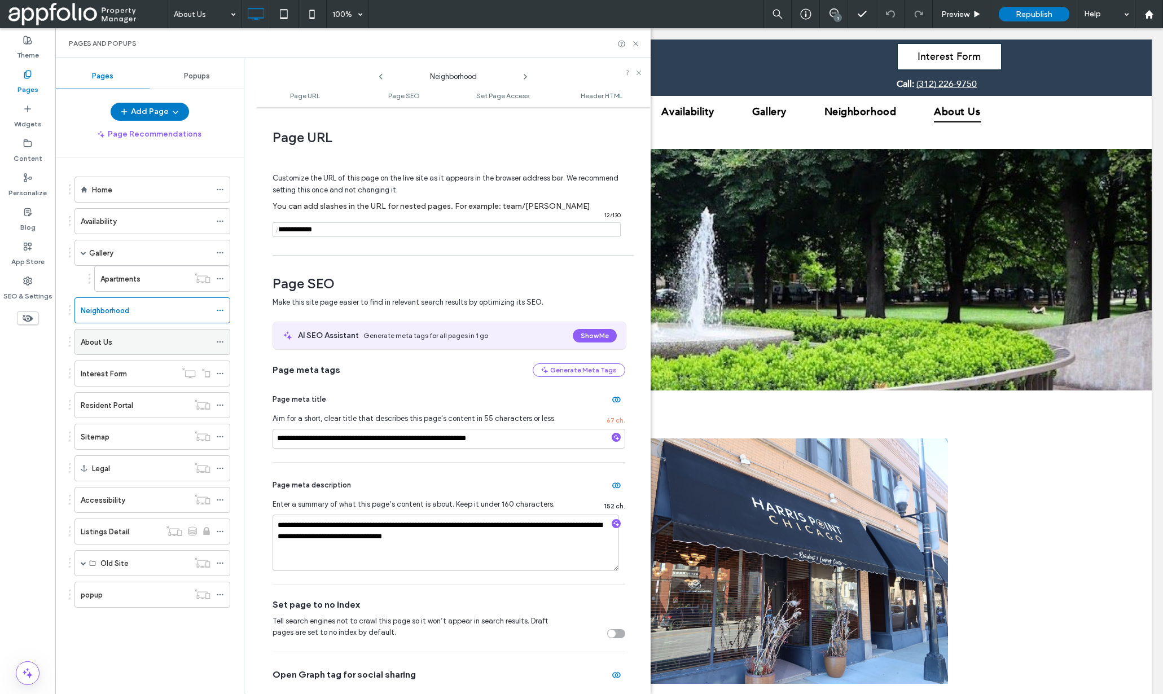
click at [220, 343] on icon at bounding box center [220, 342] width 8 height 8
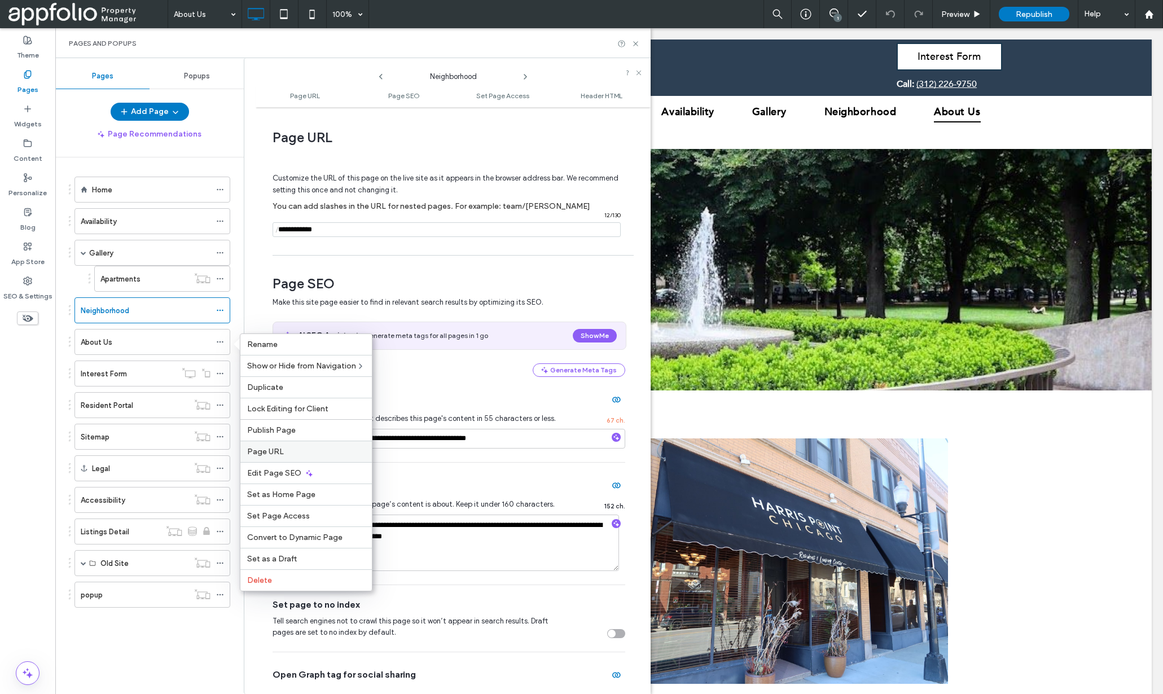
click at [254, 443] on div "Page URL" at bounding box center [306, 451] width 132 height 21
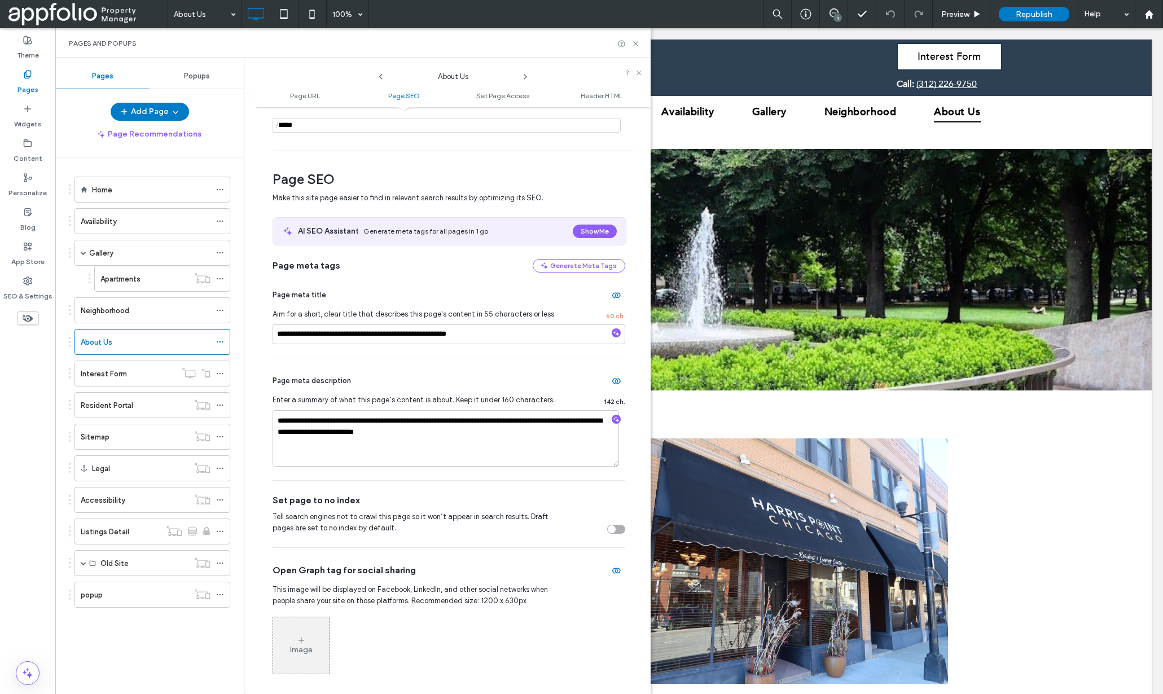
scroll to position [239, 0]
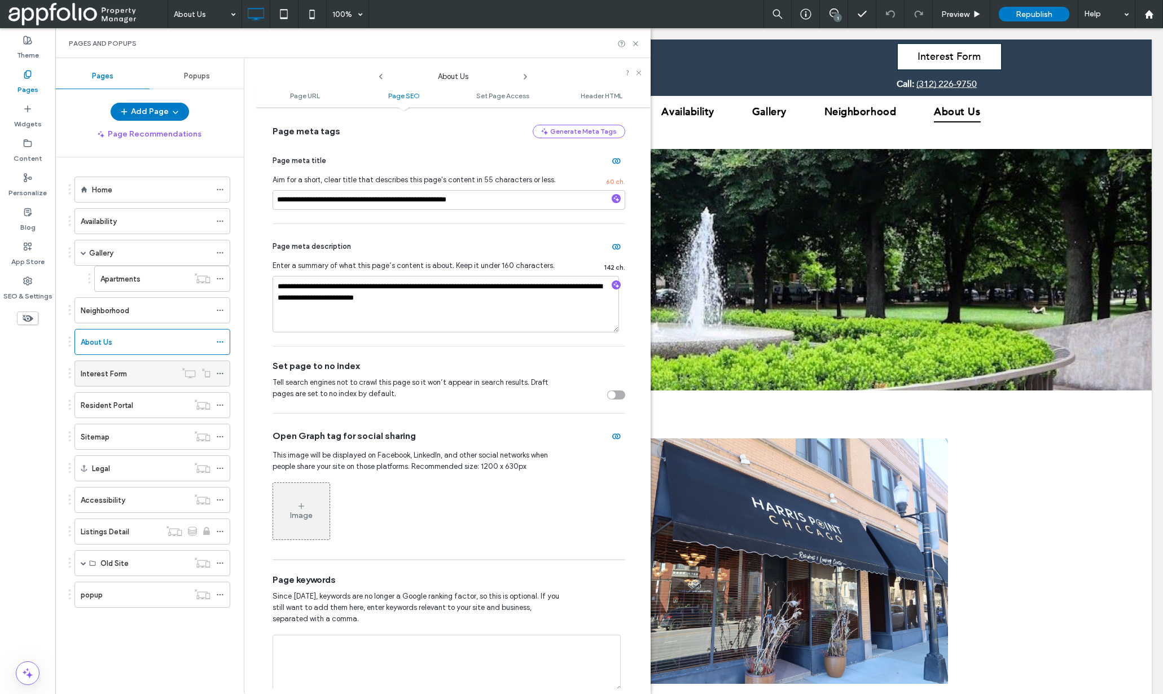
click at [221, 371] on icon at bounding box center [220, 374] width 8 height 8
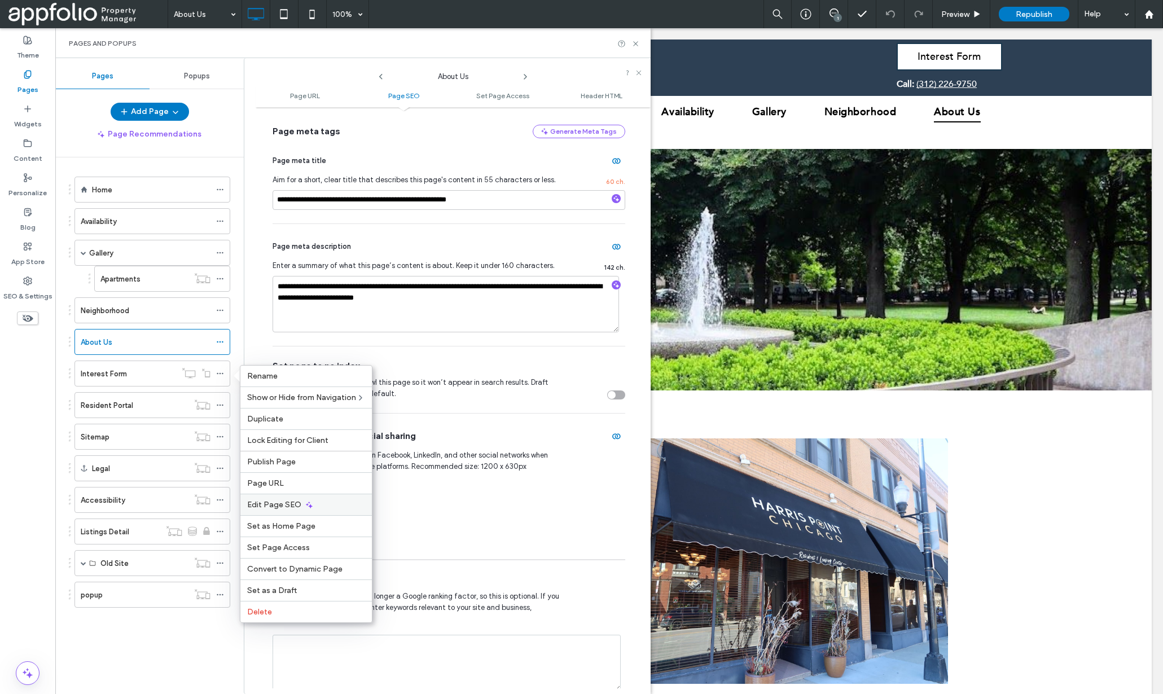
click at [293, 507] on span "Edit Page SEO" at bounding box center [274, 505] width 54 height 10
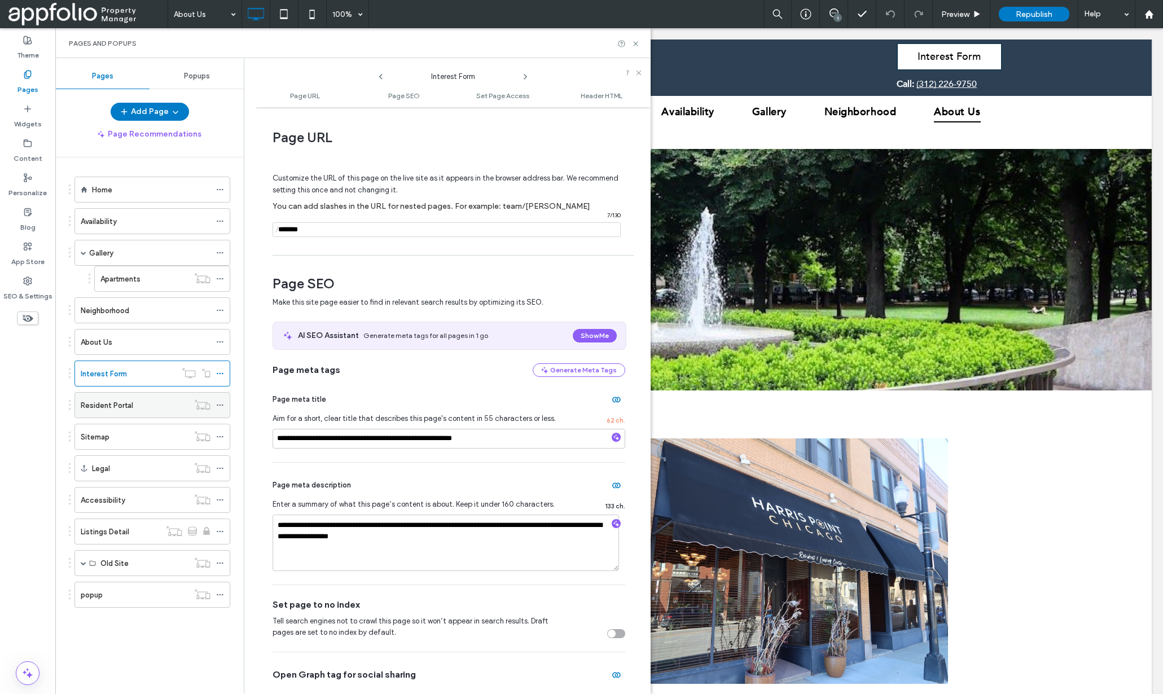
click at [220, 401] on icon at bounding box center [220, 405] width 8 height 8
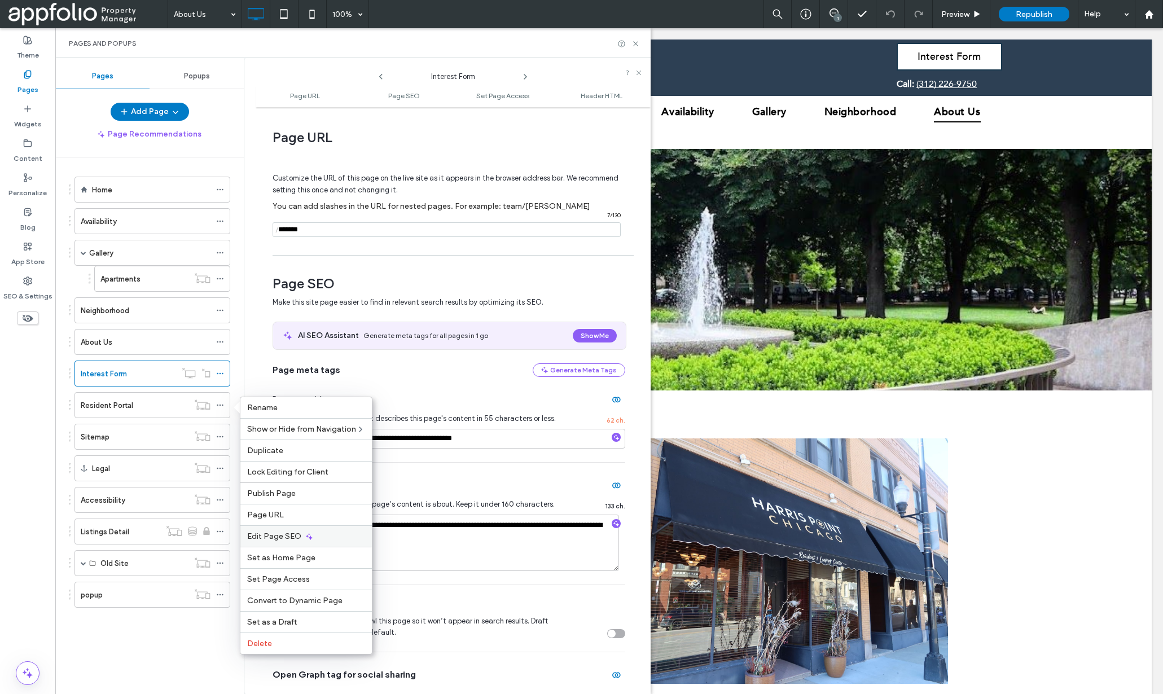
click at [279, 541] on span "Edit Page SEO" at bounding box center [274, 537] width 54 height 10
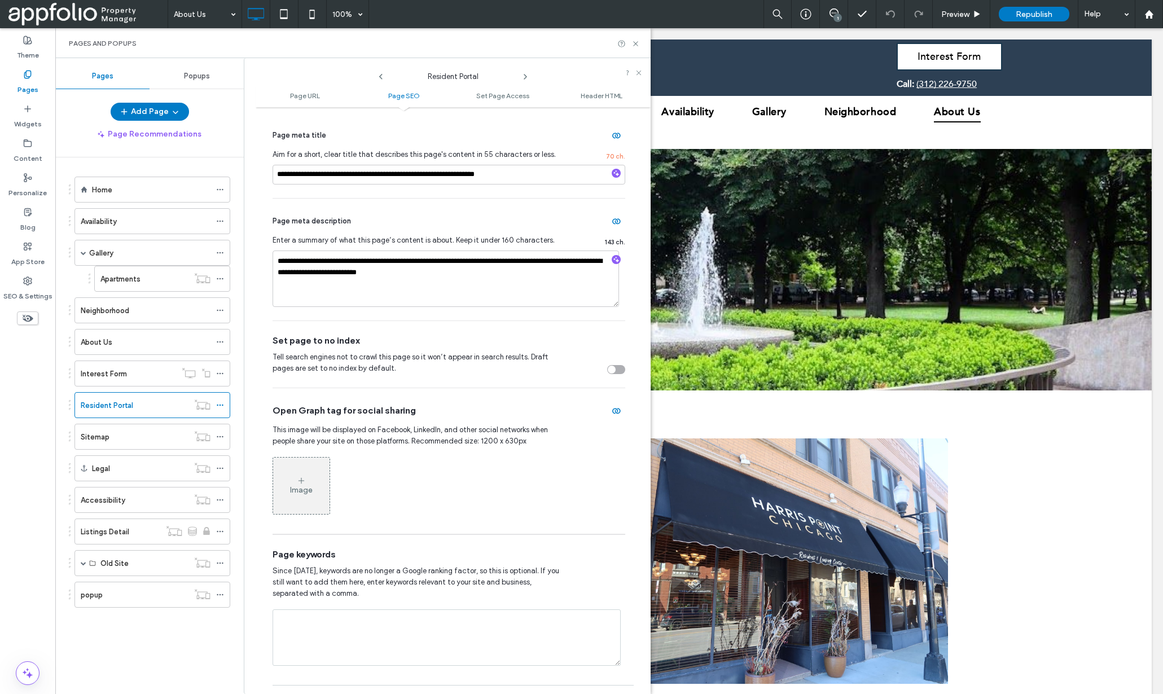
scroll to position [336, 0]
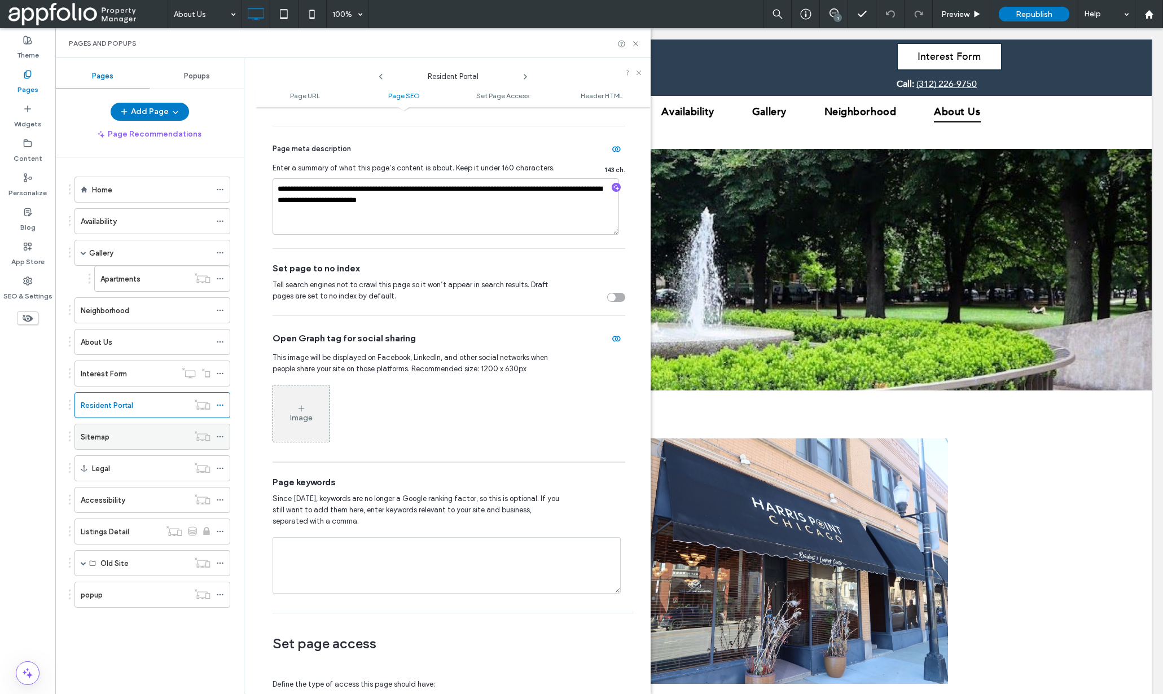
click at [221, 437] on icon at bounding box center [220, 437] width 8 height 8
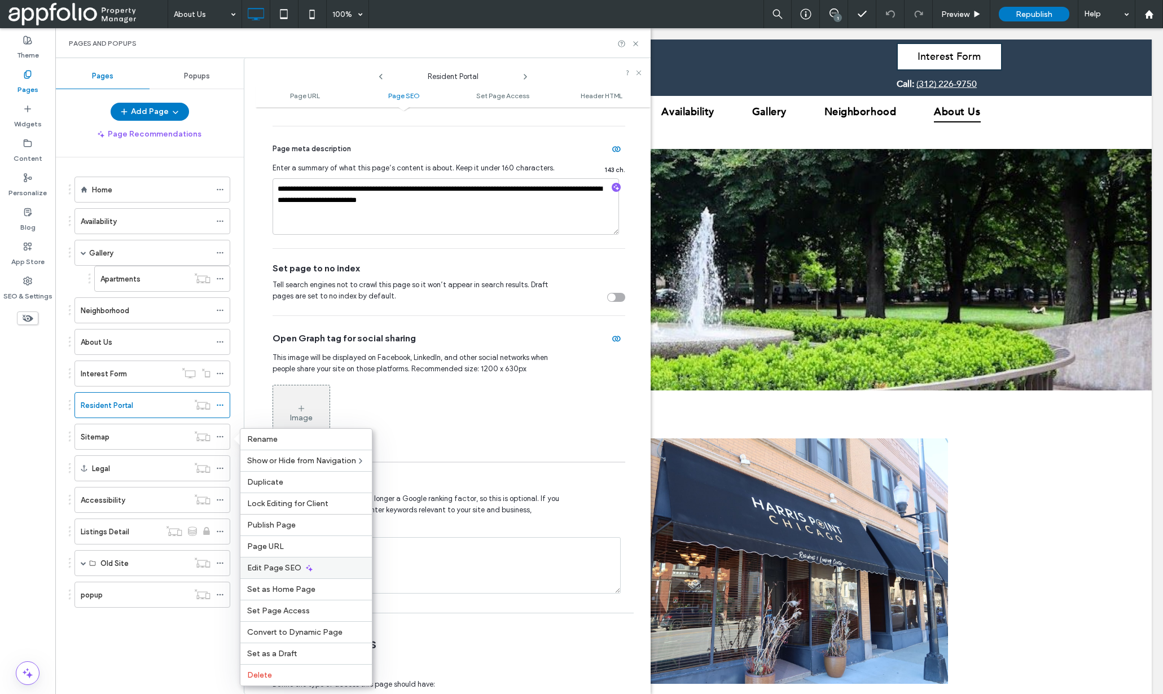
click at [290, 571] on span "Edit Page SEO" at bounding box center [274, 568] width 54 height 10
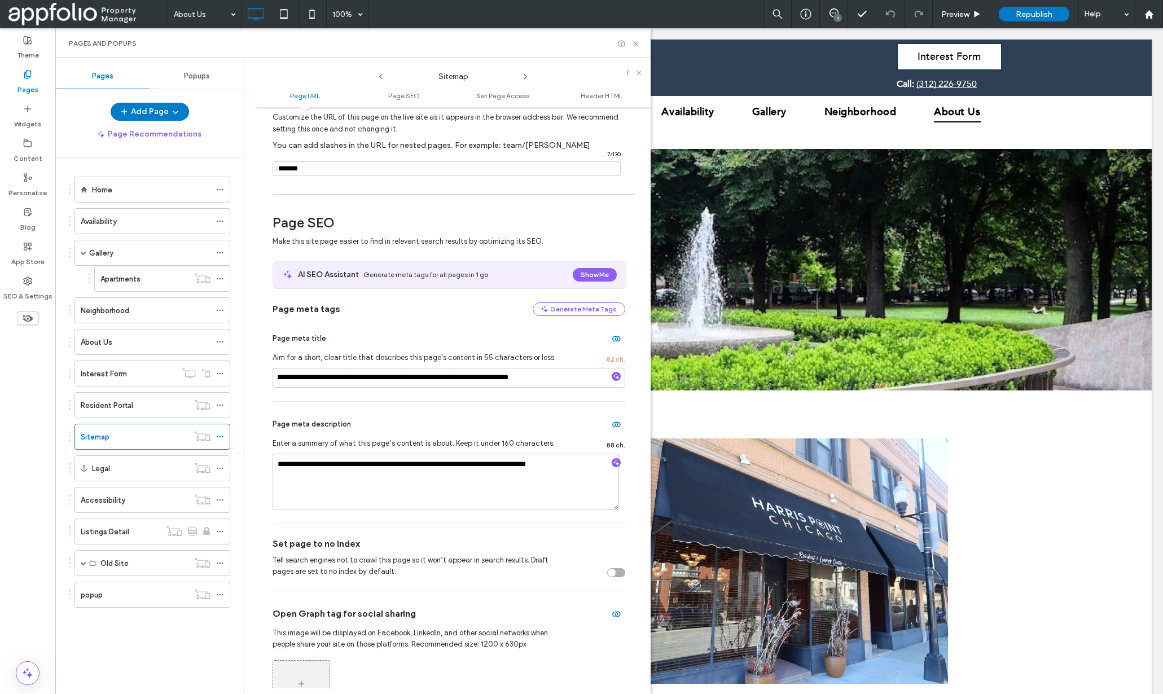
scroll to position [87, 0]
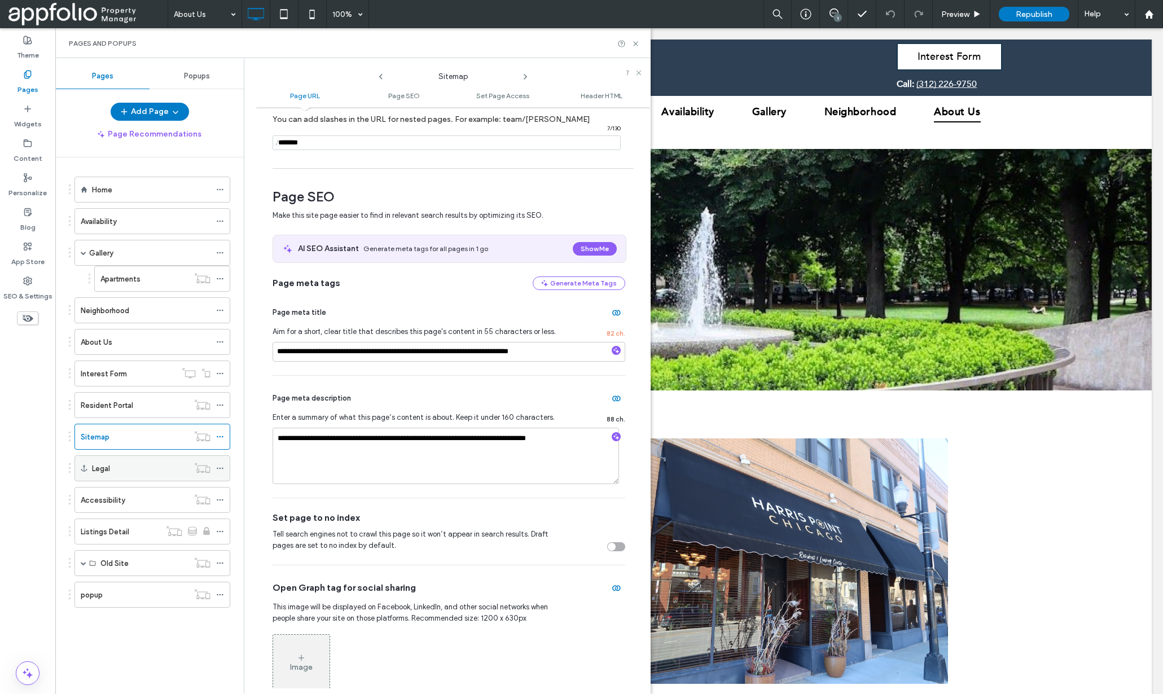
click at [222, 466] on icon at bounding box center [220, 469] width 8 height 8
click at [221, 497] on icon at bounding box center [220, 500] width 8 height 8
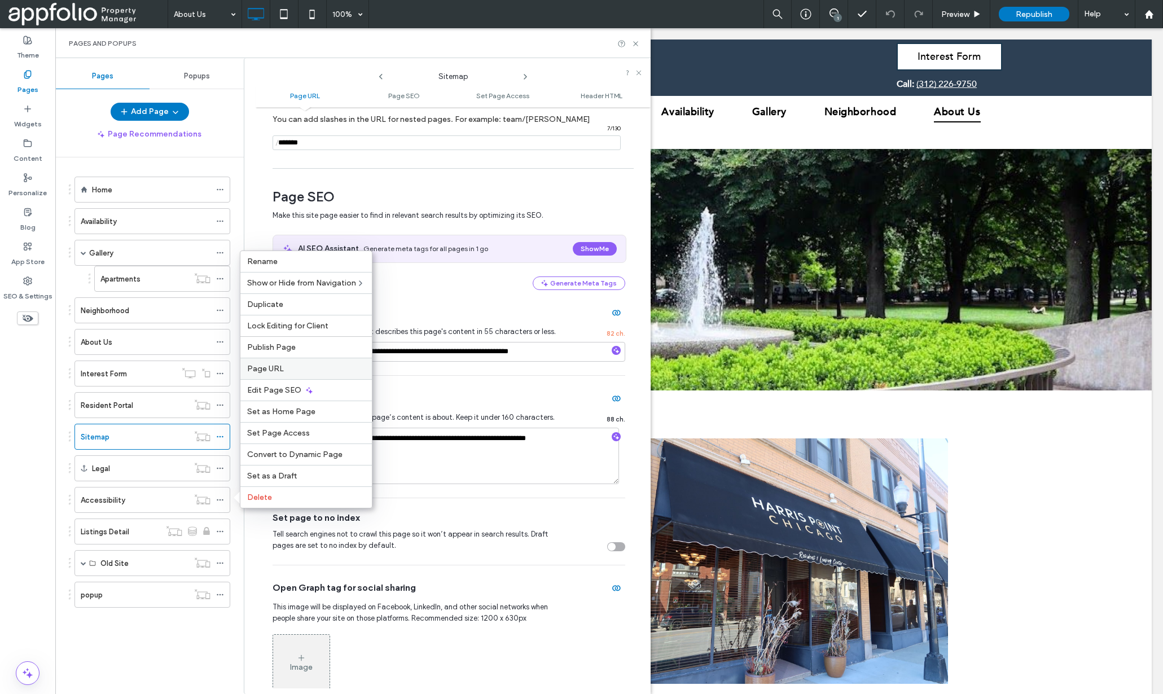
click at [287, 377] on div "Page URL" at bounding box center [306, 368] width 132 height 21
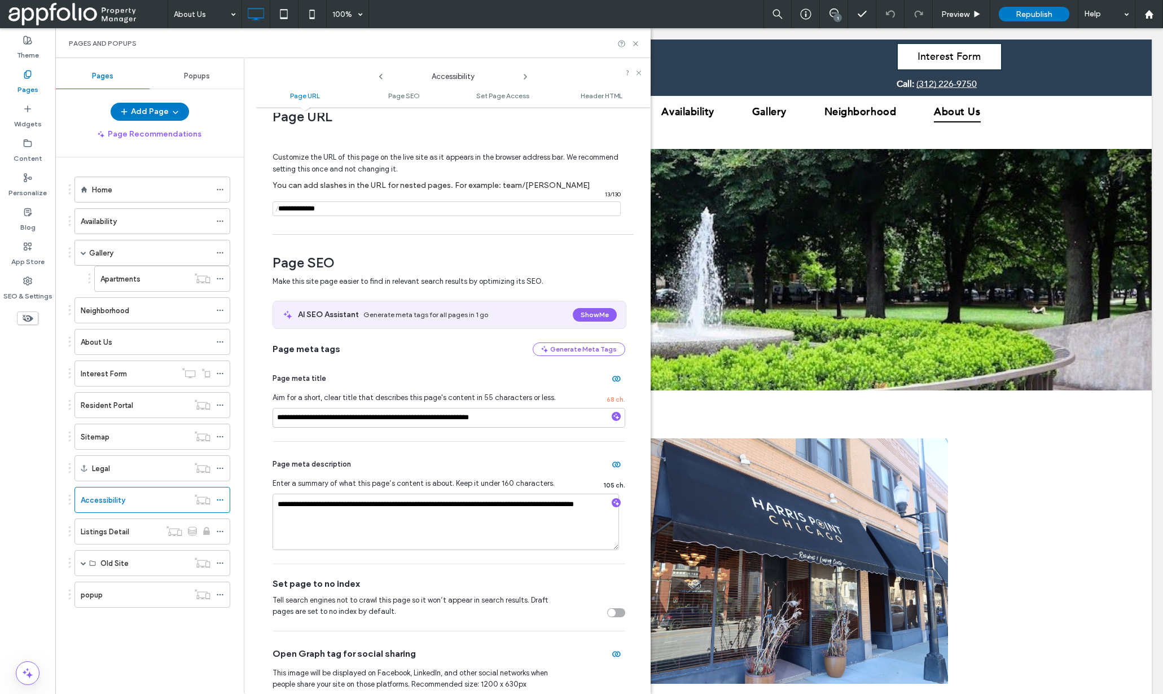
scroll to position [102, 0]
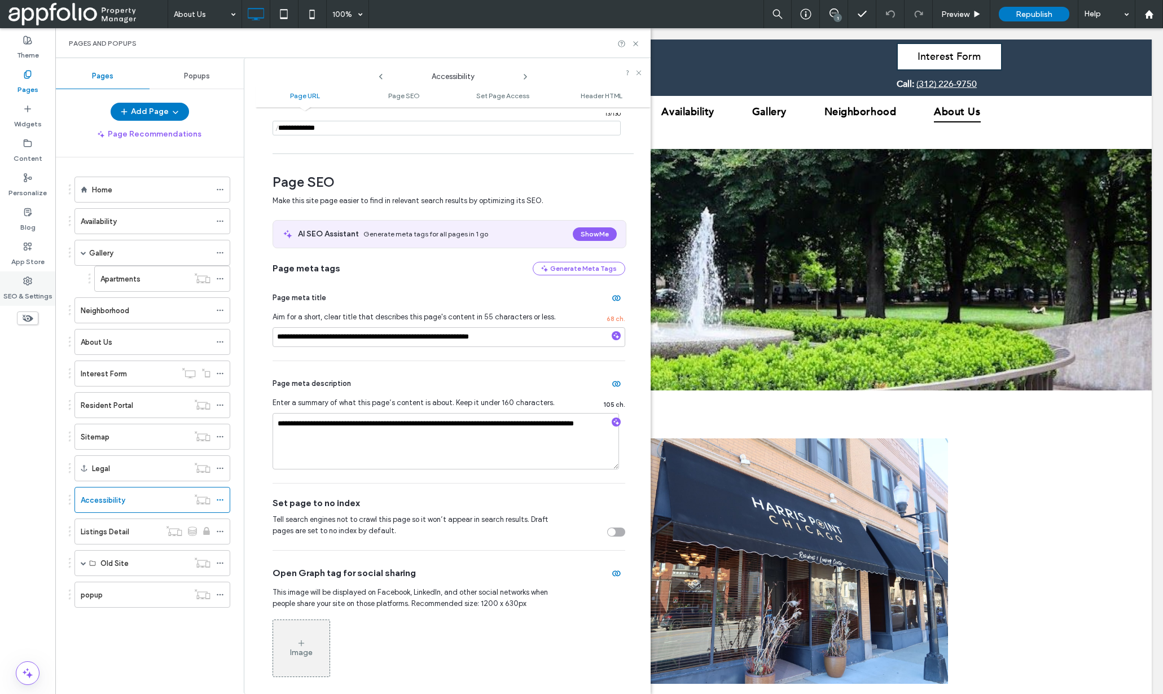
click at [31, 296] on label "SEO & Settings" at bounding box center [27, 294] width 49 height 16
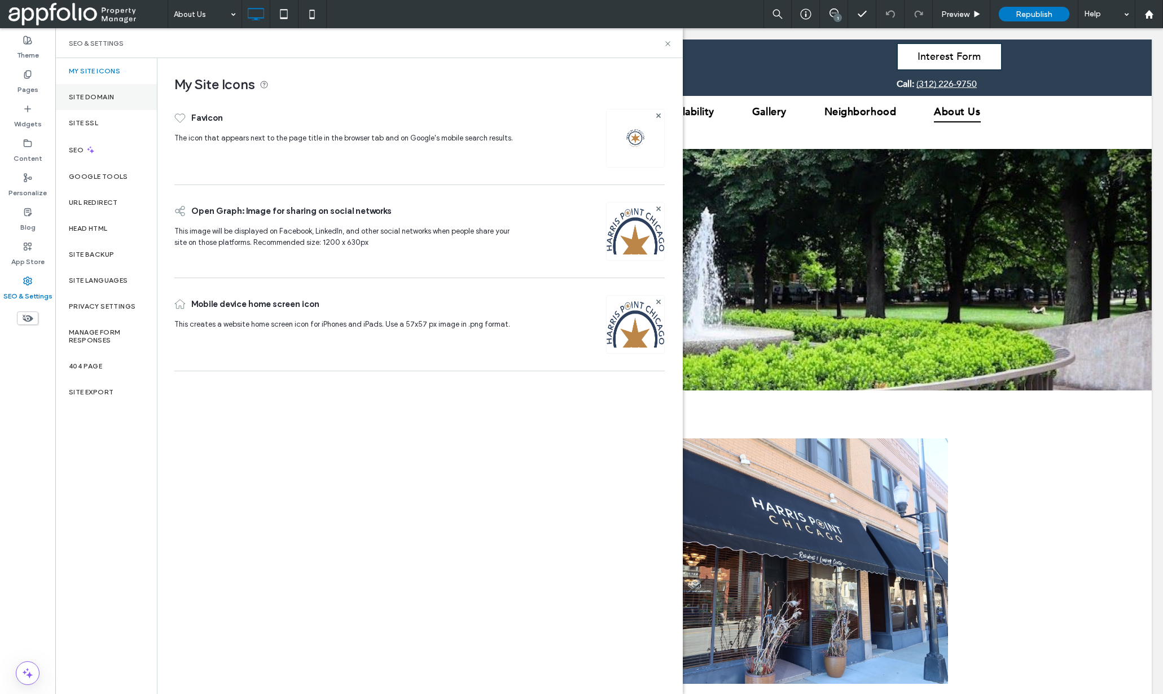
click at [106, 104] on div "Site Domain" at bounding box center [106, 97] width 102 height 26
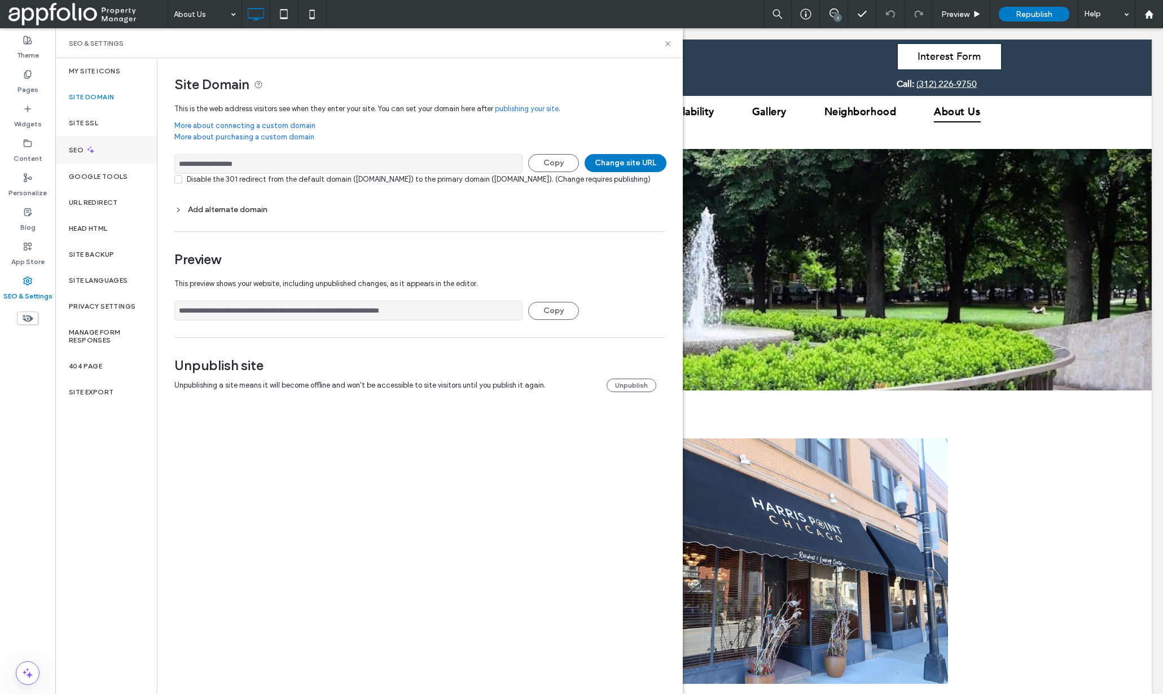
click at [79, 156] on div "SEO" at bounding box center [106, 150] width 102 height 28
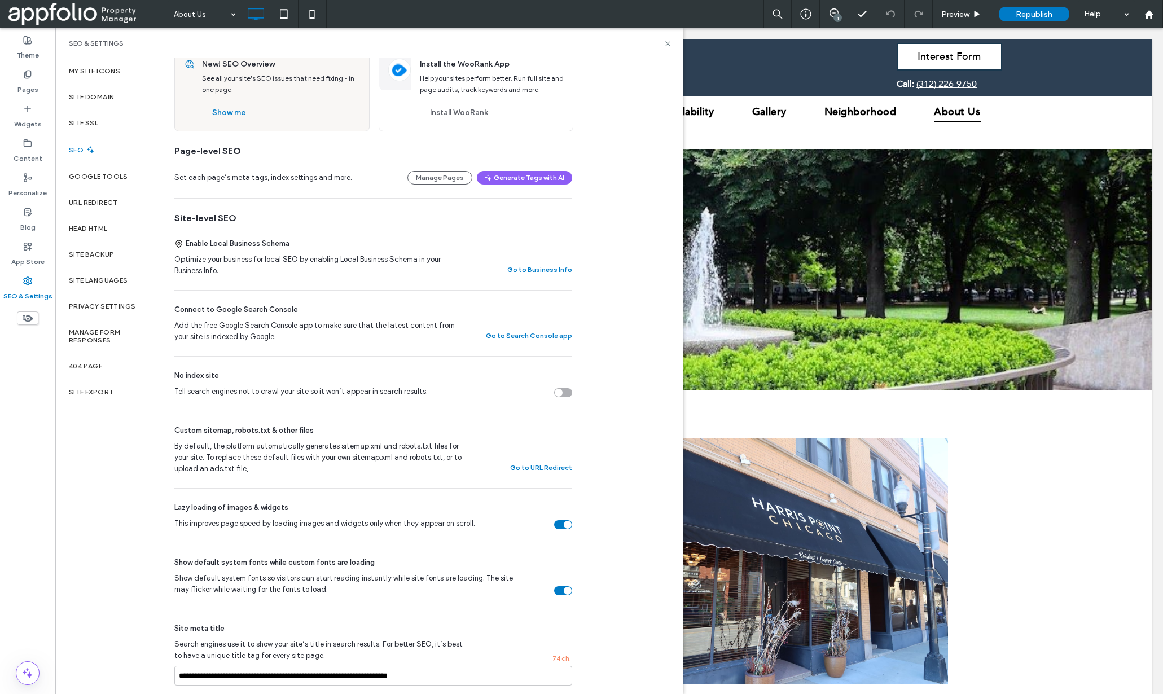
scroll to position [230, 0]
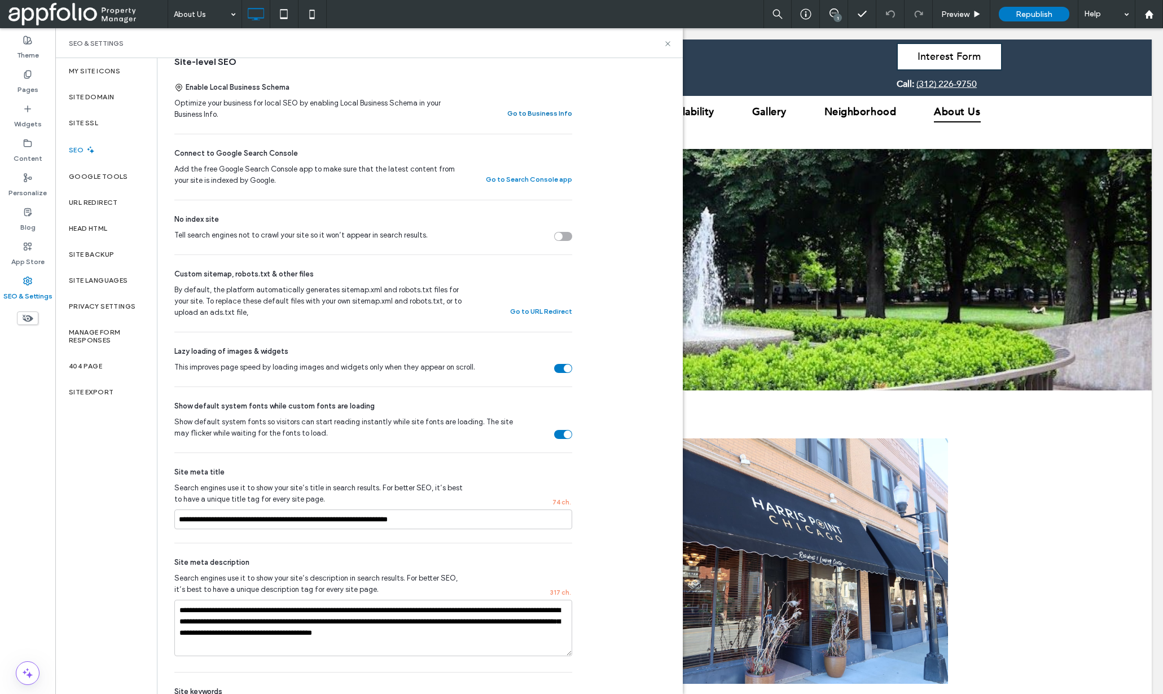
click at [537, 116] on button "Go to Business Info" at bounding box center [539, 114] width 65 height 14
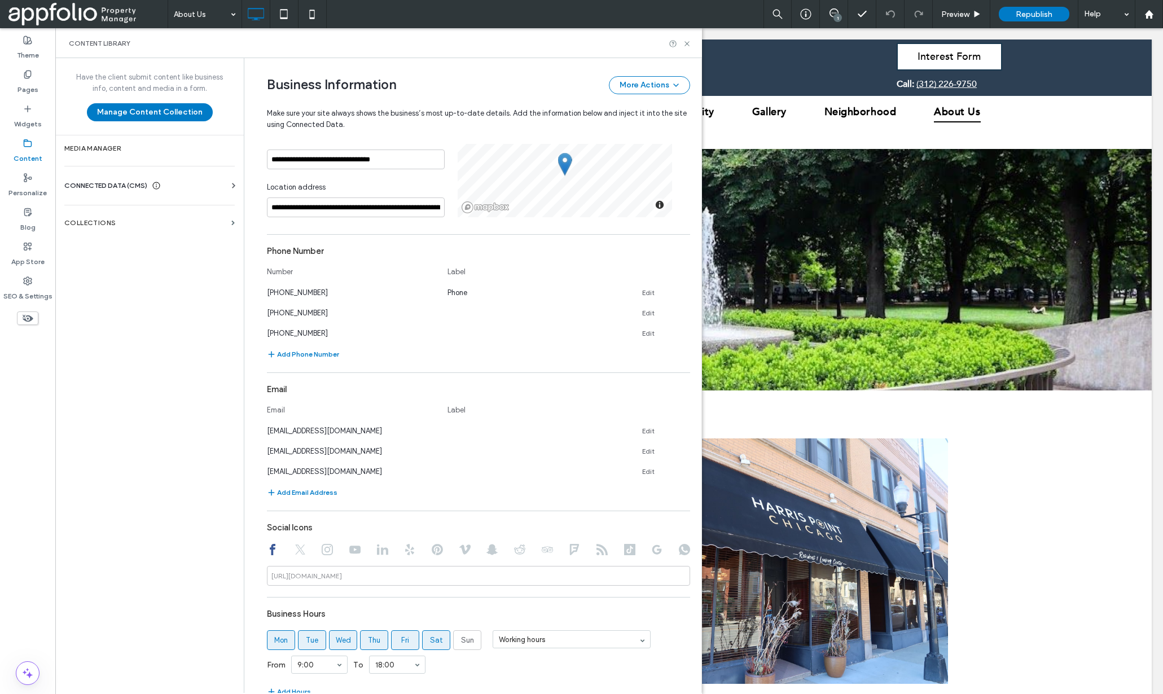
scroll to position [375, 0]
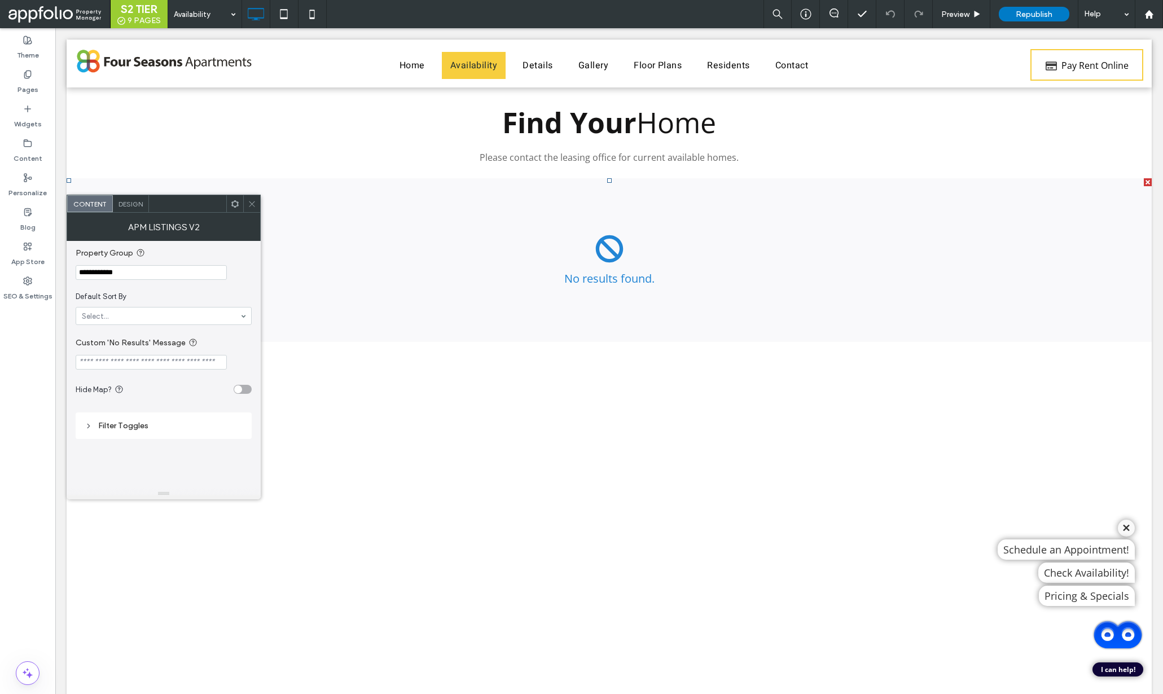
drag, startPoint x: 142, startPoint y: 252, endPoint x: 138, endPoint y: 267, distance: 15.4
click at [141, 255] on icon at bounding box center [140, 252] width 9 height 9
drag, startPoint x: 195, startPoint y: 300, endPoint x: 62, endPoint y: 259, distance: 139.8
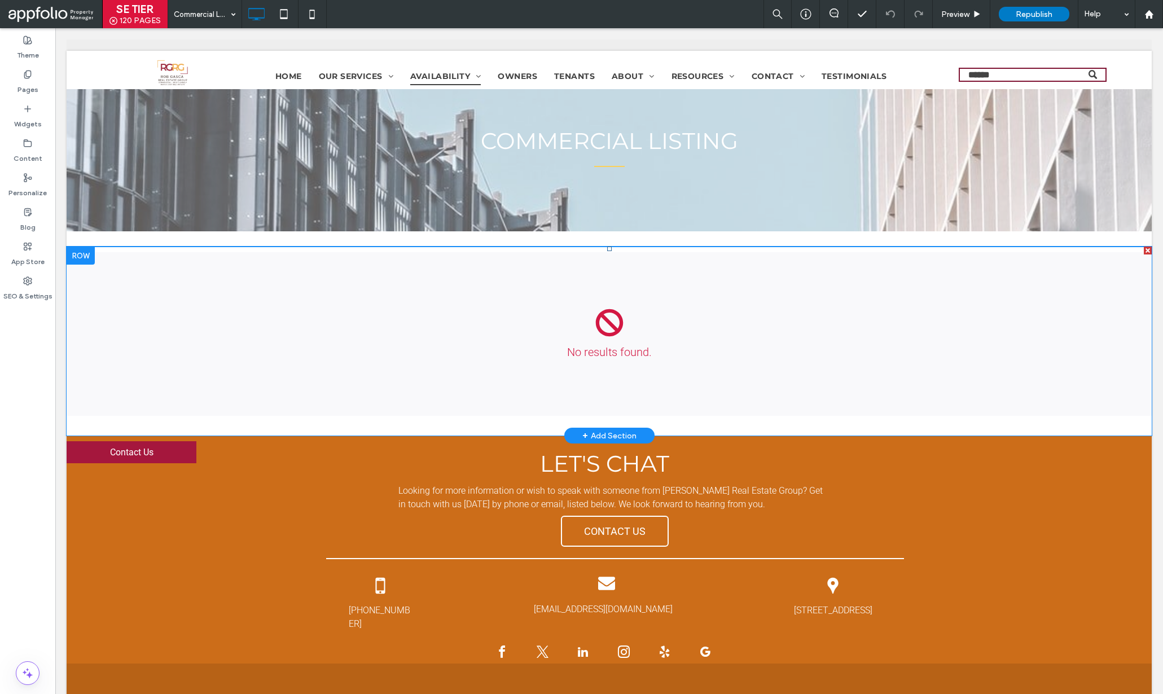
click at [388, 368] on span at bounding box center [609, 331] width 1085 height 169
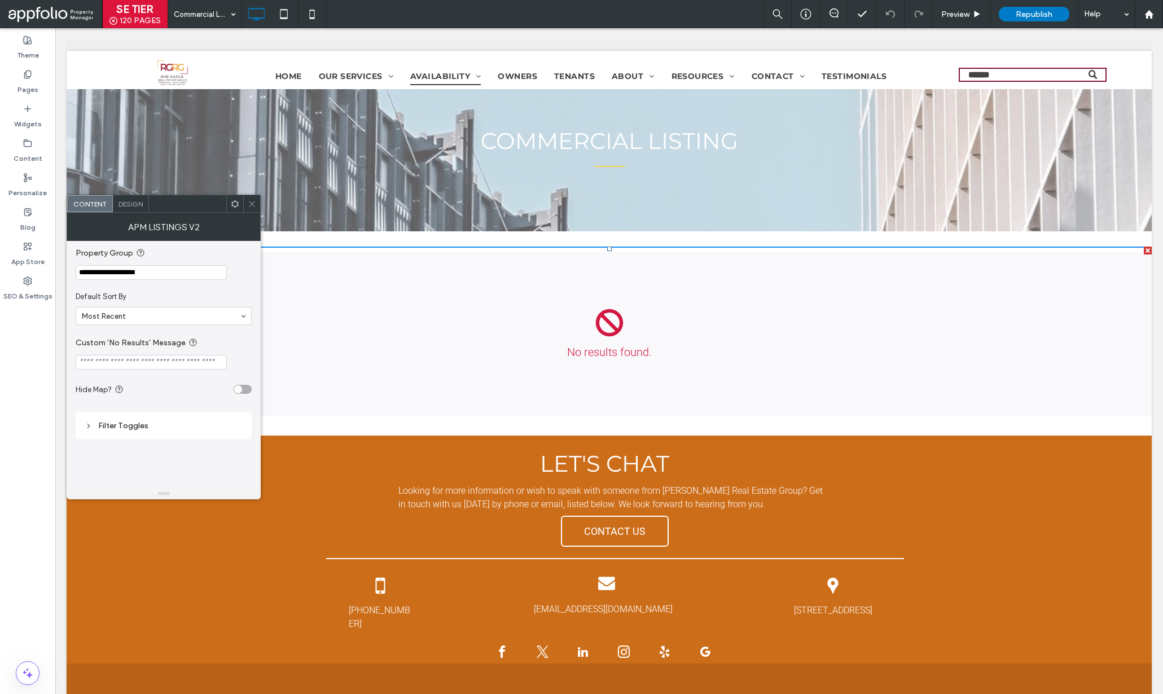
click at [248, 207] on icon at bounding box center [252, 204] width 8 height 8
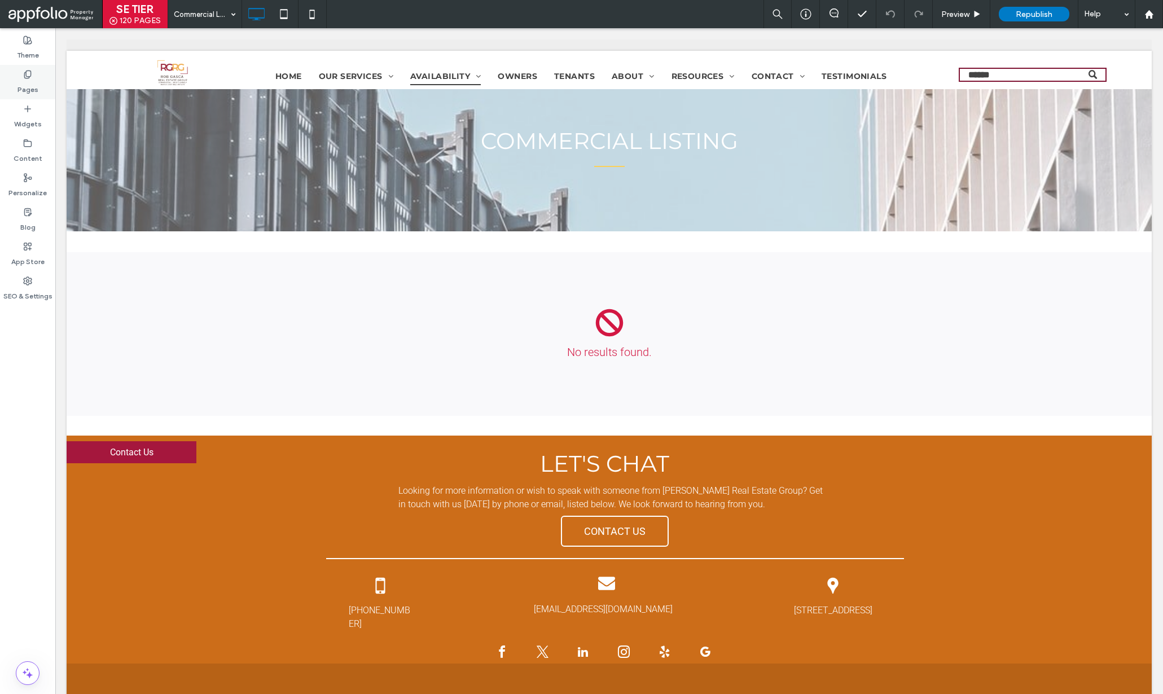
click at [19, 83] on label "Pages" at bounding box center [27, 87] width 21 height 16
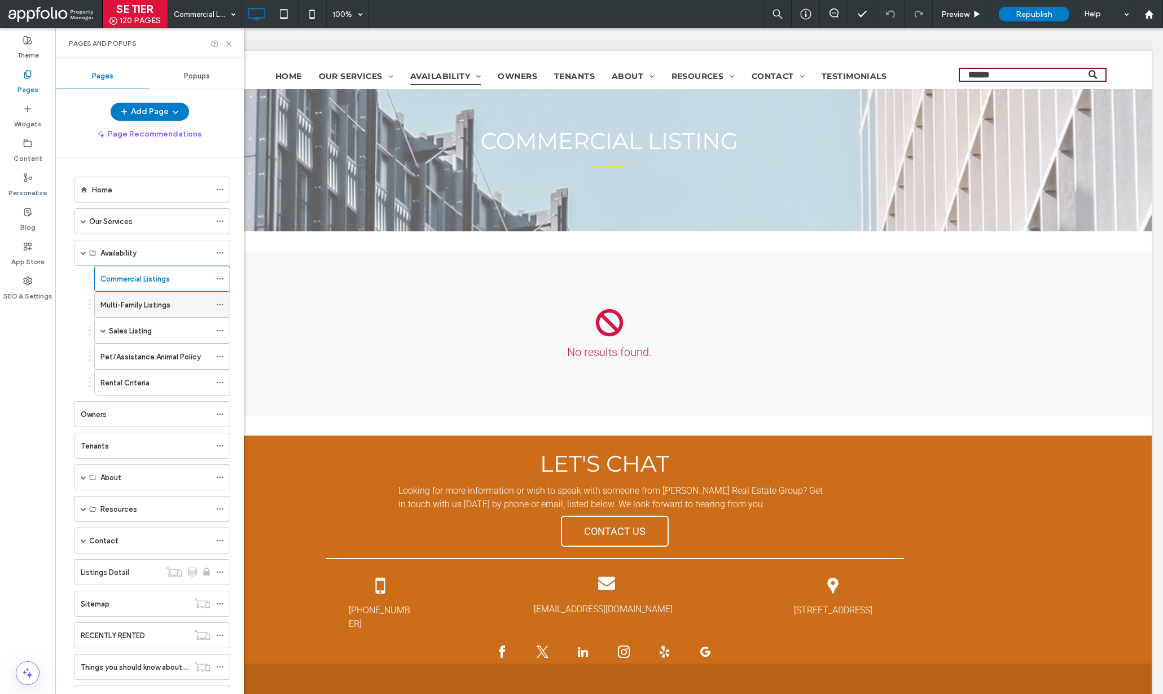
click at [155, 313] on div "Multi-Family Listings" at bounding box center [155, 304] width 110 height 25
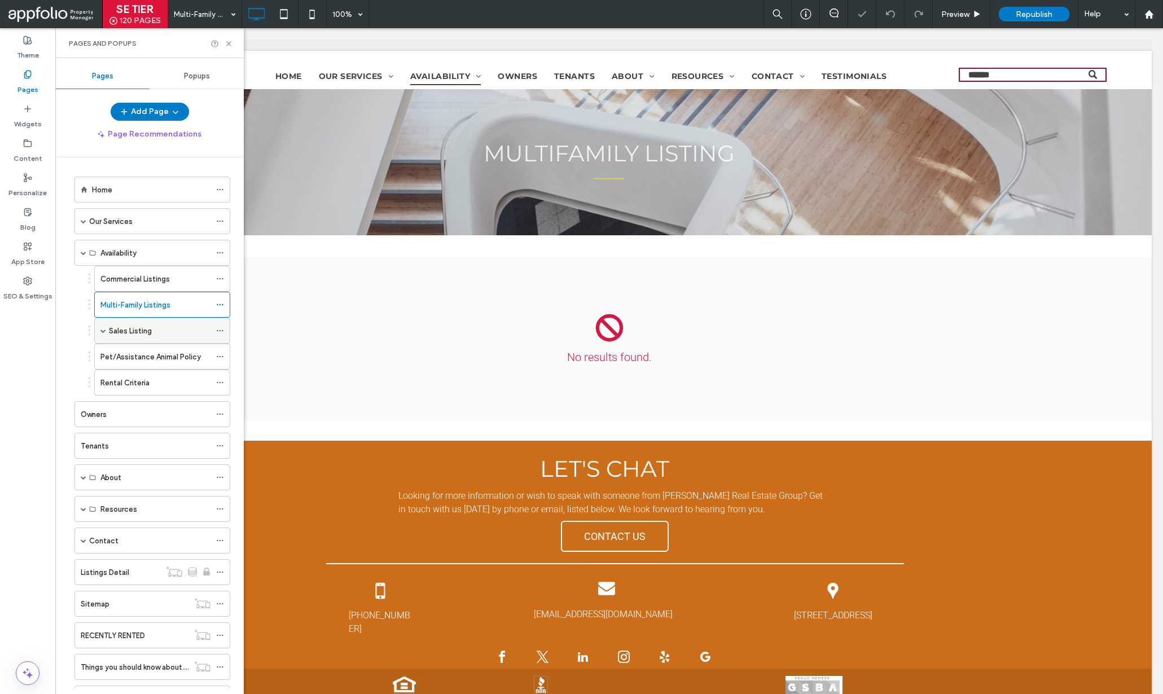
click at [105, 332] on span at bounding box center [103, 331] width 6 height 6
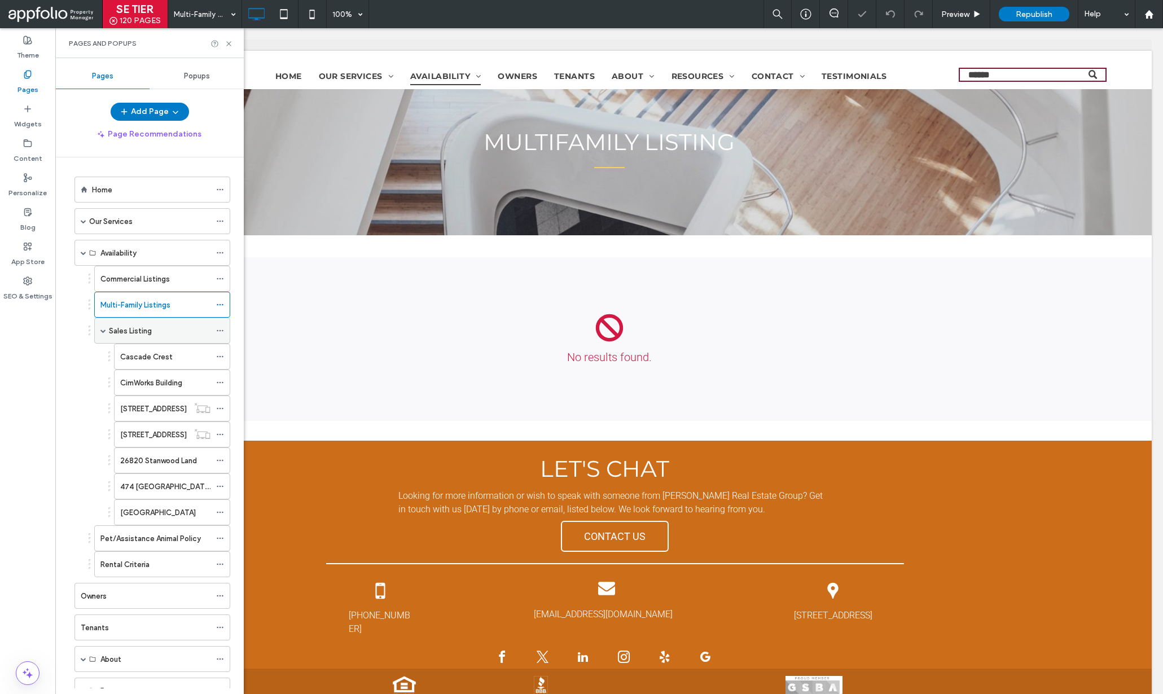
click at [126, 336] on label "Sales Listing" at bounding box center [130, 331] width 43 height 20
click at [139, 360] on label "Cascade Crest" at bounding box center [146, 357] width 52 height 20
click at [148, 383] on label "CimWorks Building" at bounding box center [151, 383] width 62 height 20
click at [114, 534] on label "Pet/Assistance Animal Policy" at bounding box center [150, 539] width 100 height 20
click at [128, 563] on label "Rental Criteria" at bounding box center [124, 565] width 49 height 20
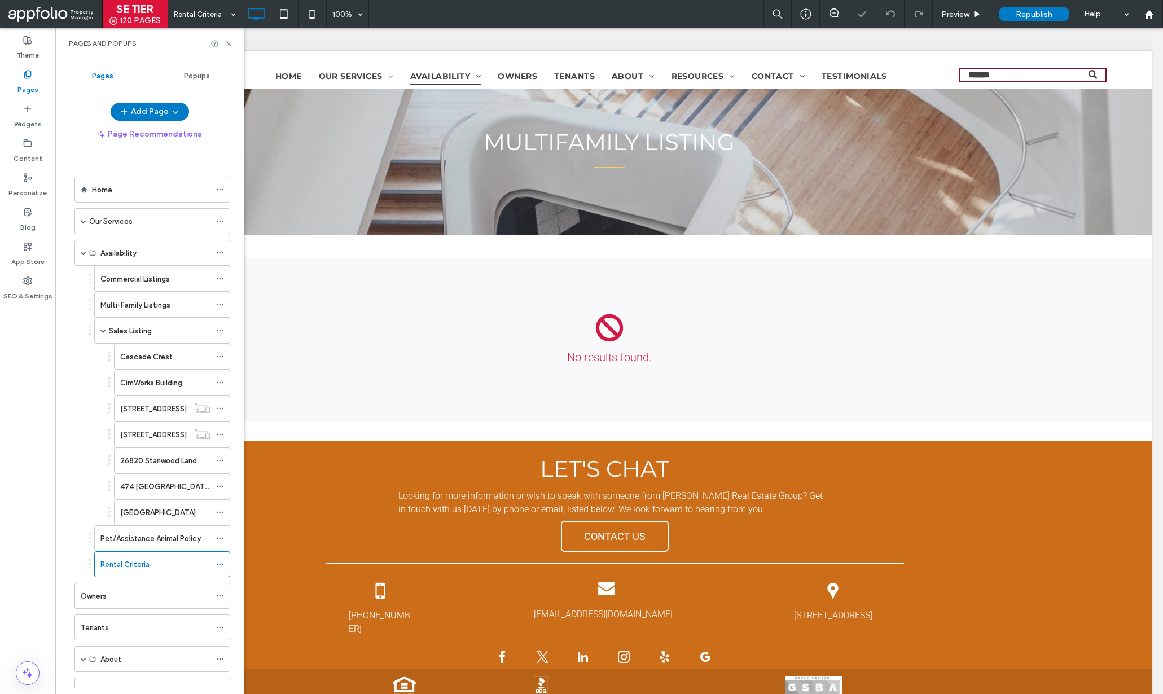
click at [138, 300] on label "Multi-Family Listings" at bounding box center [135, 305] width 70 height 20
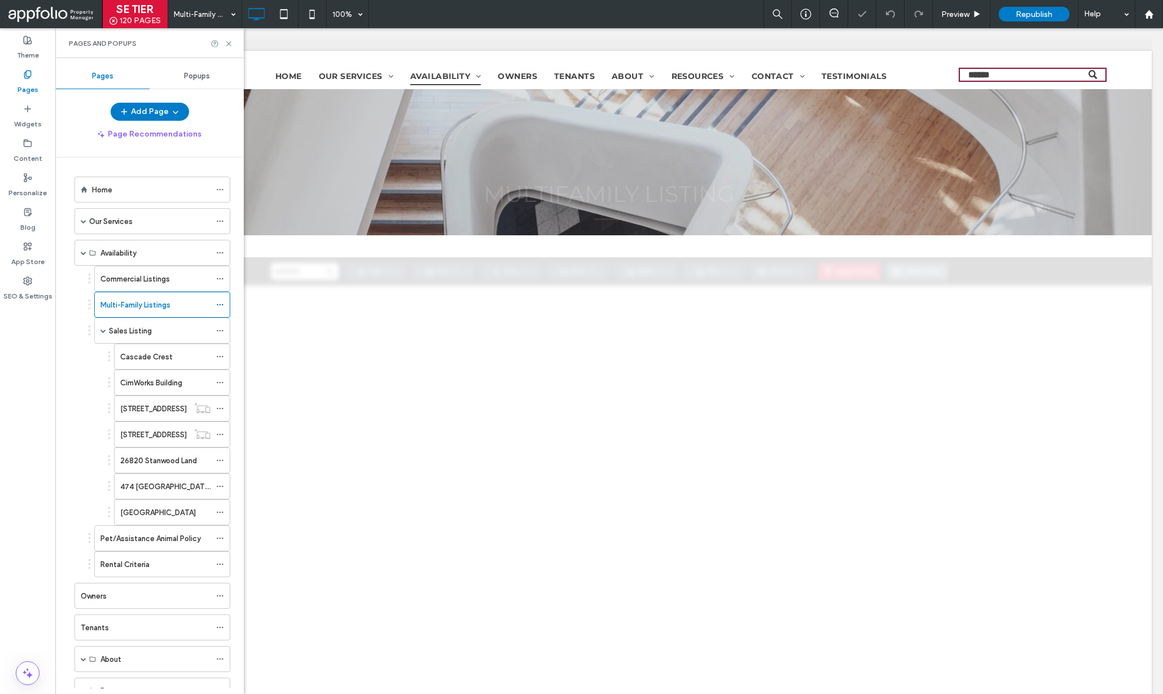
click at [137, 276] on label "Commercial Listings" at bounding box center [134, 279] width 69 height 20
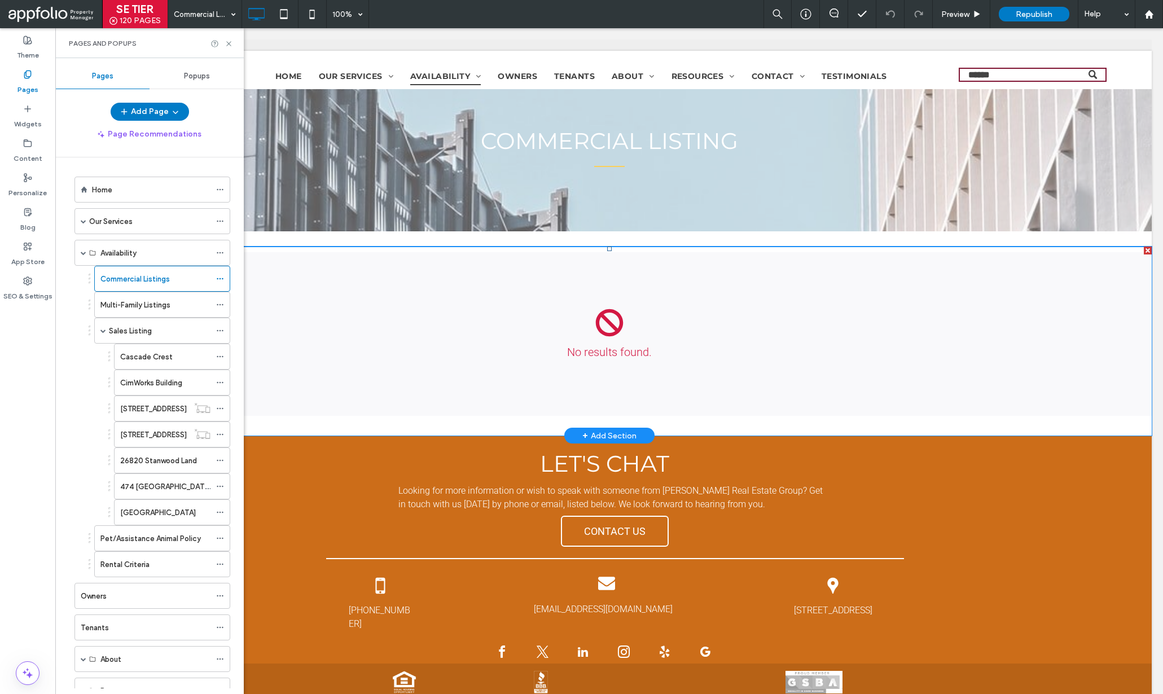
click at [460, 333] on span at bounding box center [609, 331] width 1085 height 169
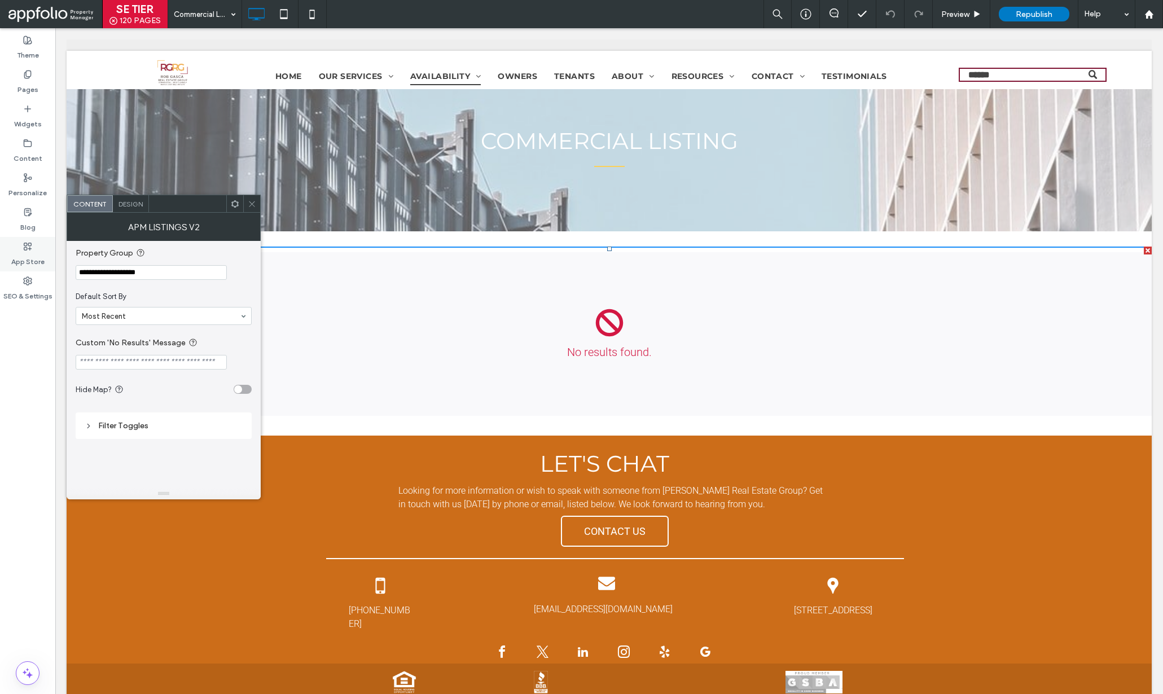
drag, startPoint x: 98, startPoint y: 275, endPoint x: 27, endPoint y: 267, distance: 71.6
click at [27, 267] on body ".wqwq-1{fill:#231f20;} .cls-1q, .cls-2q { fill-rule: evenodd; } .cls-2q { fill:…" at bounding box center [581, 347] width 1163 height 694
paste input "Property Group"
type input "**********"
click at [252, 203] on icon at bounding box center [252, 204] width 8 height 8
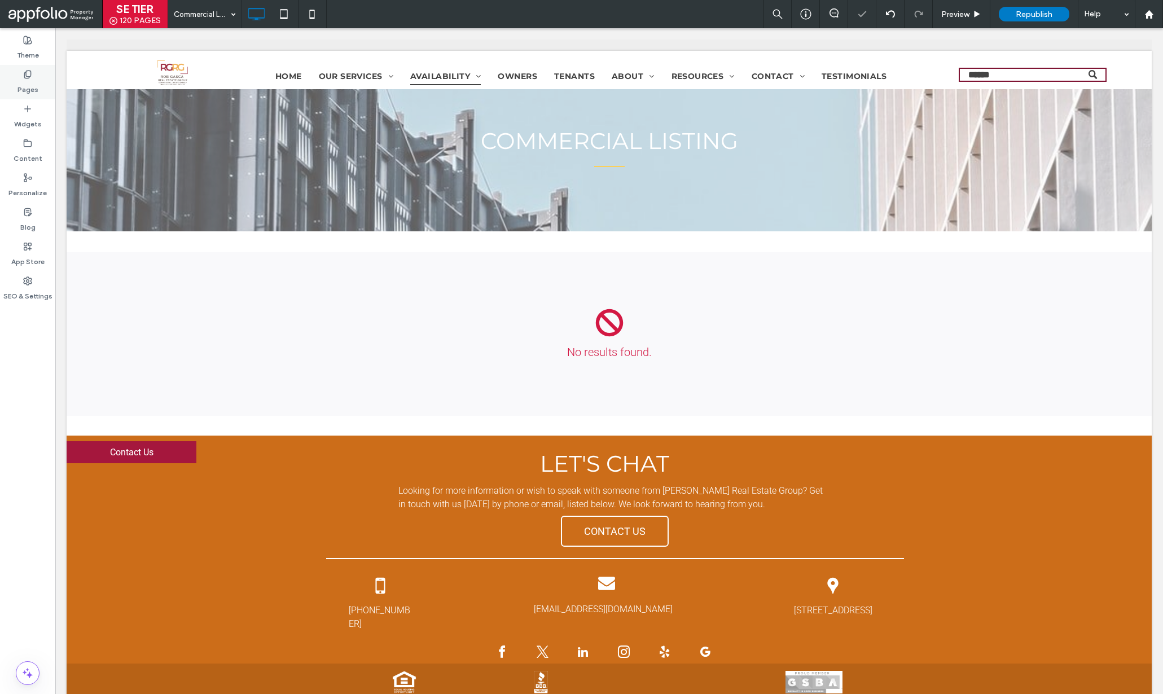
click at [22, 84] on label "Pages" at bounding box center [27, 87] width 21 height 16
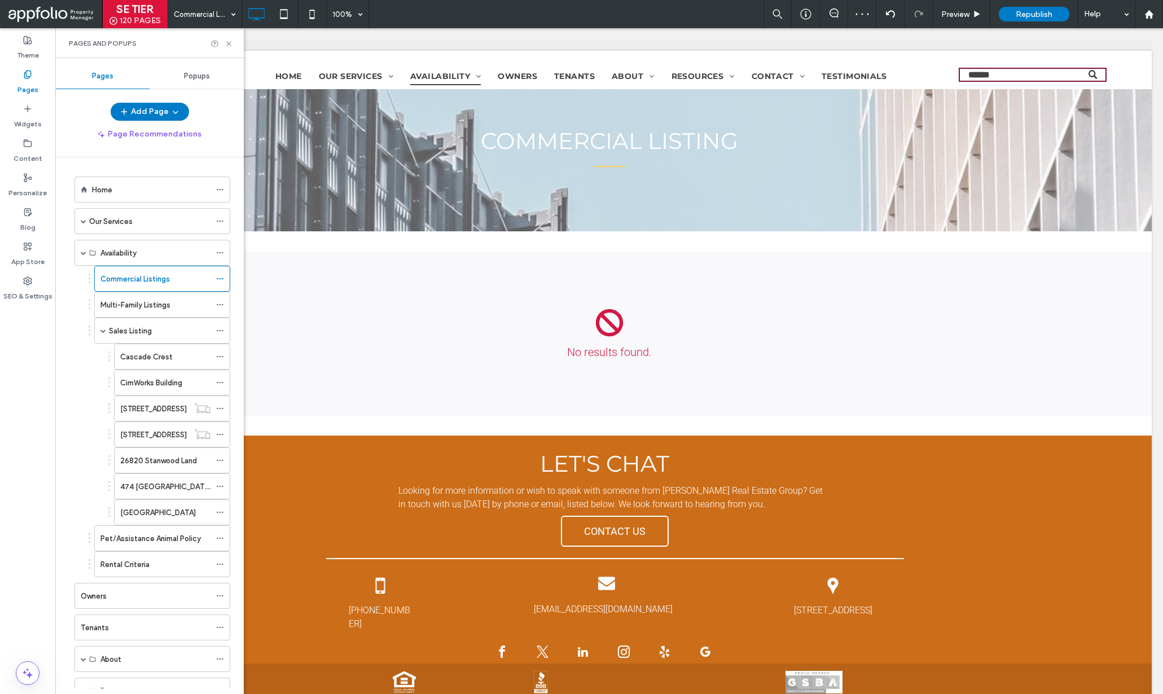
click at [127, 296] on div "Multi-Family Listings" at bounding box center [155, 304] width 110 height 25
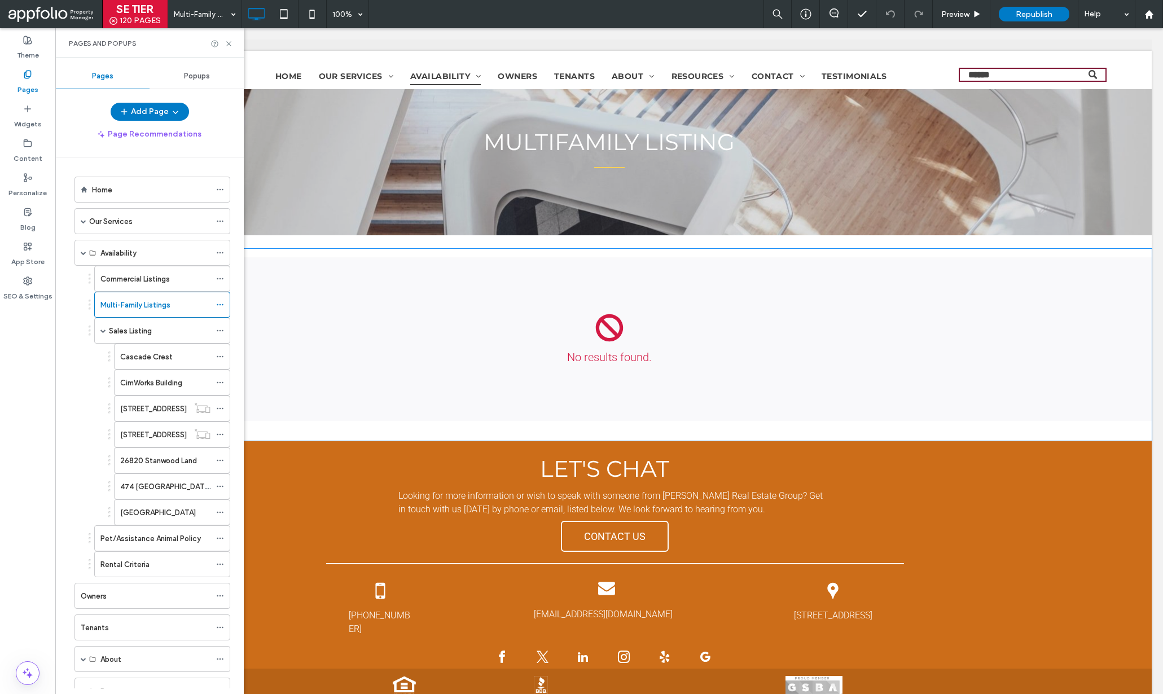
click at [468, 338] on span at bounding box center [609, 339] width 1085 height 164
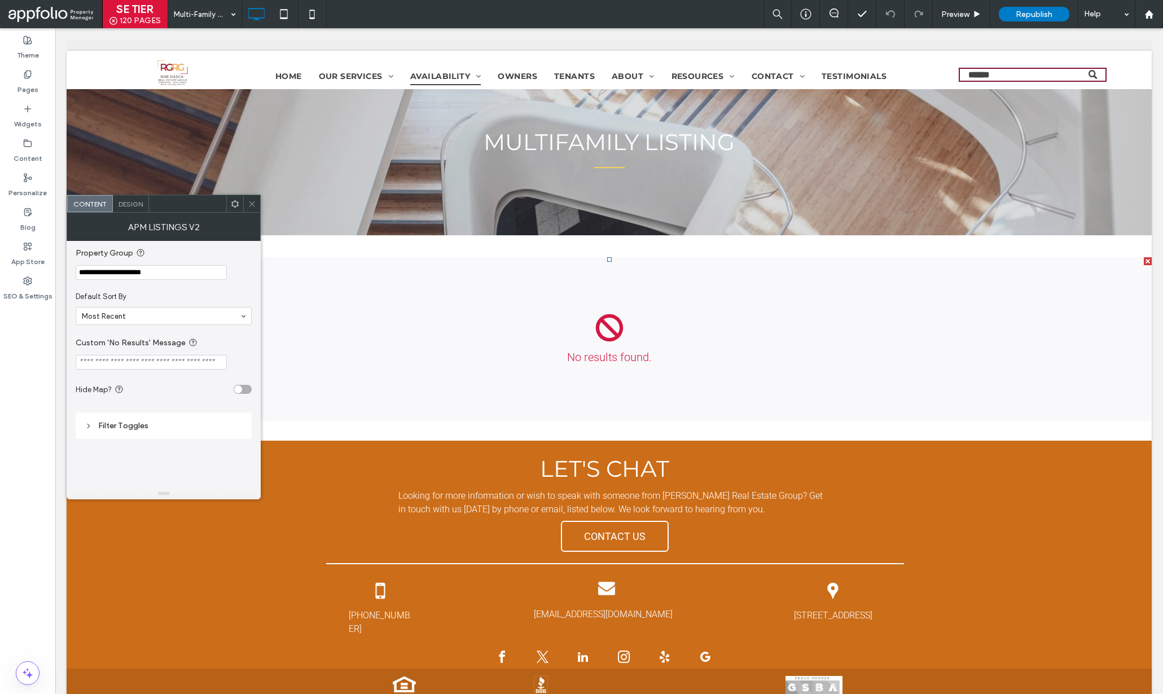
drag, startPoint x: 173, startPoint y: 277, endPoint x: -5, endPoint y: 269, distance: 178.0
click at [0, 269] on html ".wqwq-1{fill:#231f20;} .cls-1q, .cls-2q { fill-rule: evenodd; } .cls-2q { fill:…" at bounding box center [581, 347] width 1163 height 694
paste input "Property Group"
type input "**********"
click at [193, 291] on section "Default Sort By Most Recent" at bounding box center [164, 308] width 176 height 45
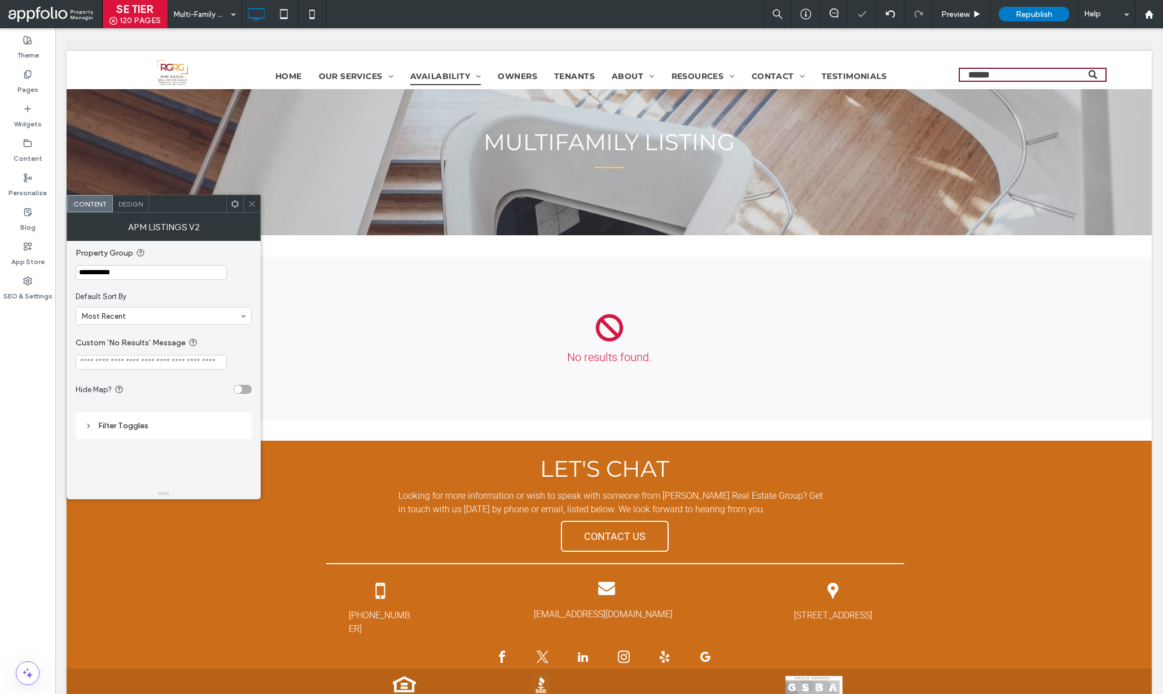
click at [251, 203] on use at bounding box center [252, 204] width 6 height 6
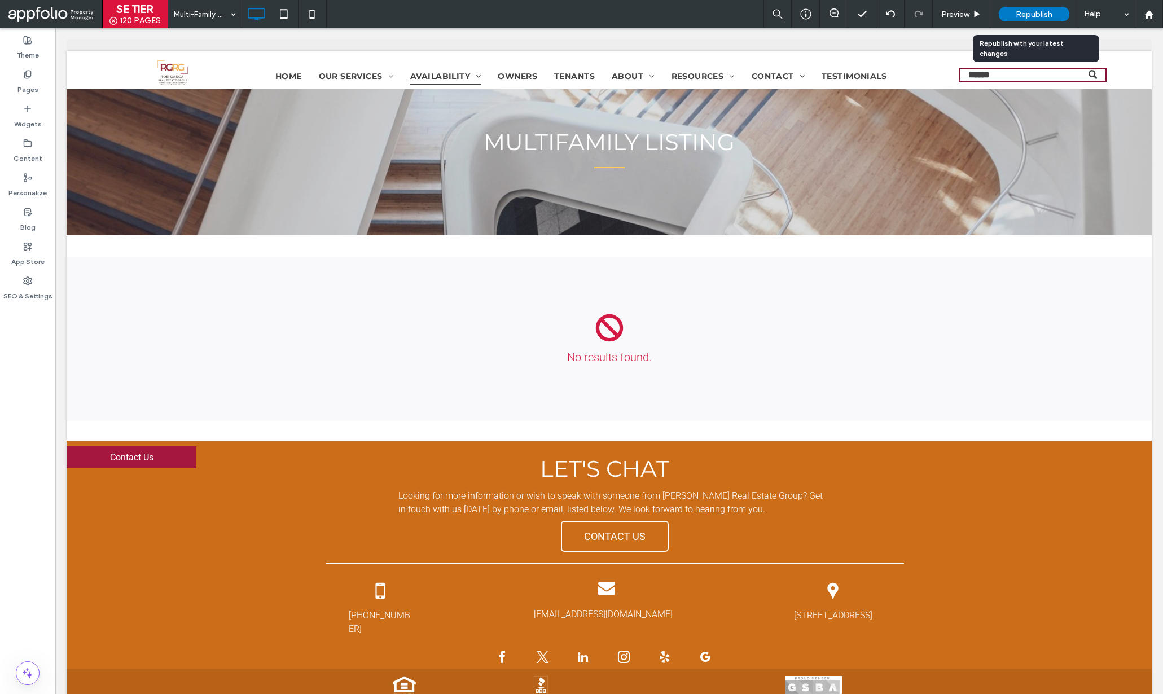
click at [1039, 17] on span "Republish" at bounding box center [1034, 15] width 37 height 10
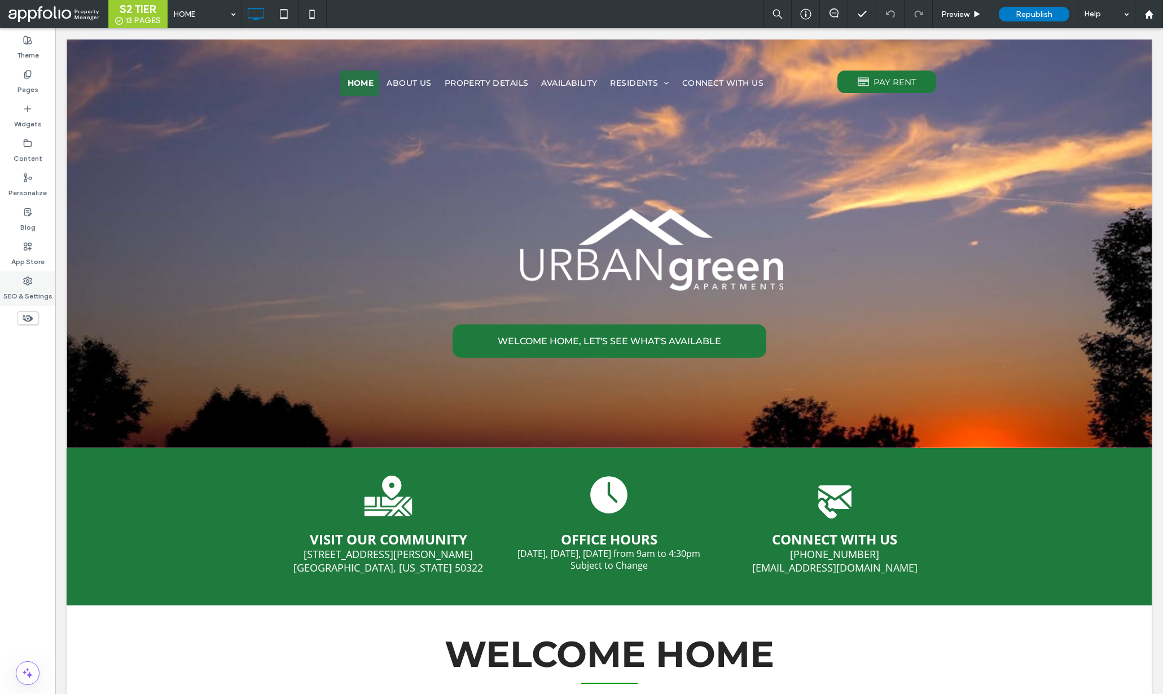
click at [40, 284] on div "SEO & Settings" at bounding box center [27, 289] width 55 height 34
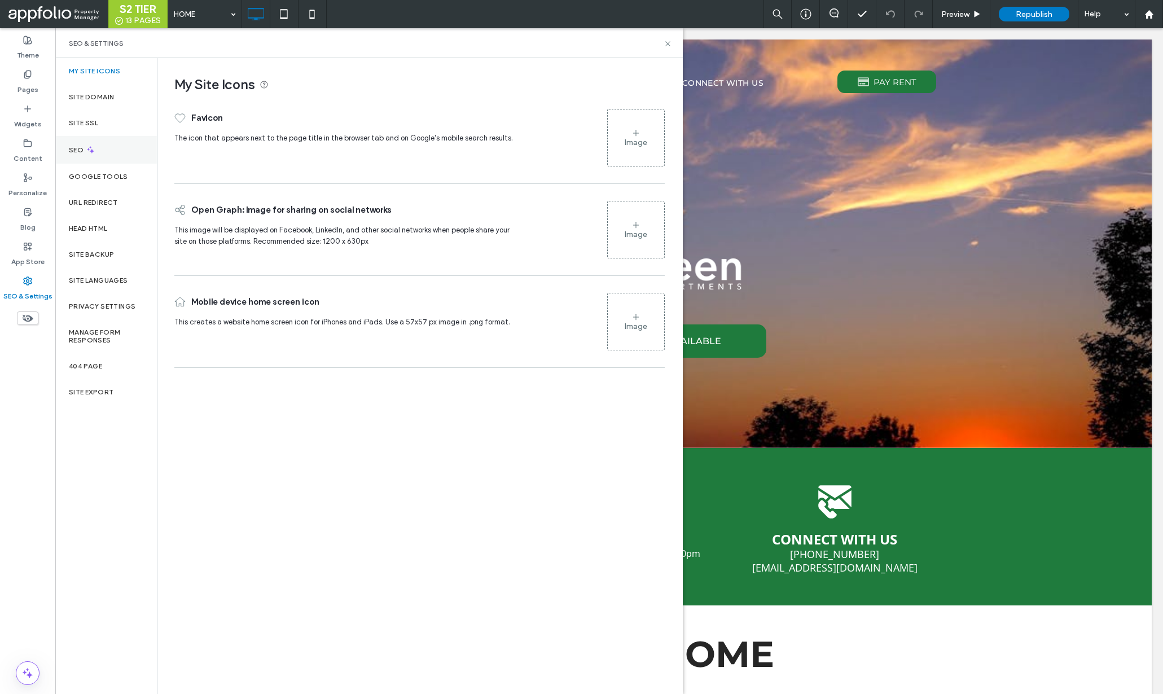
click at [106, 147] on div "SEO" at bounding box center [106, 150] width 102 height 28
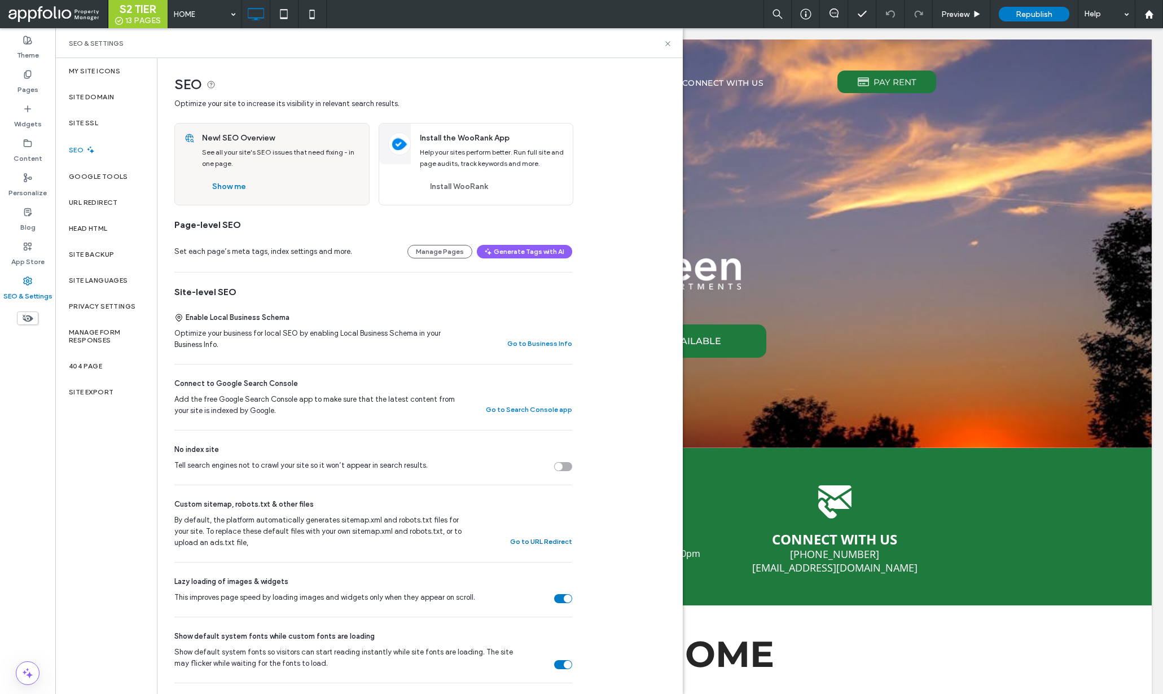
click at [520, 541] on button "Go to URL Redirect" at bounding box center [541, 542] width 62 height 14
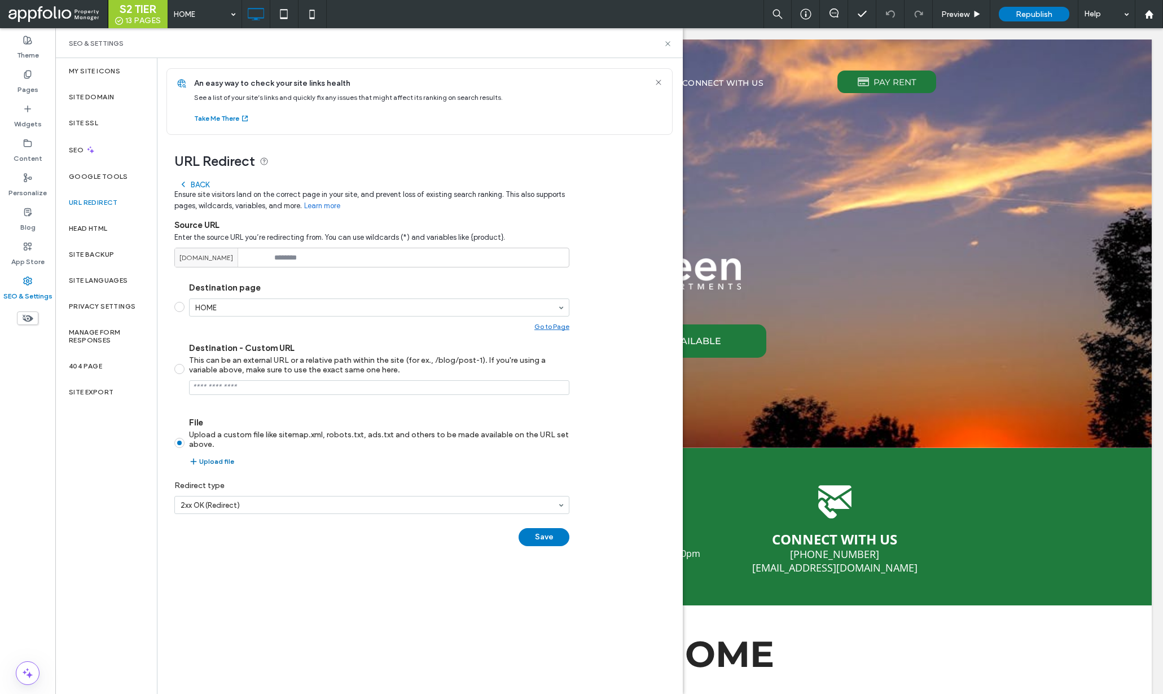
click at [209, 463] on button "Upload file" at bounding box center [211, 462] width 45 height 14
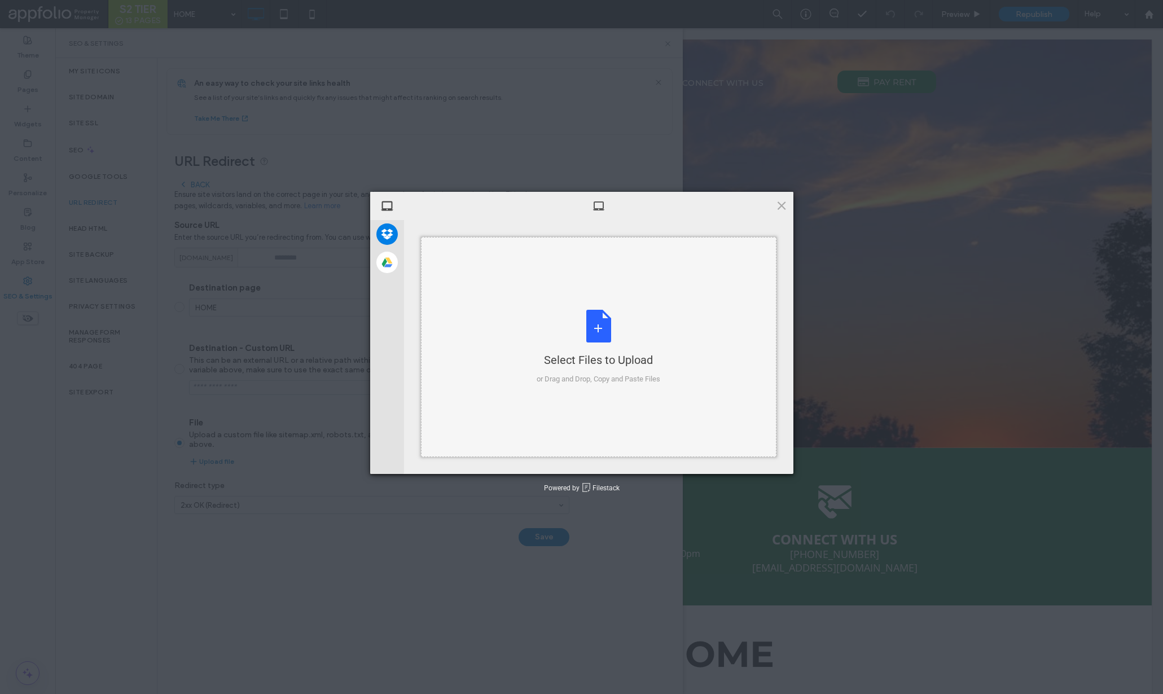
click at [621, 299] on div "Select Files to Upload or Drag and Drop, Copy and Paste Files" at bounding box center [599, 347] width 356 height 220
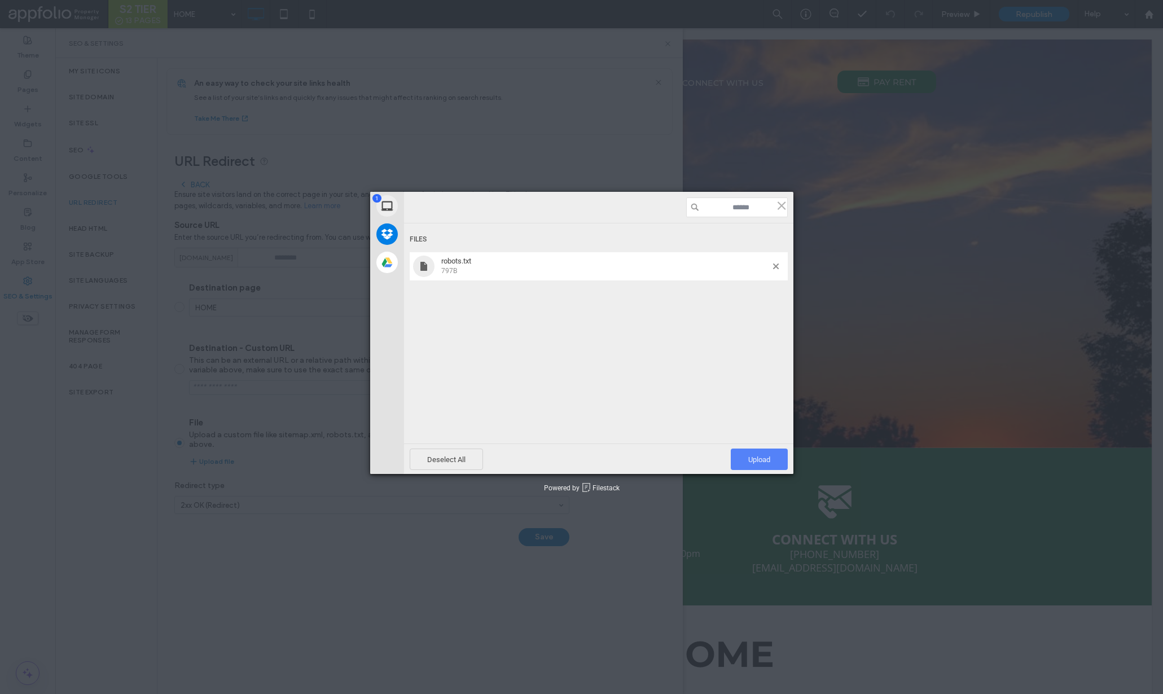
click at [784, 458] on div "Deselect All Upload 1" at bounding box center [598, 459] width 389 height 30
click at [776, 450] on span "Upload 1" at bounding box center [759, 459] width 57 height 21
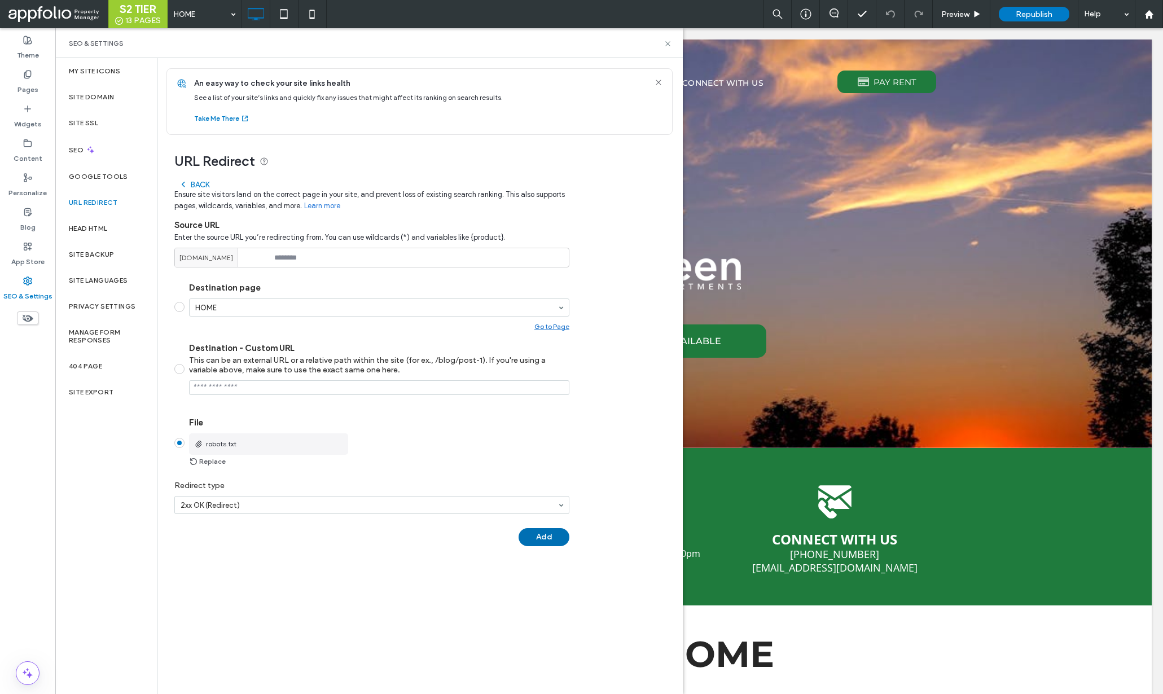
click at [542, 545] on button "Add" at bounding box center [544, 537] width 51 height 18
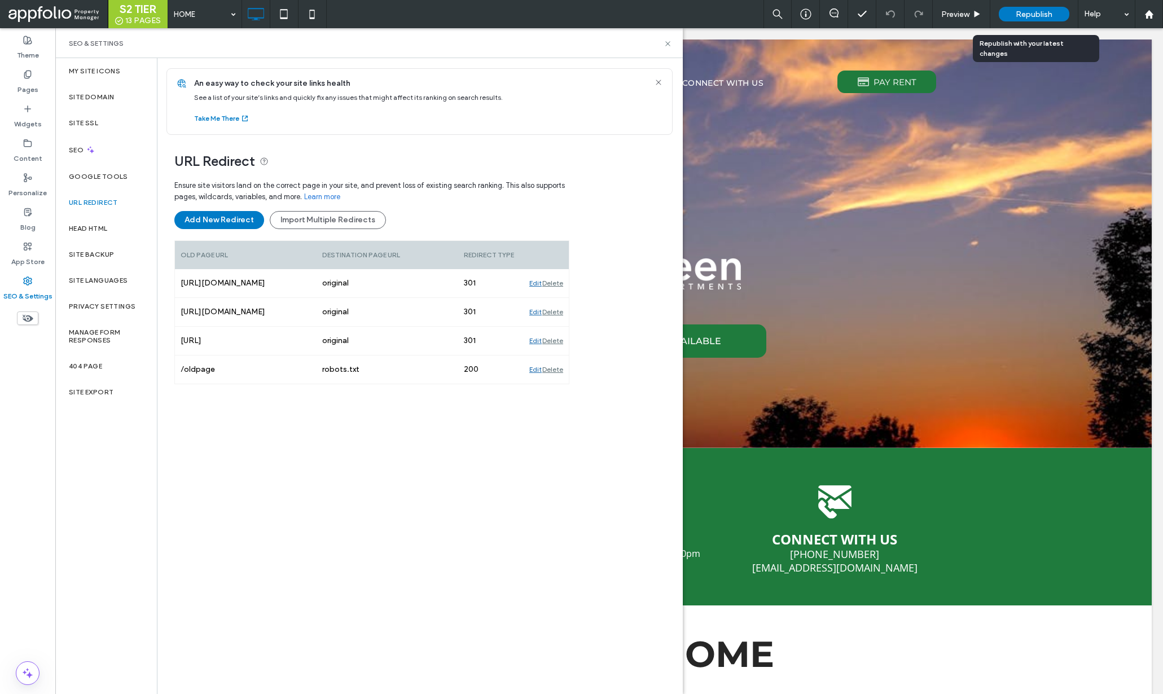
click at [1027, 8] on div "Republish" at bounding box center [1034, 14] width 71 height 15
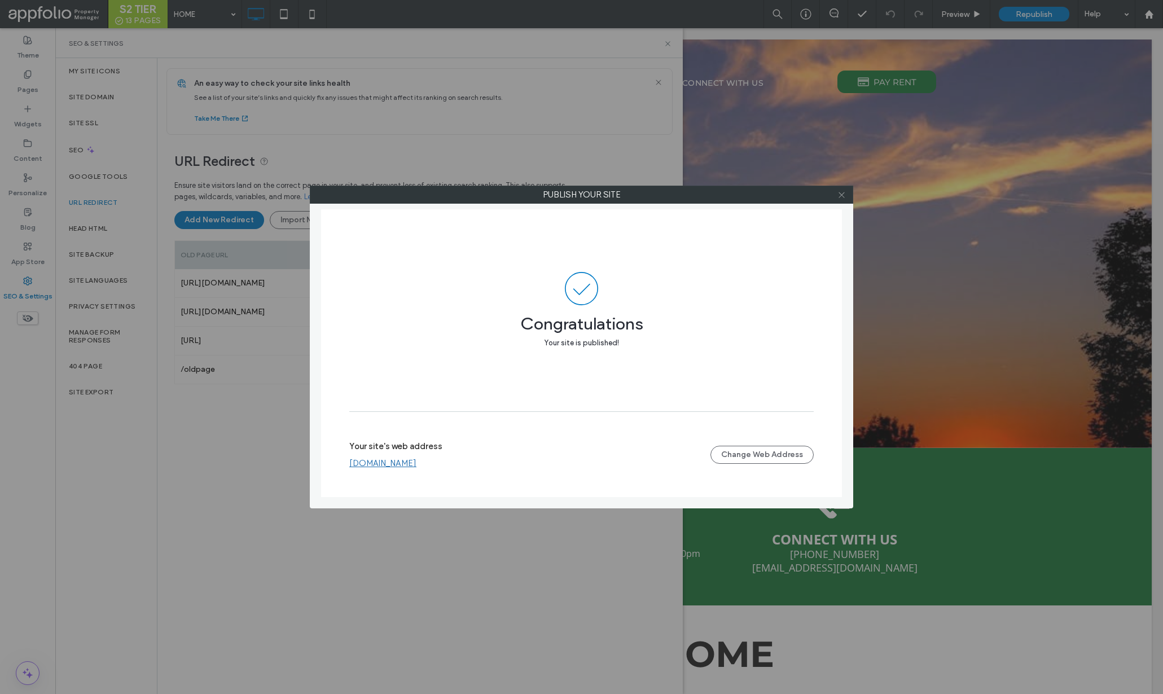
click at [843, 196] on icon at bounding box center [842, 195] width 8 height 8
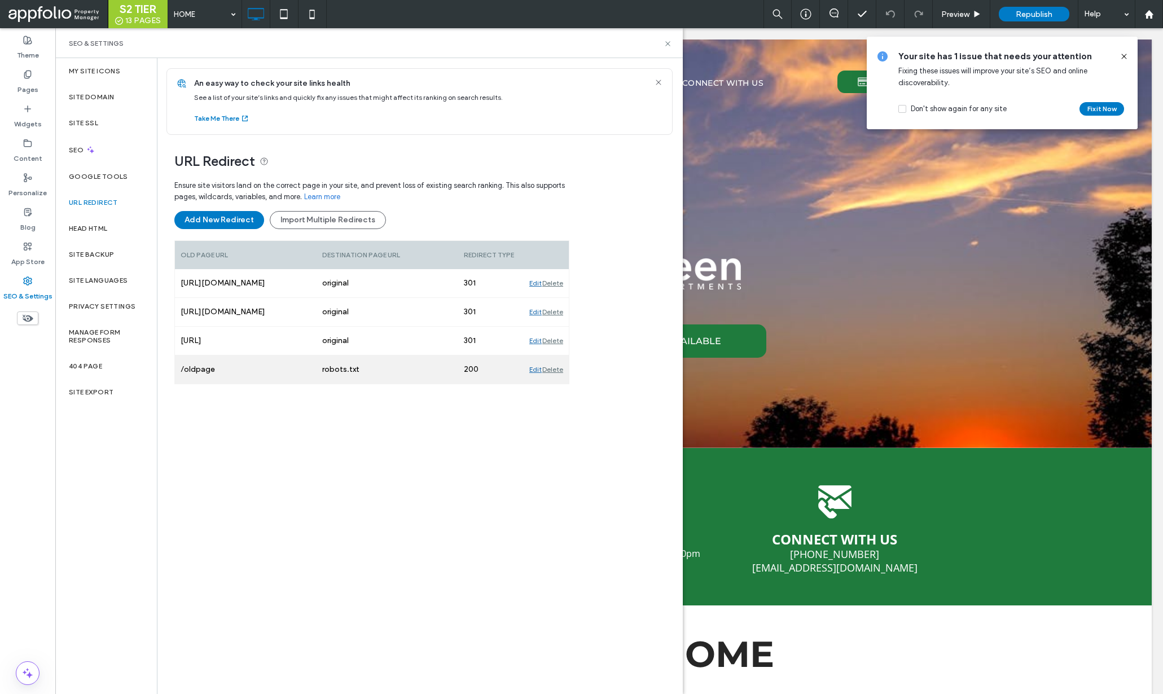
click at [538, 369] on div "Edit" at bounding box center [535, 370] width 12 height 28
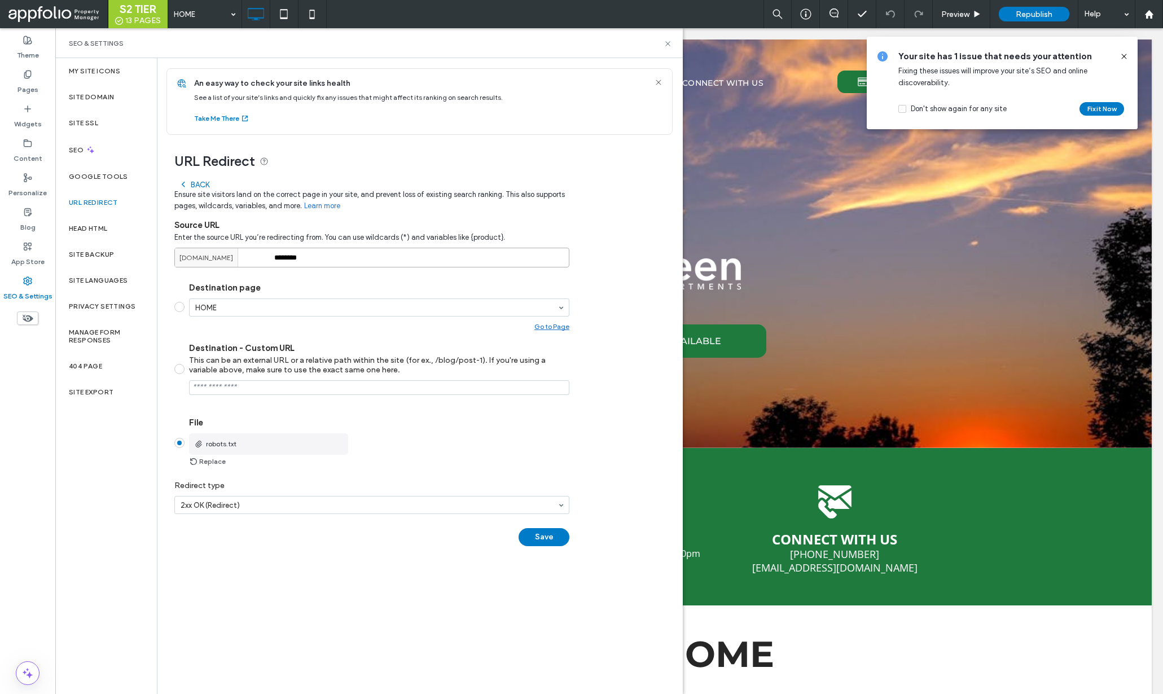
drag, startPoint x: 249, startPoint y: 252, endPoint x: 183, endPoint y: 241, distance: 66.4
click at [183, 241] on div "Enter the source URL you’re redirecting from. You can use wildcards (*) and var…" at bounding box center [371, 247] width 395 height 40
type input "**********"
click at [561, 542] on button "Save" at bounding box center [544, 537] width 51 height 18
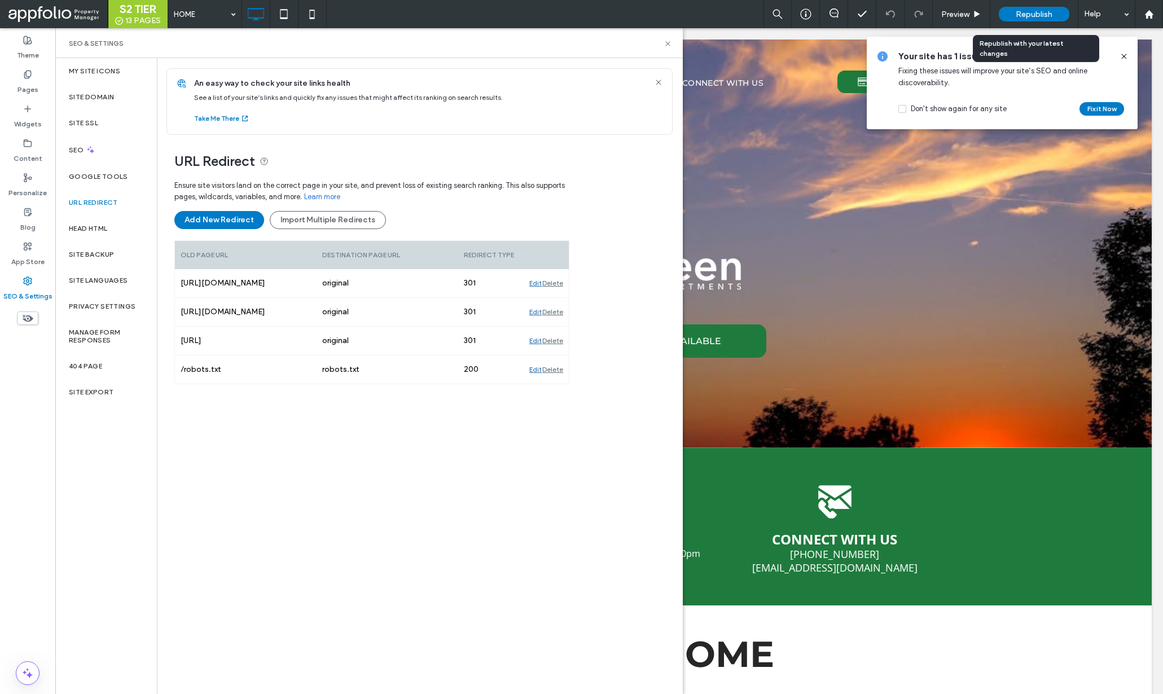
click at [1048, 14] on span "Republish" at bounding box center [1034, 15] width 37 height 10
